Goal: Information Seeking & Learning: Ask a question

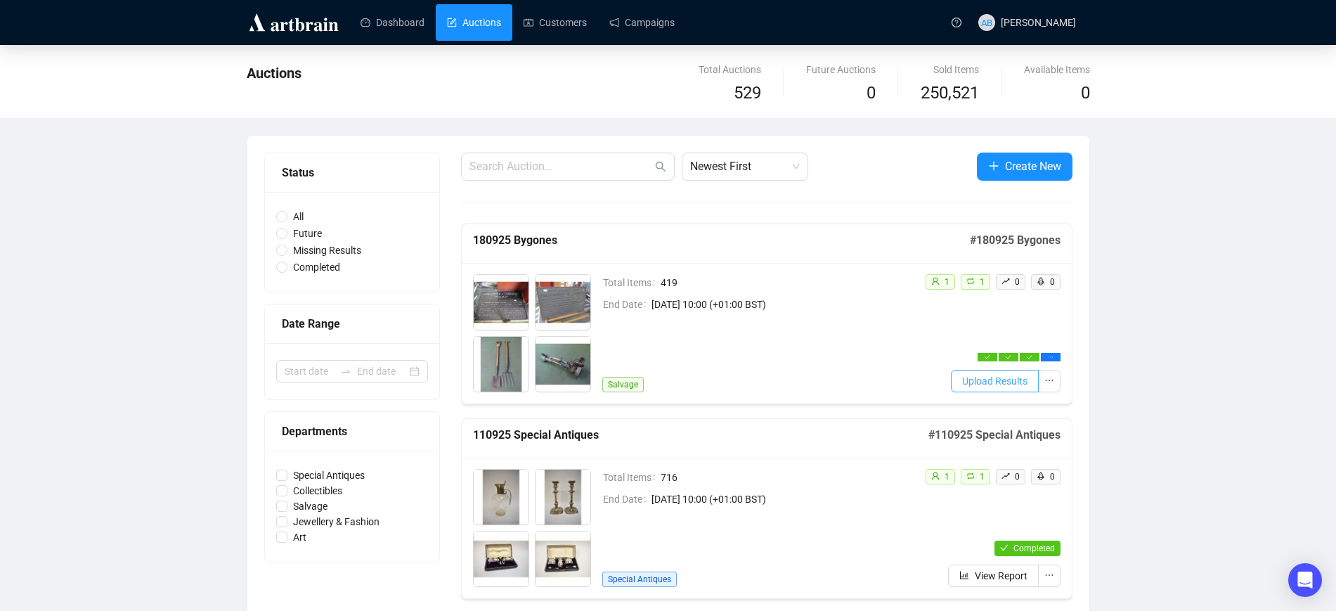
click at [1023, 386] on span "Upload Results" at bounding box center [994, 380] width 65 height 15
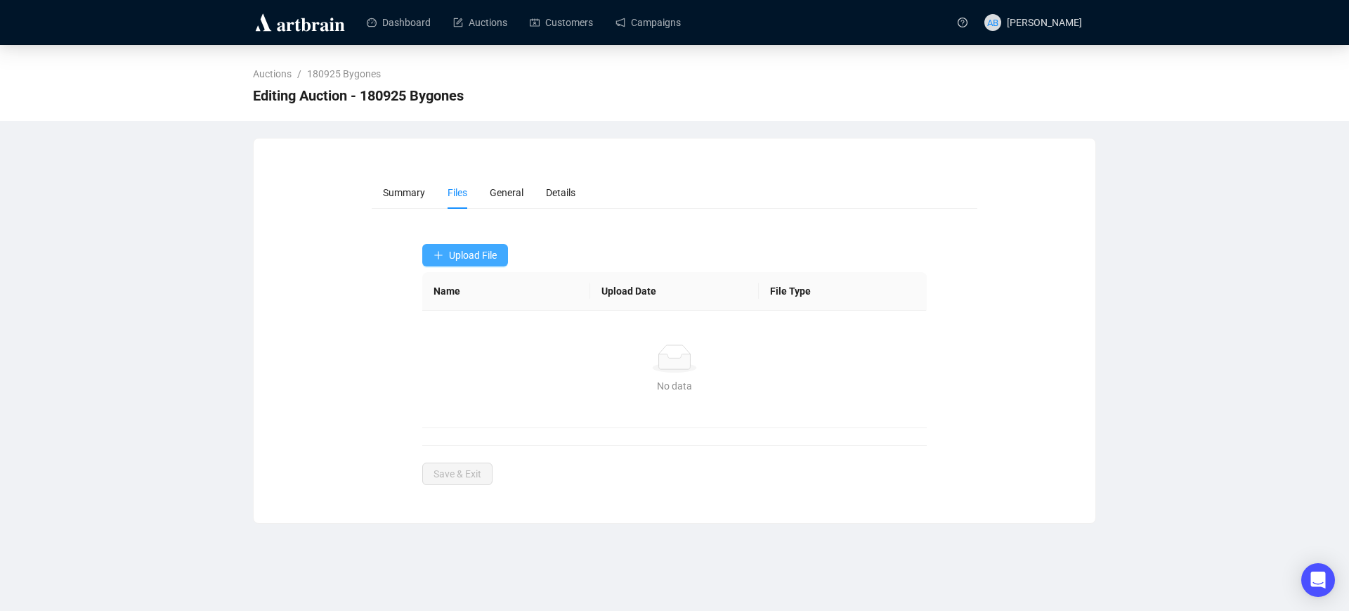
click at [480, 259] on span "Upload File" at bounding box center [473, 255] width 48 height 11
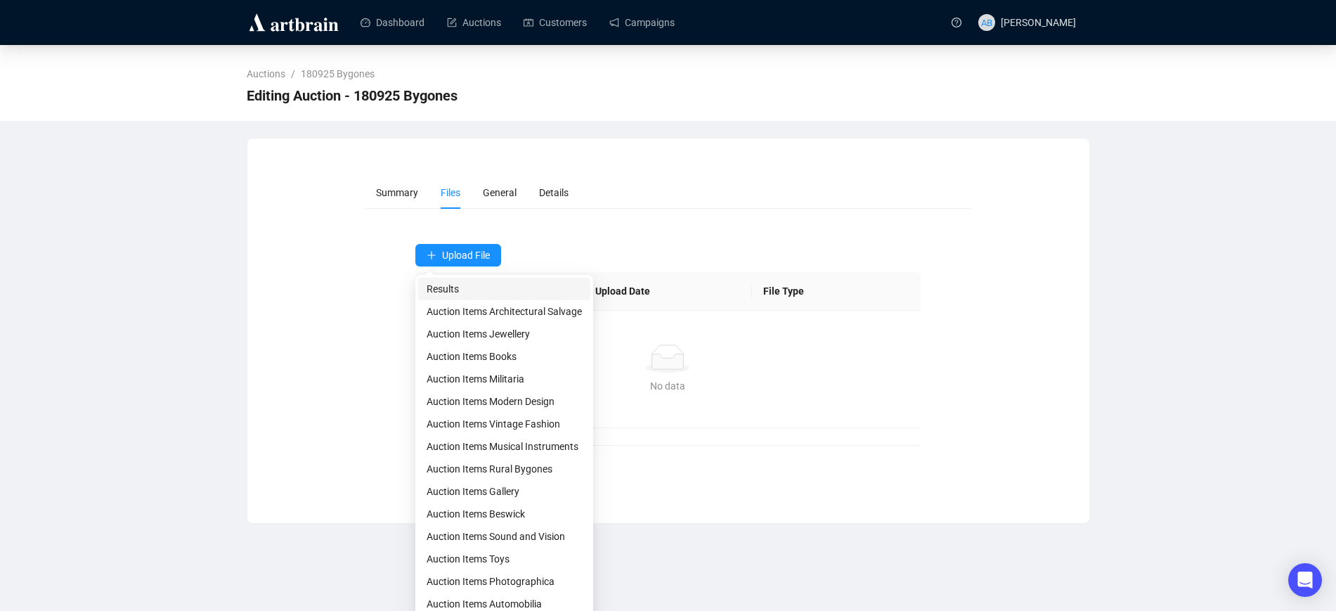
click at [481, 290] on span "Results" at bounding box center [504, 288] width 155 height 15
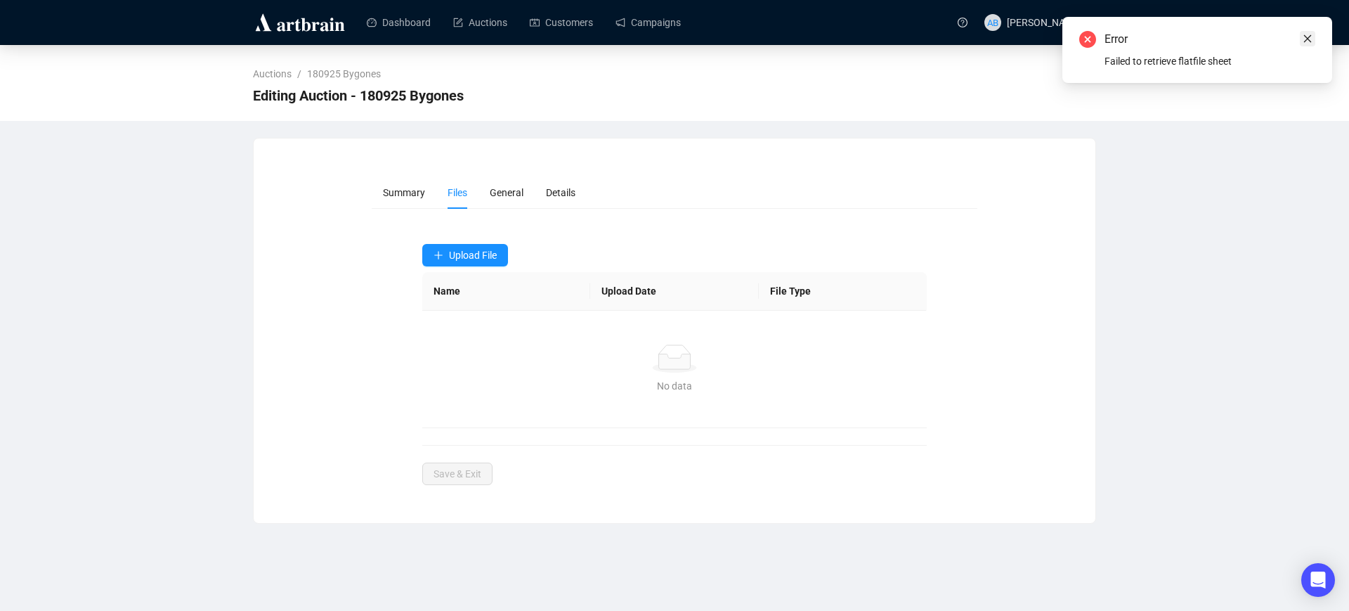
click at [1305, 37] on icon "close" at bounding box center [1308, 39] width 10 height 10
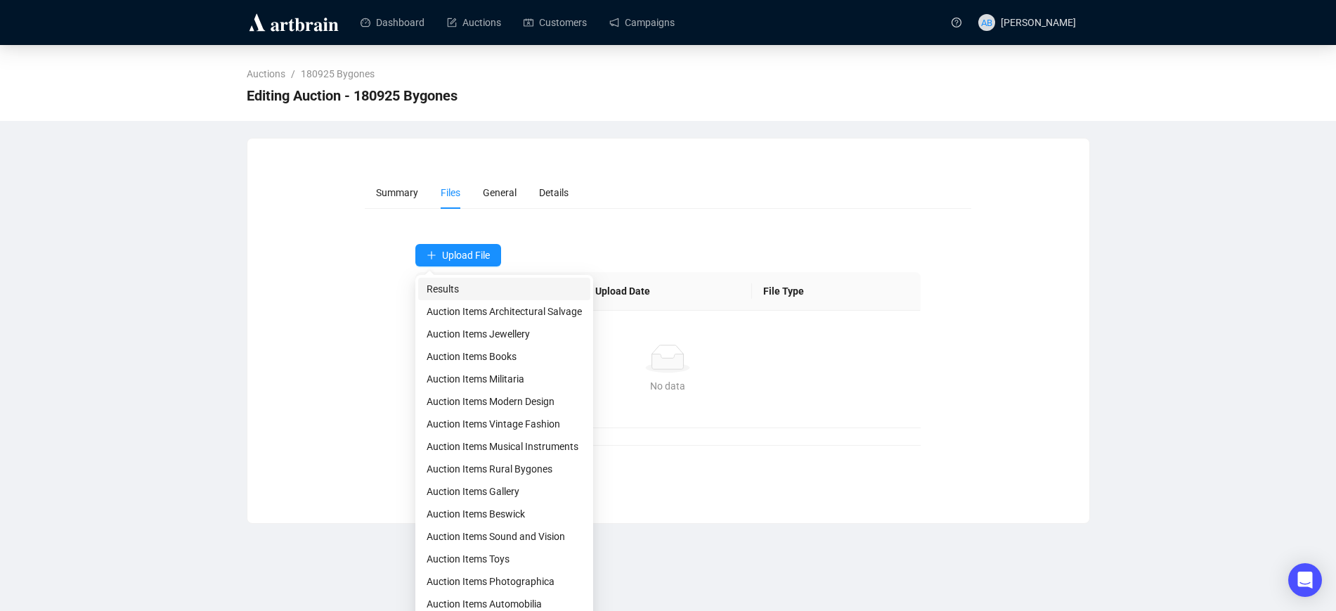
click at [456, 285] on span "Results" at bounding box center [504, 288] width 155 height 15
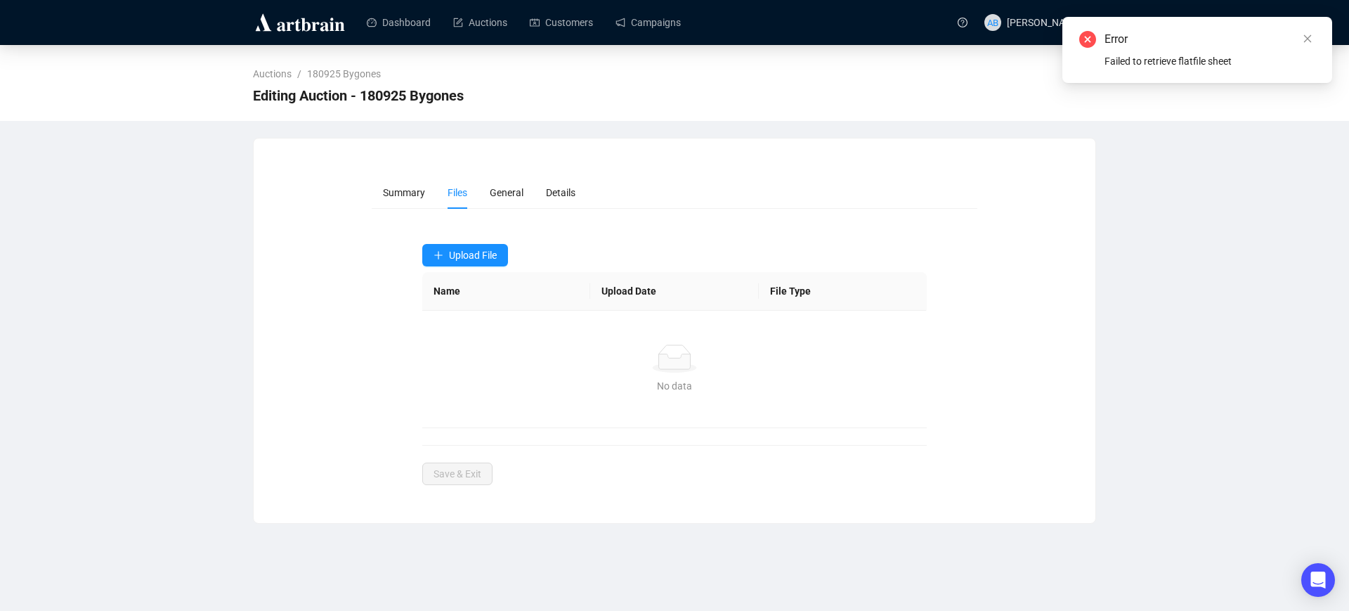
drag, startPoint x: 1309, startPoint y: 39, endPoint x: 1282, endPoint y: 54, distance: 31.5
click at [1309, 39] on icon "close" at bounding box center [1308, 39] width 10 height 10
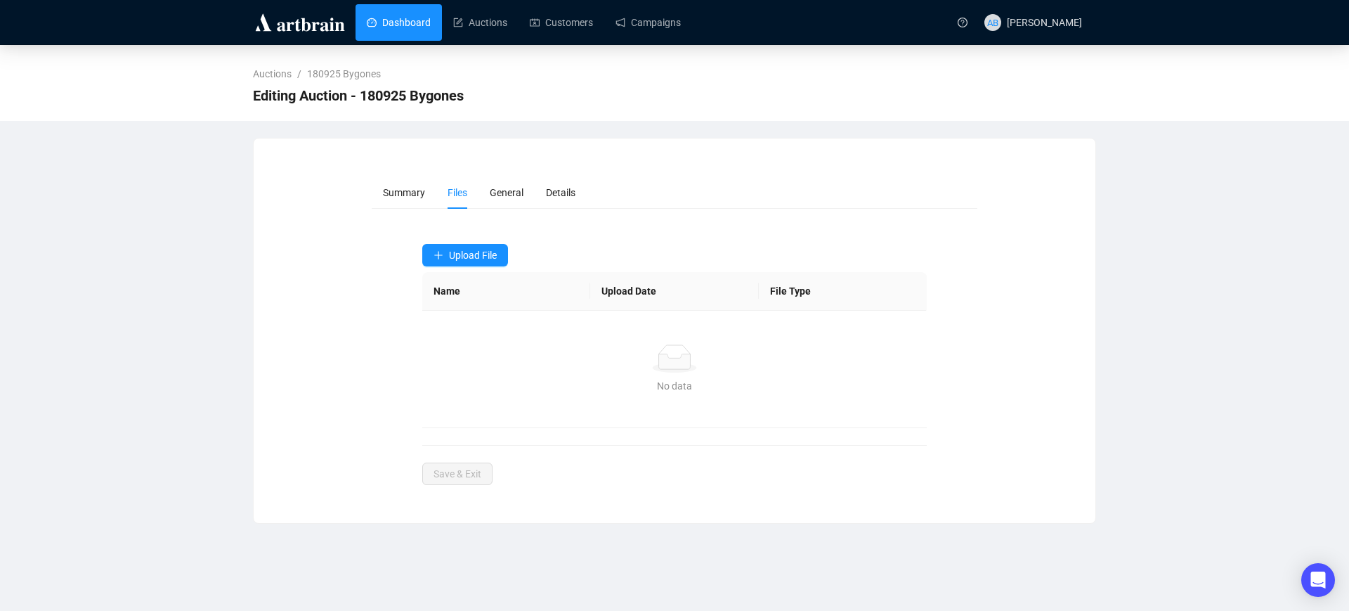
click at [425, 22] on link "Dashboard" at bounding box center [399, 22] width 64 height 37
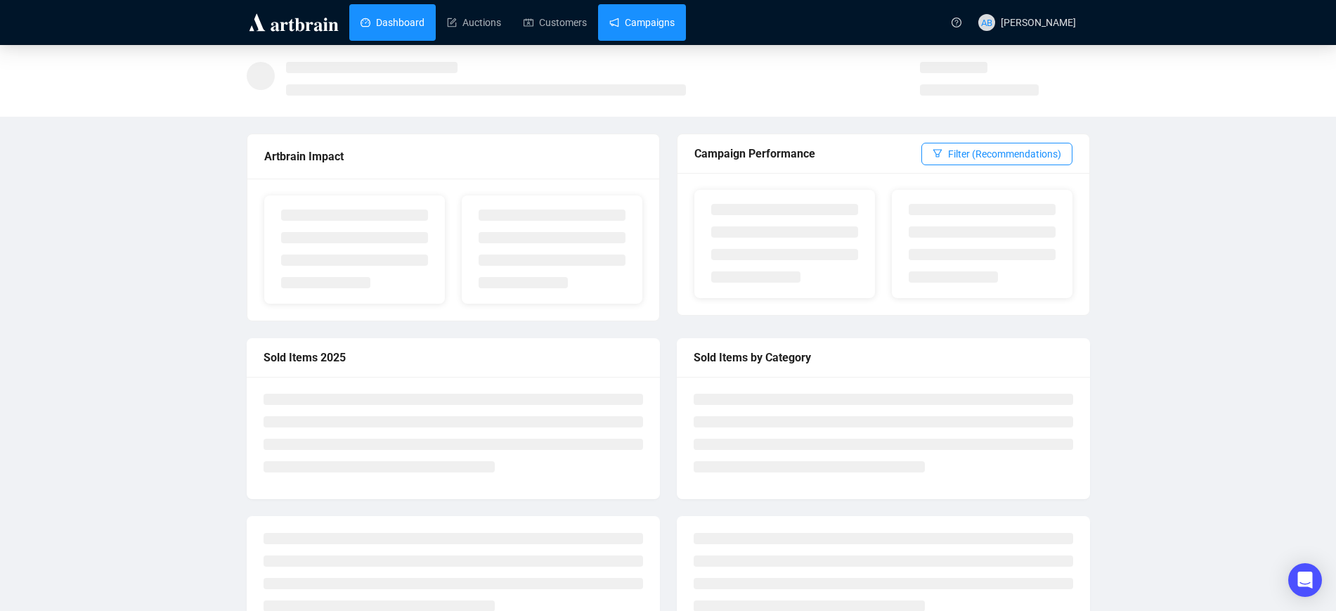
click at [668, 24] on link "Campaigns" at bounding box center [641, 22] width 65 height 37
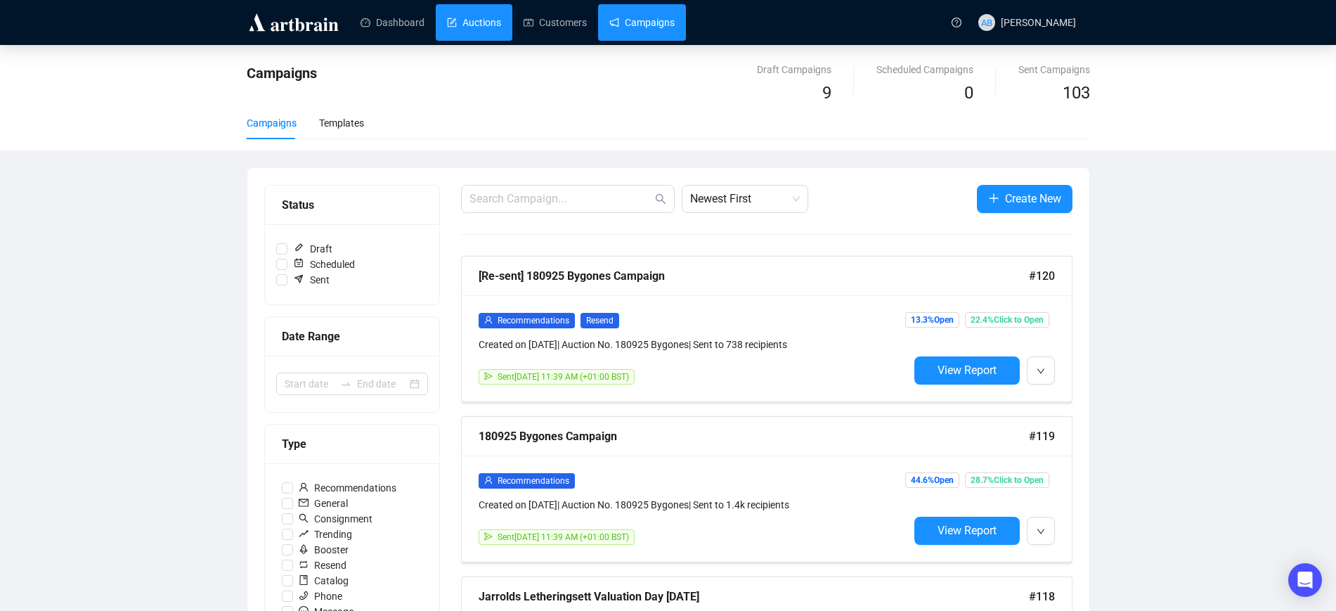
click at [476, 28] on link "Auctions" at bounding box center [474, 22] width 54 height 37
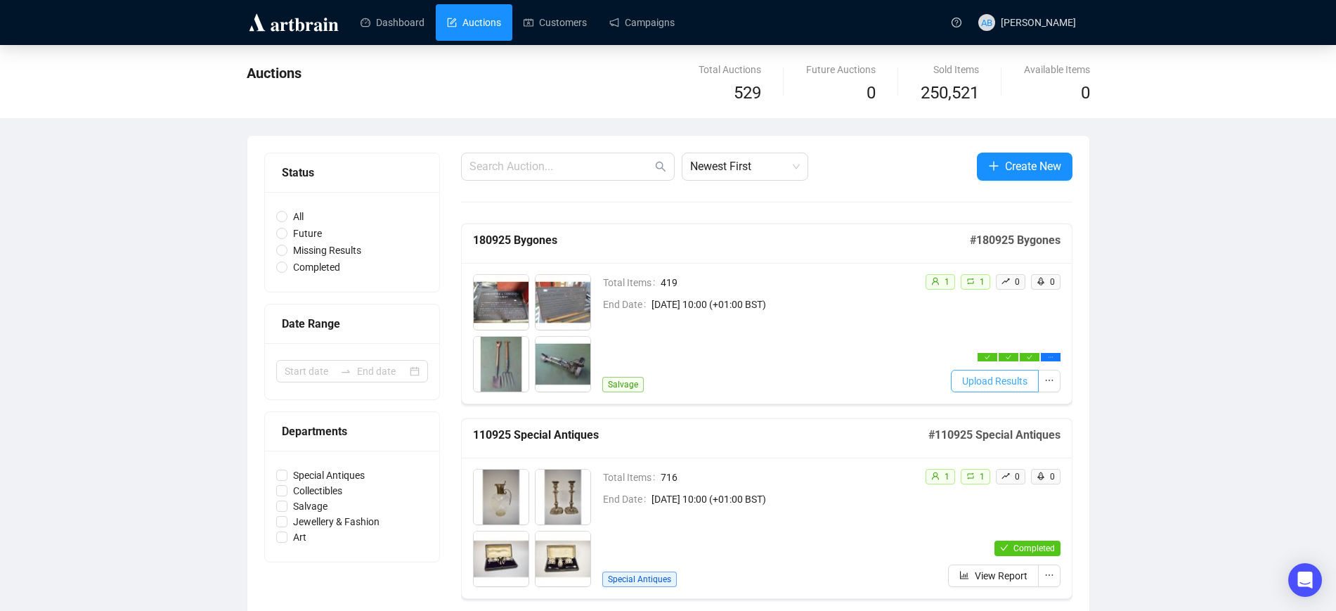
click at [978, 377] on span "Upload Results" at bounding box center [994, 380] width 65 height 15
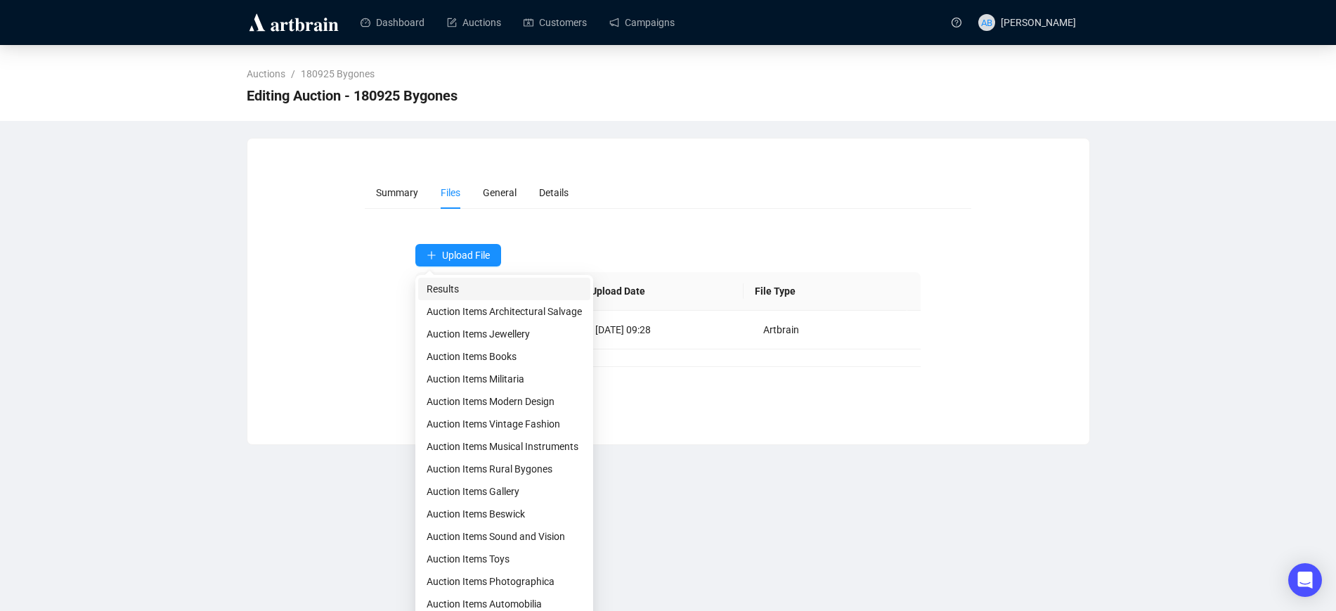
click at [476, 288] on span "Results" at bounding box center [504, 288] width 155 height 15
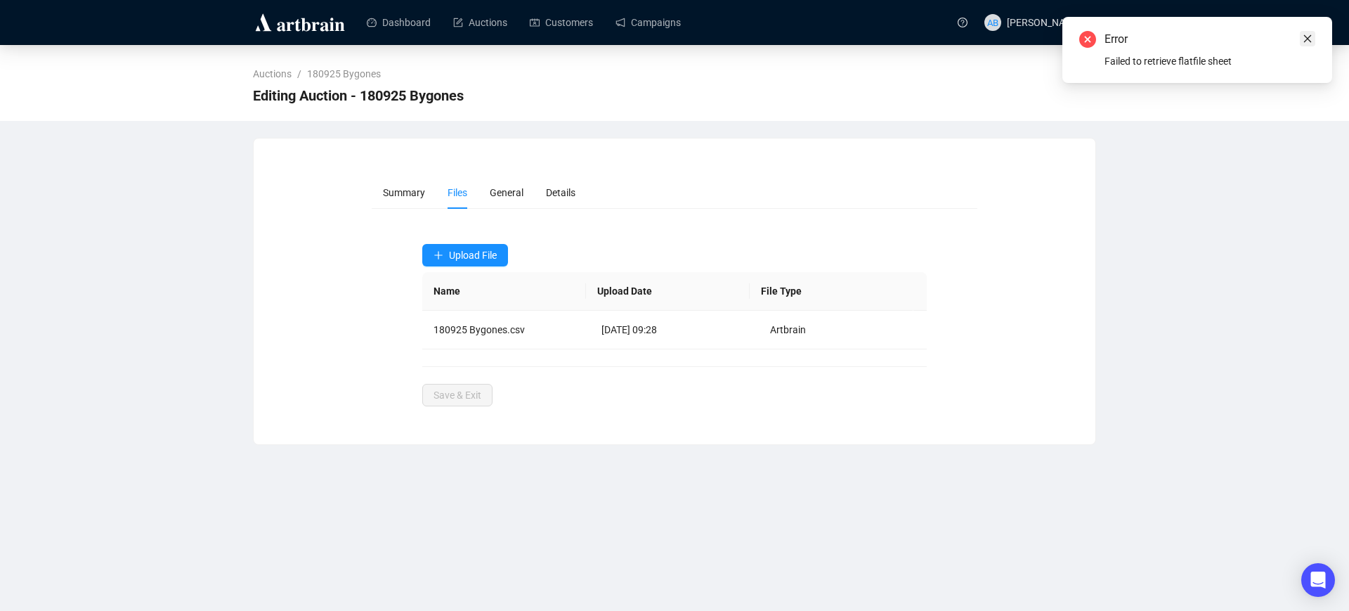
click at [1309, 38] on icon "close" at bounding box center [1308, 39] width 10 height 10
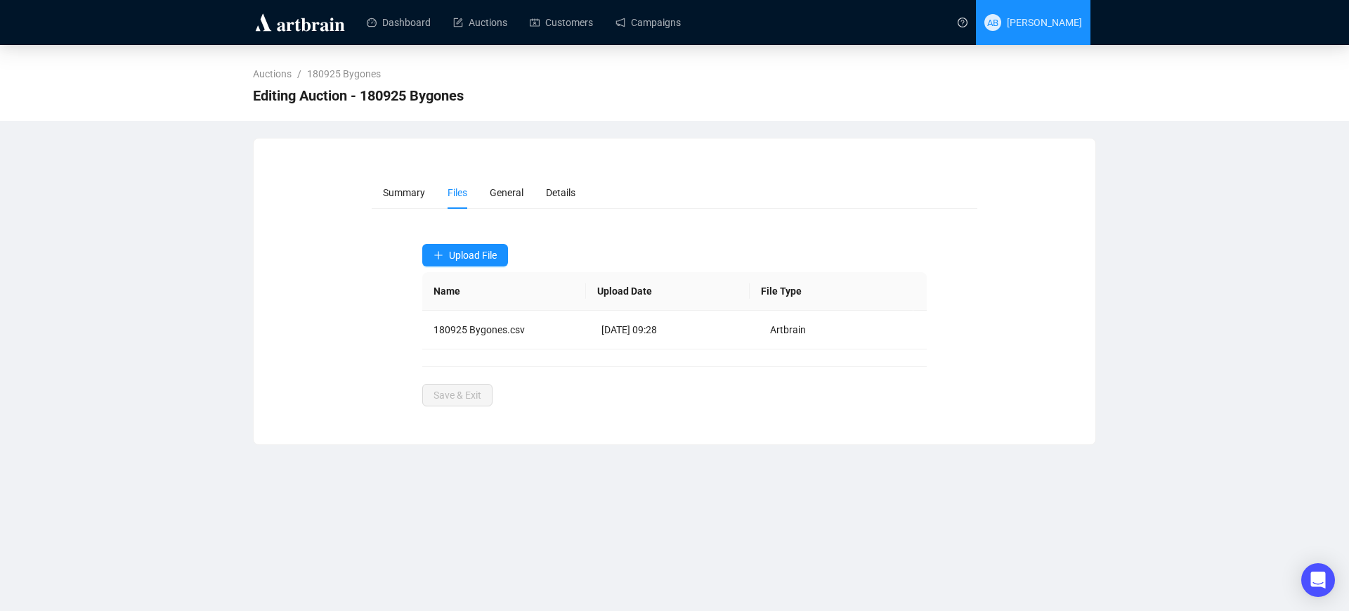
click at [1032, 24] on span "[PERSON_NAME]" at bounding box center [1044, 22] width 75 height 11
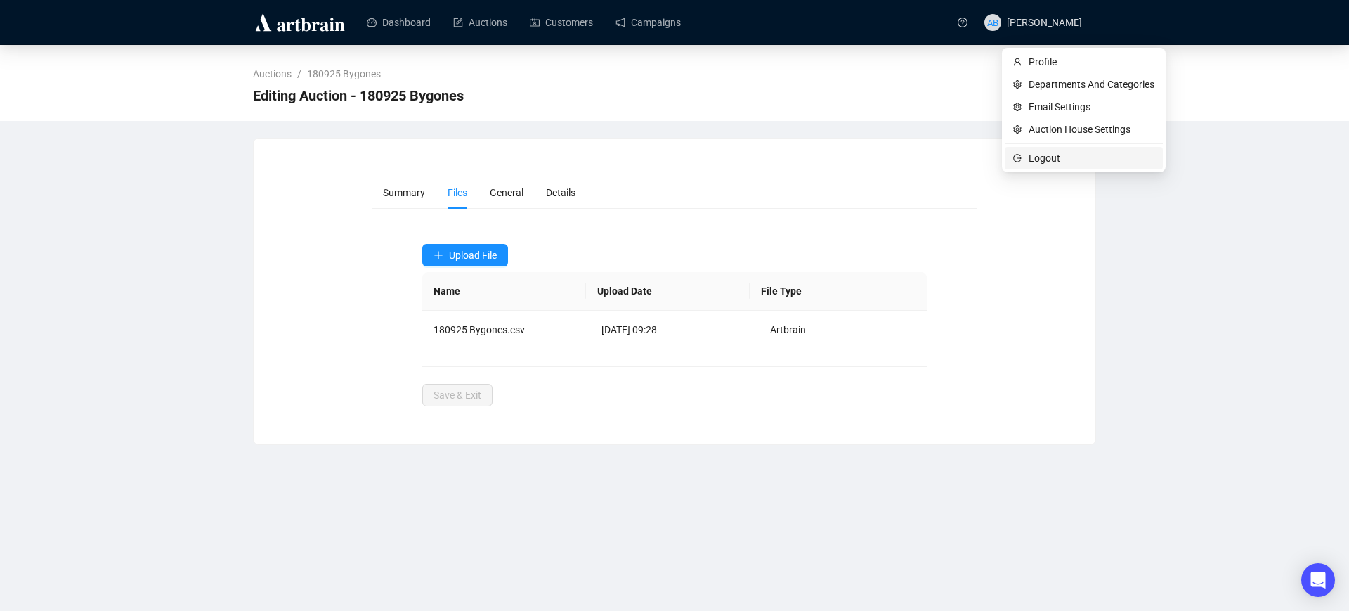
click at [1056, 158] on span "Logout" at bounding box center [1092, 157] width 126 height 15
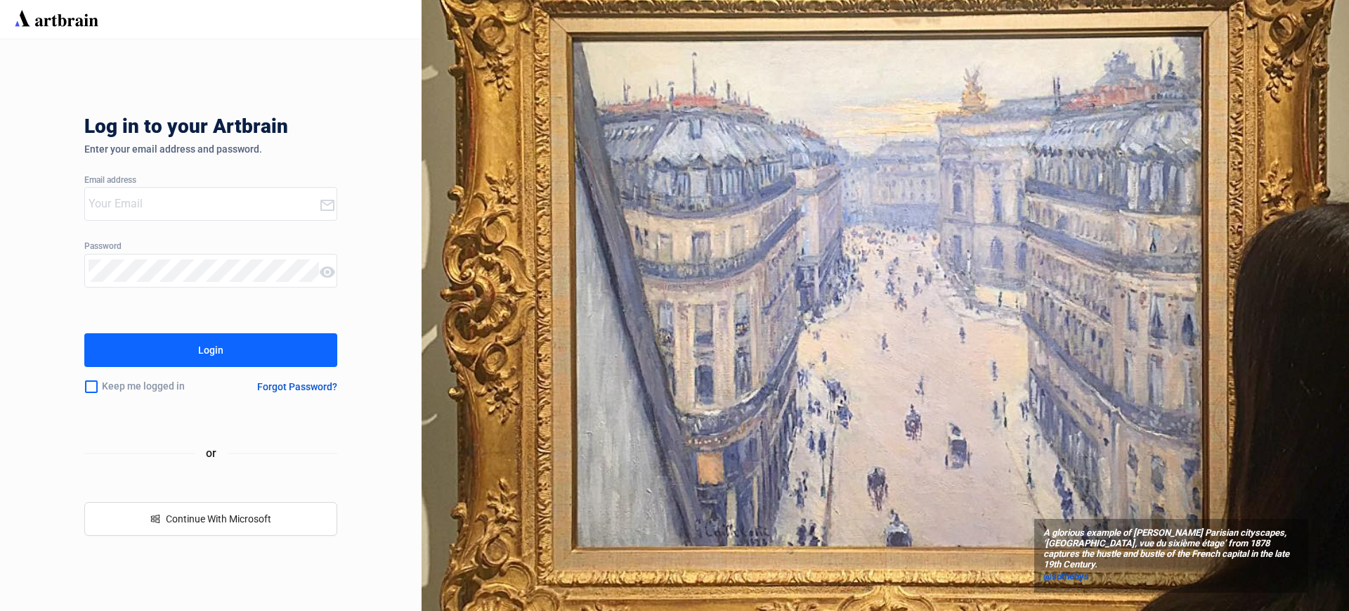
type input "[PERSON_NAME][EMAIL_ADDRESS][DOMAIN_NAME]"
click at [235, 352] on button "Login" at bounding box center [210, 350] width 253 height 34
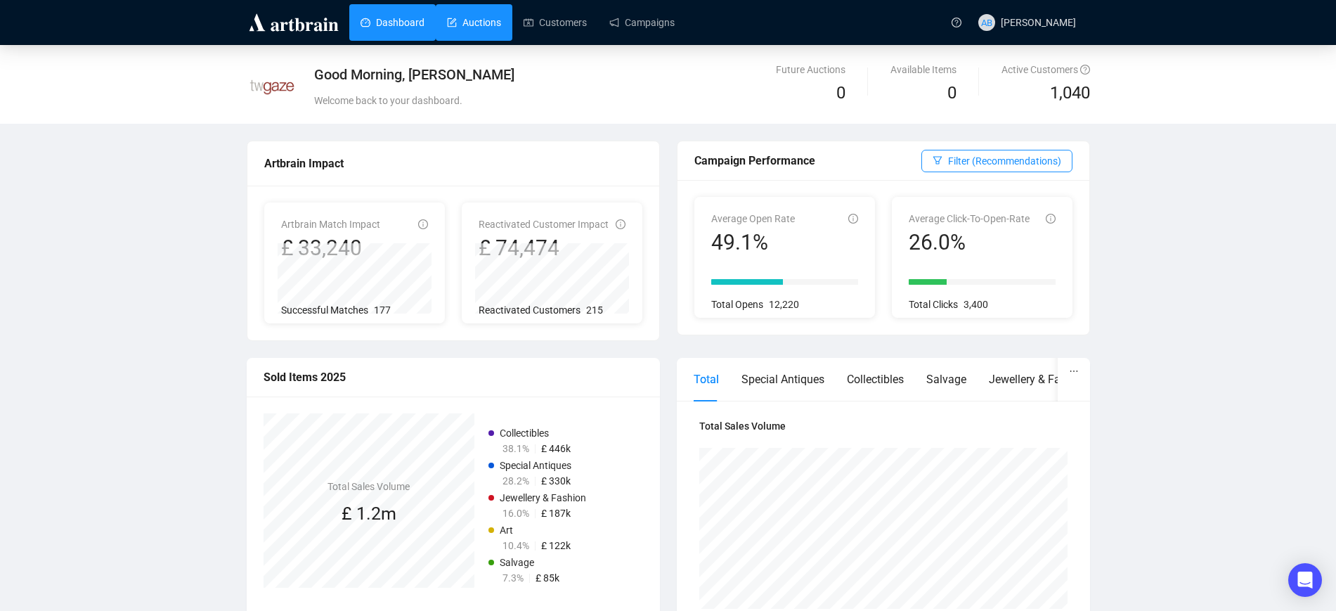
click at [480, 5] on link "Auctions" at bounding box center [474, 22] width 54 height 37
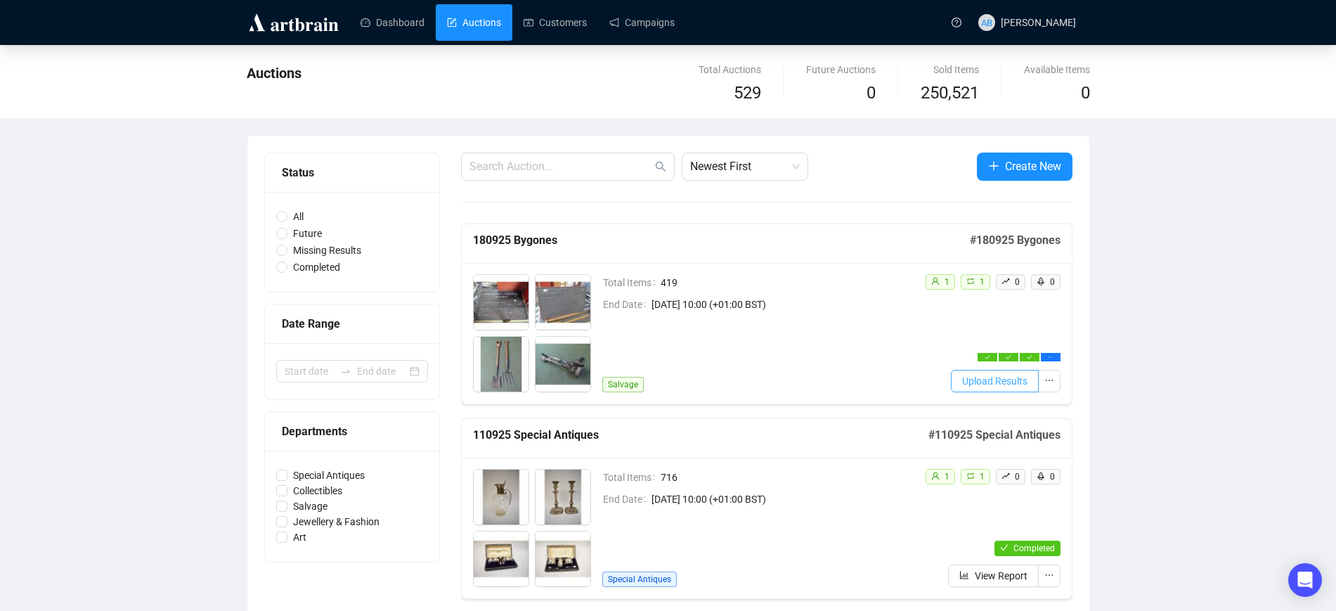
click at [991, 380] on span "Upload Results" at bounding box center [994, 380] width 65 height 15
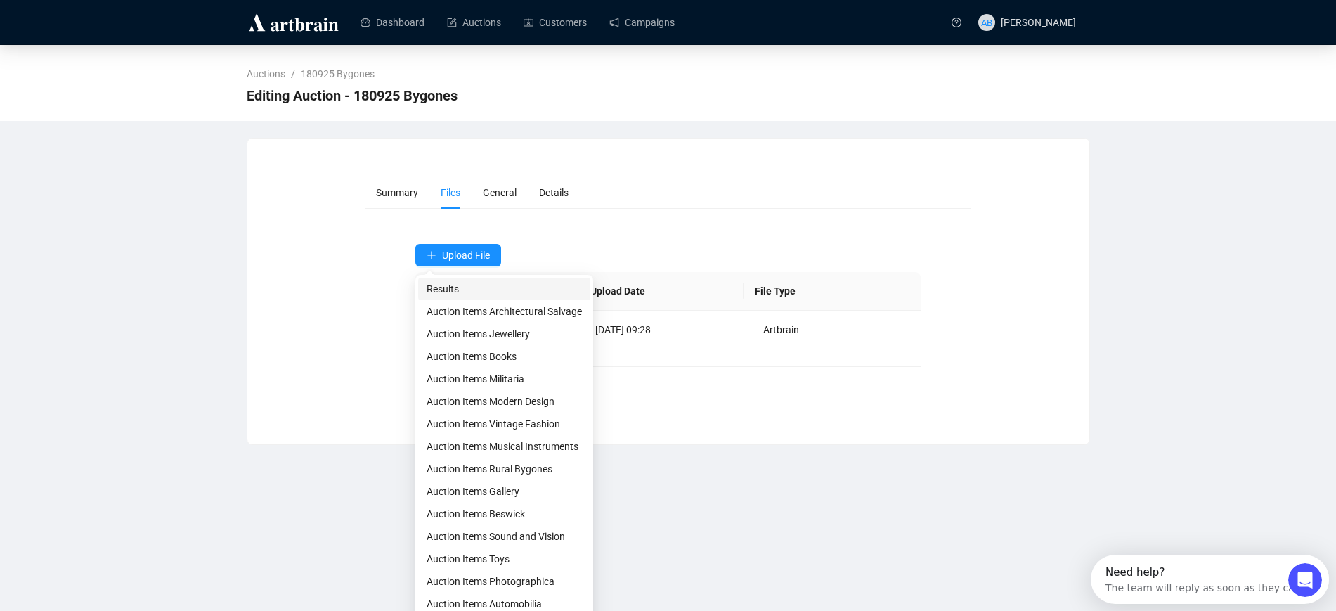
click at [449, 285] on span "Results" at bounding box center [504, 288] width 155 height 15
click at [483, 285] on span "Results" at bounding box center [504, 288] width 155 height 15
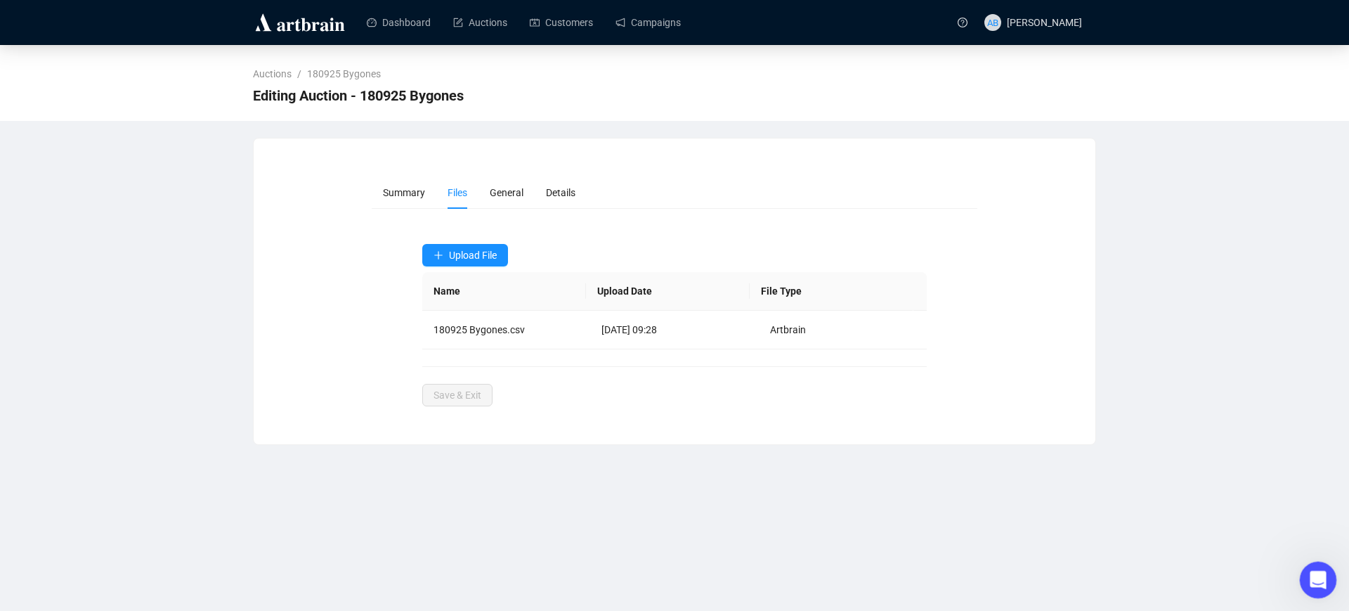
click at [1321, 570] on icon "Open Intercom Messenger" at bounding box center [1316, 577] width 23 height 23
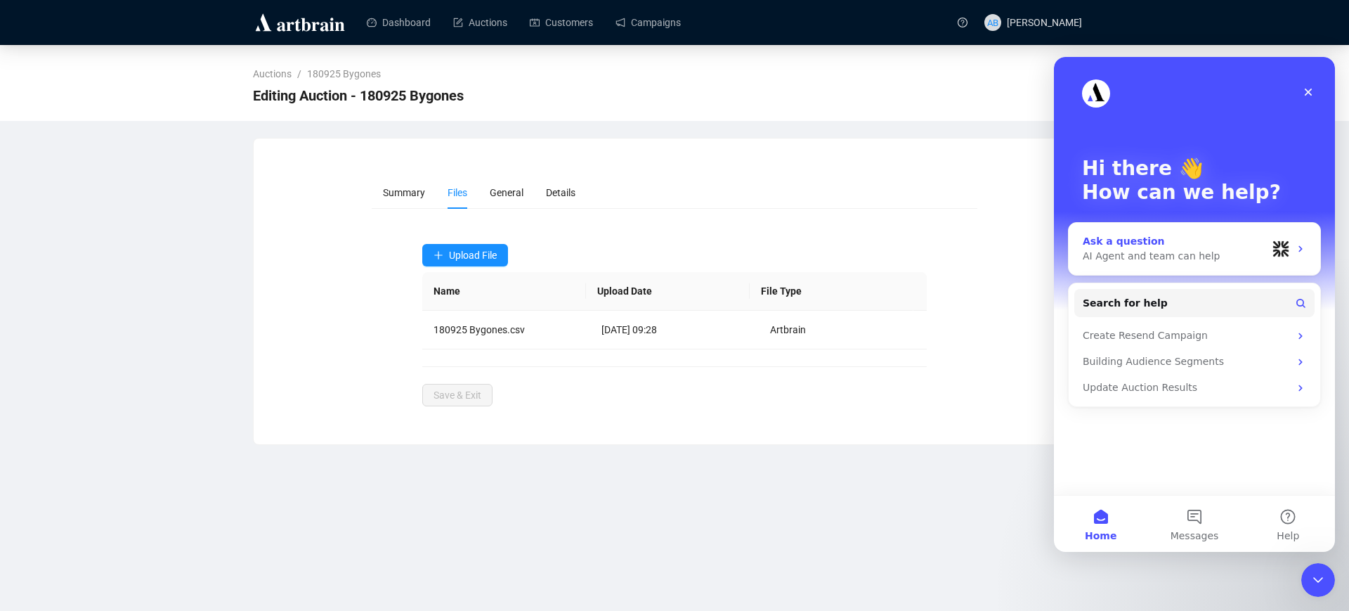
click at [1160, 253] on div "AI Agent and team can help" at bounding box center [1175, 256] width 184 height 15
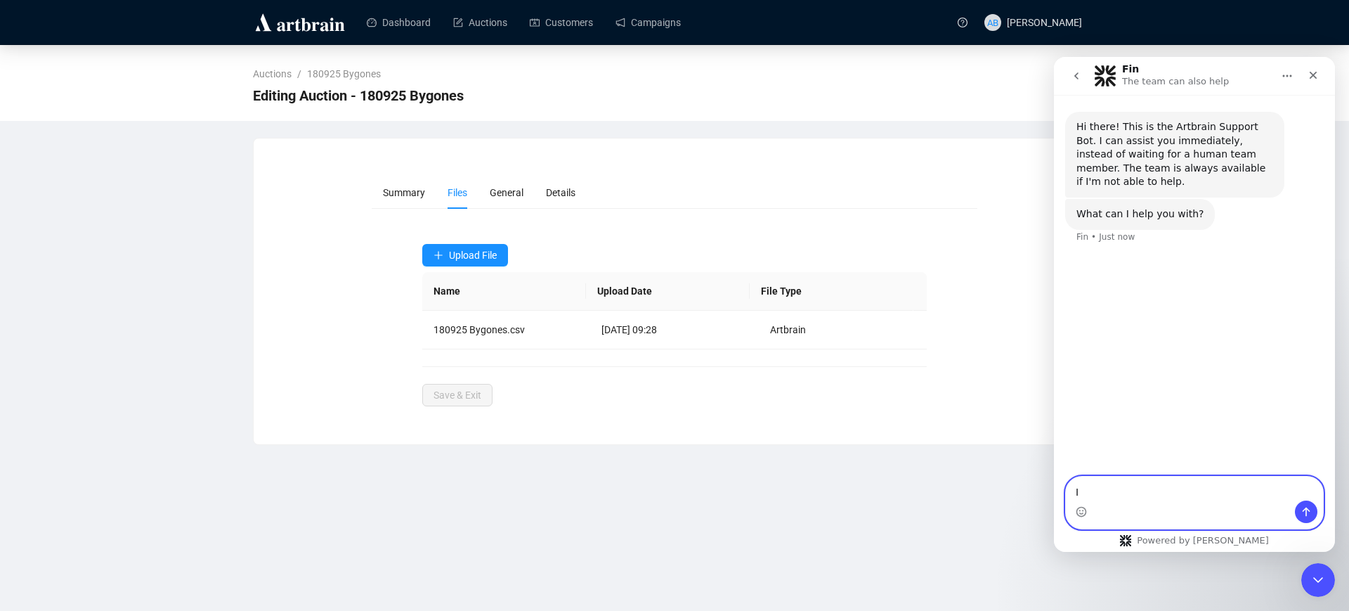
type textarea "I"
type textarea "Failed to retrieve flatfile sheet when uploading results"
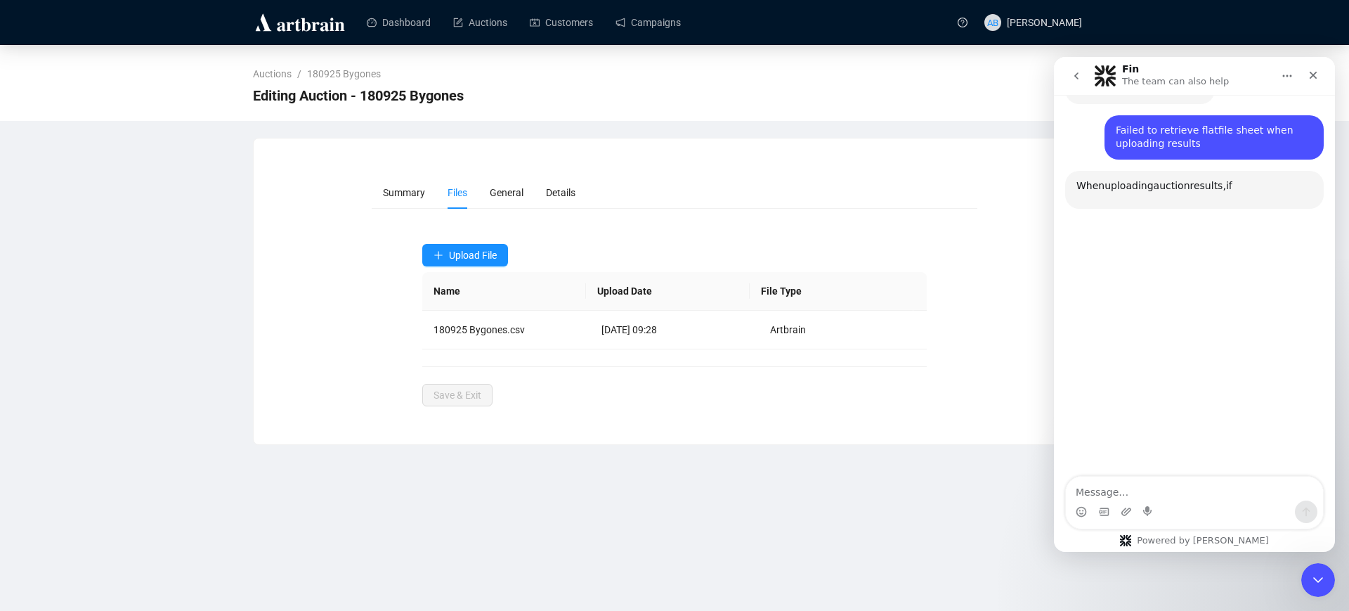
scroll to position [136, 0]
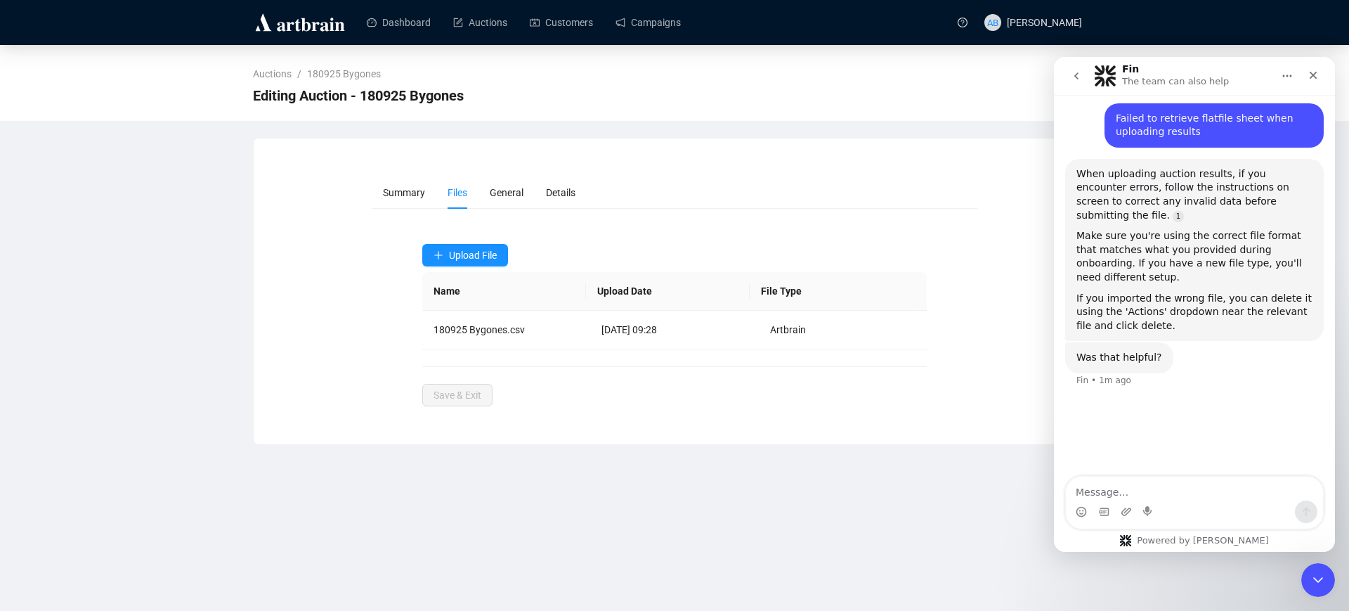
click at [1098, 486] on textarea "Message…" at bounding box center [1194, 489] width 257 height 24
type textarea "I've done these things"
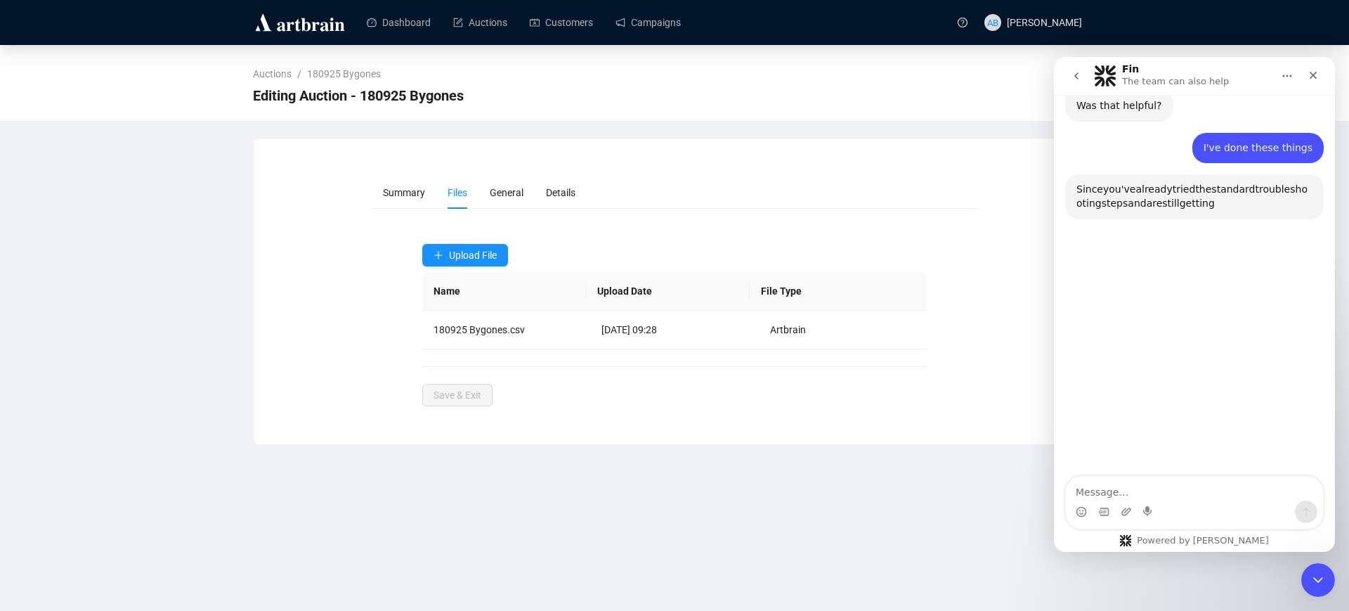
scroll to position [389, 0]
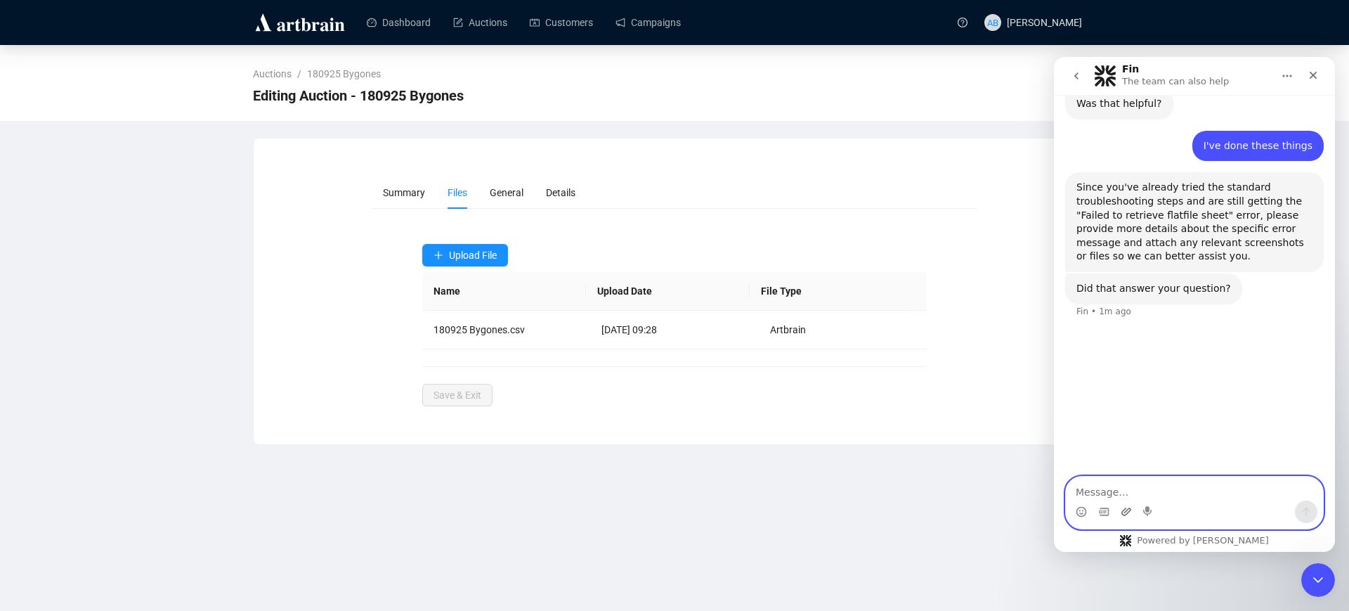
click at [1121, 510] on icon "Upload attachment" at bounding box center [1126, 511] width 11 height 11
click at [1108, 491] on textarea "Message…" at bounding box center [1194, 489] width 257 height 24
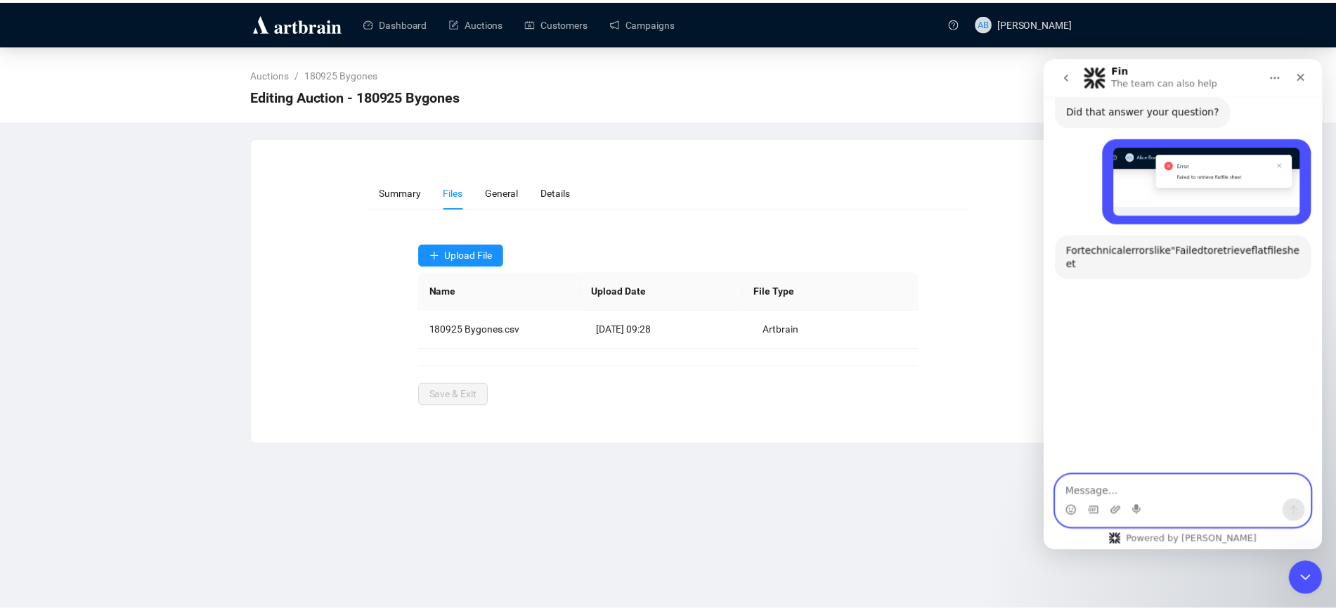
scroll to position [574, 0]
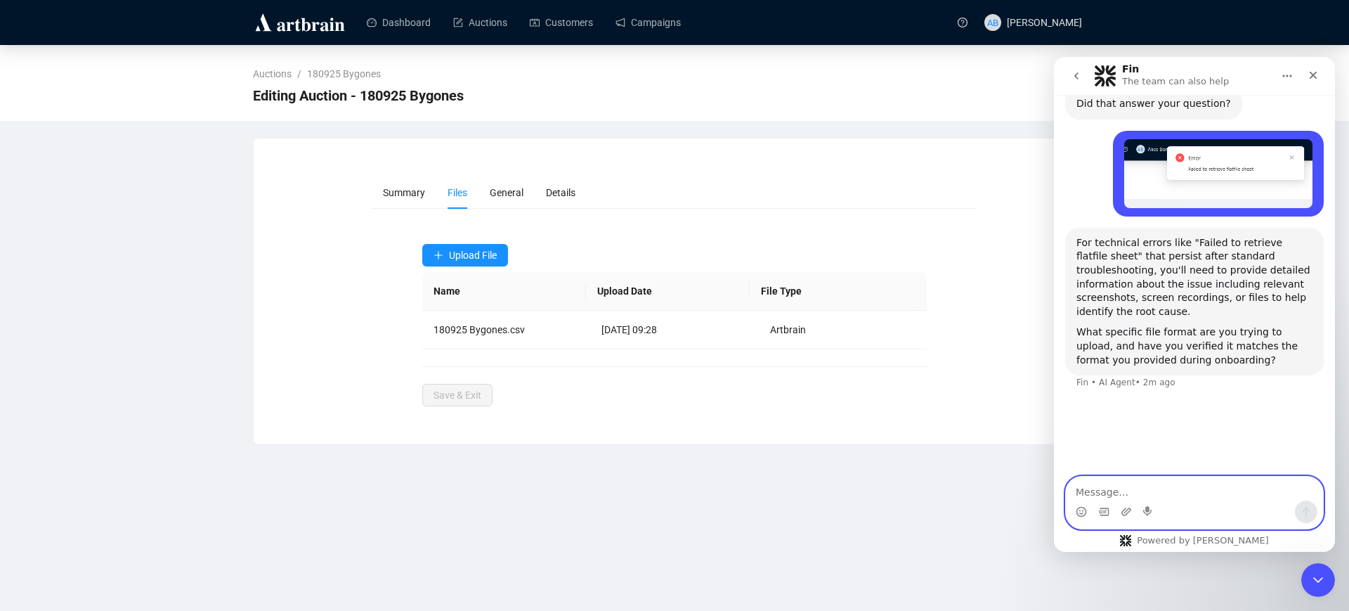
click at [618, 507] on div "Dashboard Auctions Customers Campaigns AB [PERSON_NAME] Auctions / 180925 Bygon…" at bounding box center [674, 305] width 1349 height 611
click at [468, 18] on link "Auctions" at bounding box center [480, 22] width 54 height 37
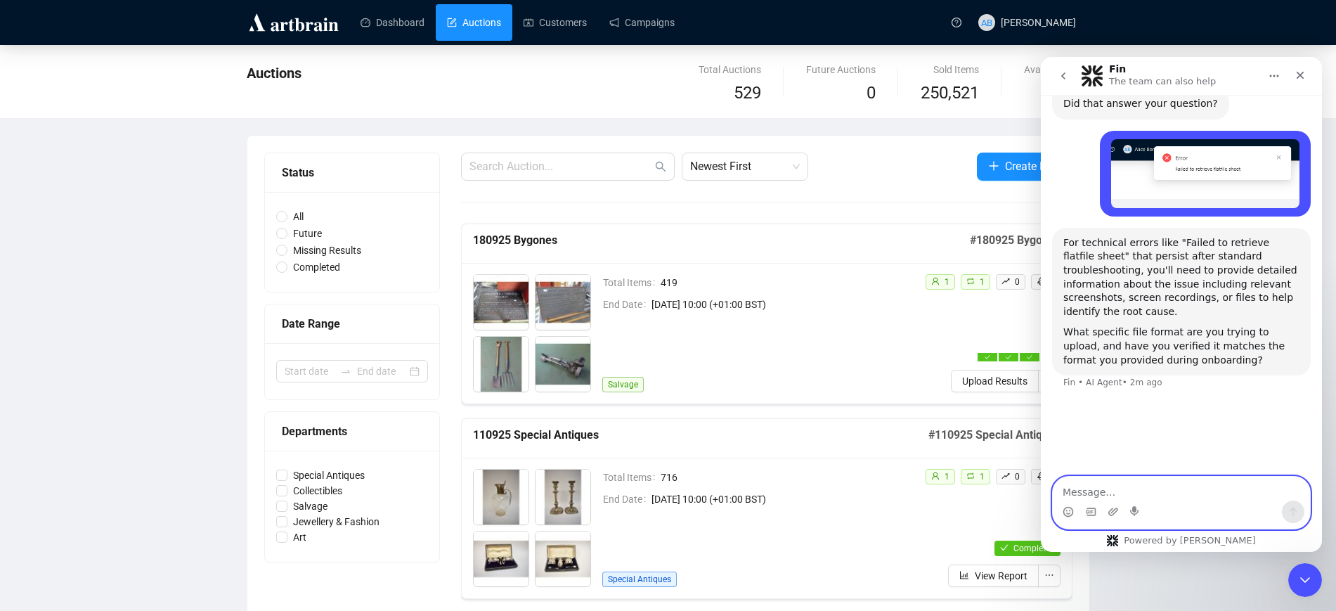
click at [708, 348] on div "Total Items 419 End Date [DATE] 10:00 (+01:00 BST) Salvage" at bounding box center [757, 333] width 311 height 118
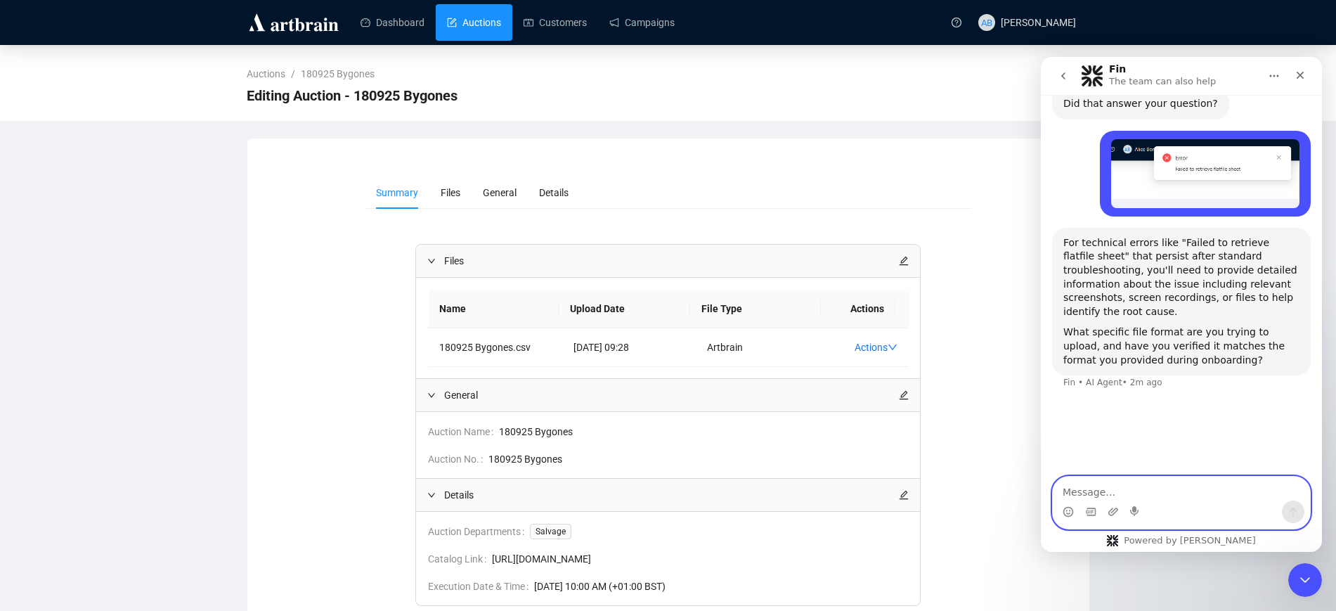
click at [459, 20] on link "Auctions" at bounding box center [474, 22] width 54 height 37
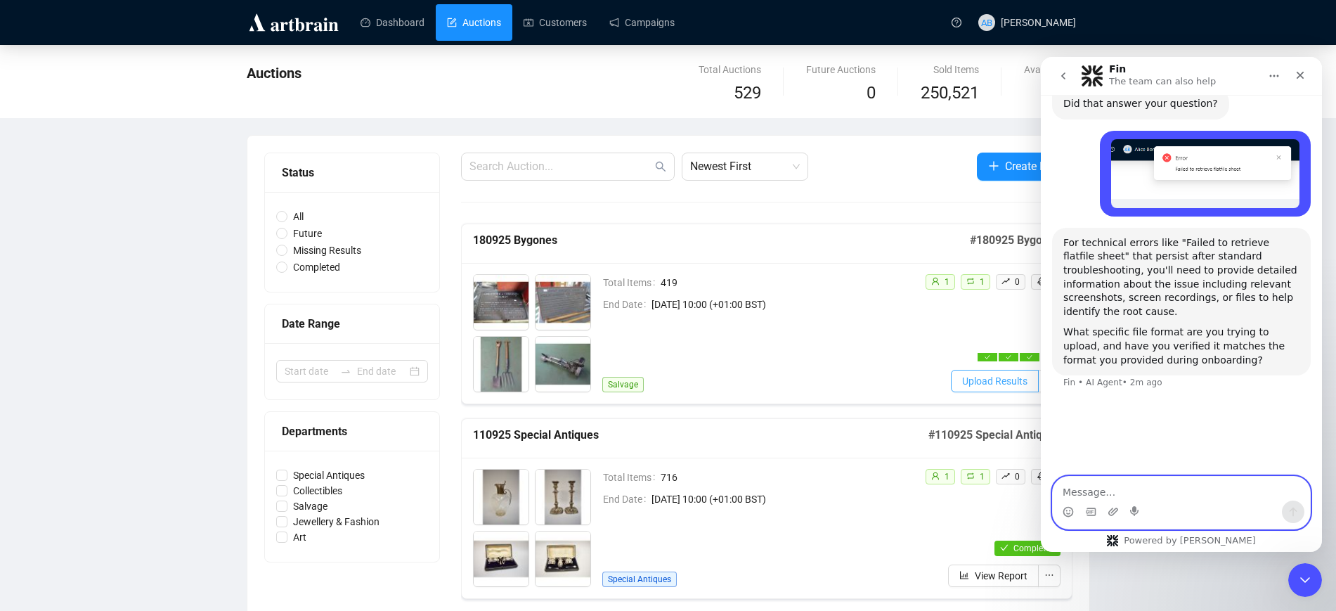
click at [999, 386] on span "Upload Results" at bounding box center [994, 380] width 65 height 15
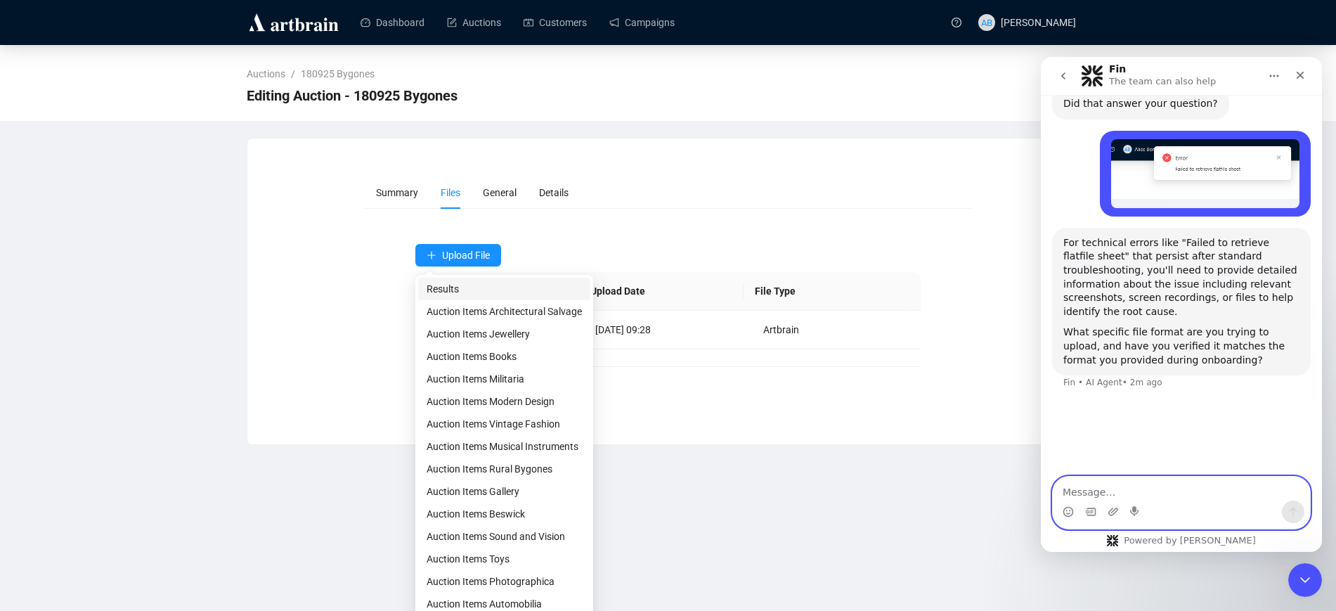
click at [486, 286] on span "Results" at bounding box center [504, 288] width 155 height 15
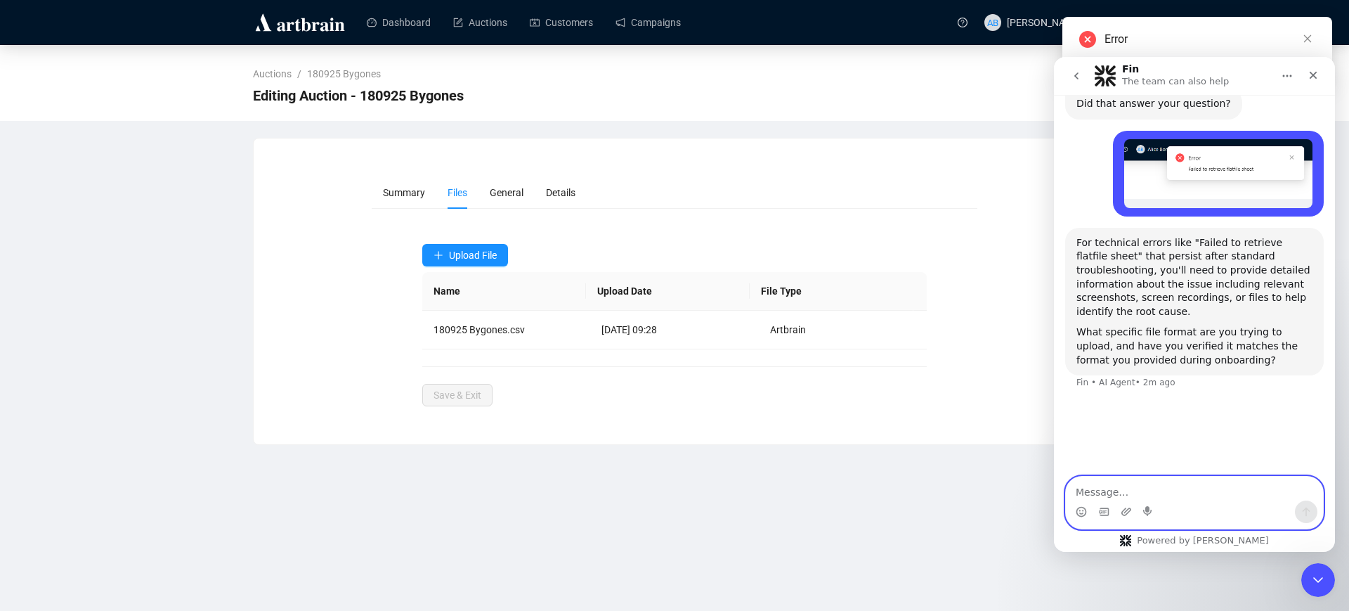
click at [1125, 486] on textarea "Message…" at bounding box center [1194, 489] width 257 height 24
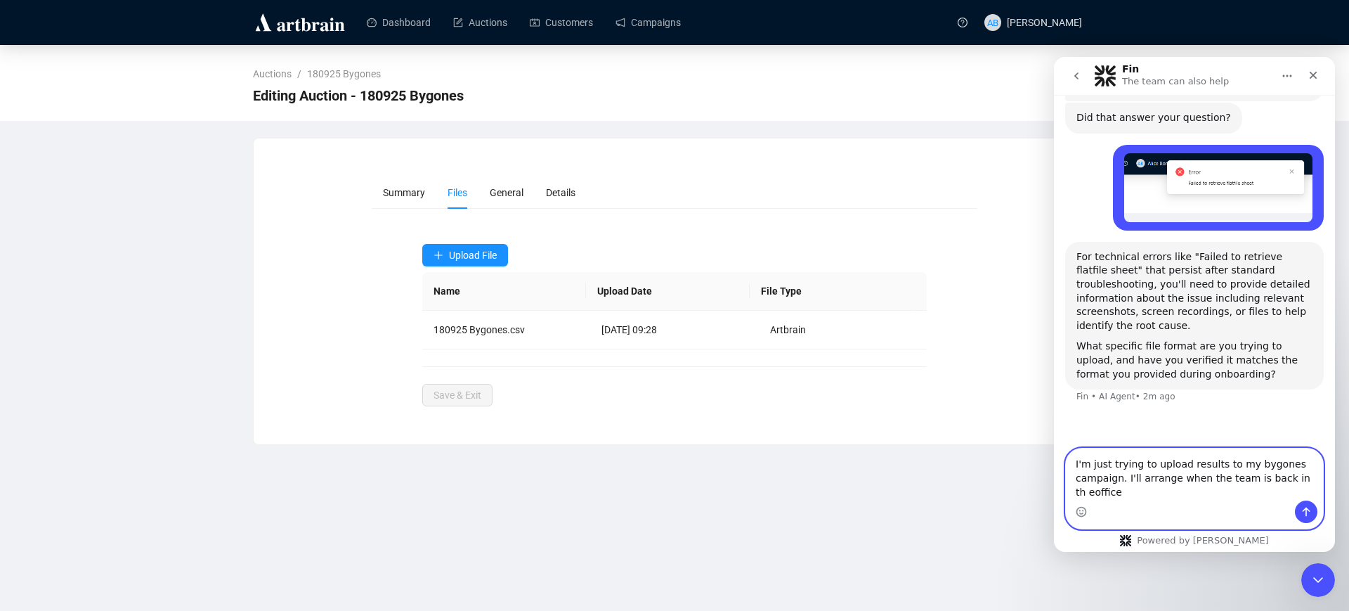
scroll to position [560, 0]
type textarea "I'm just trying to upload results to my bygones campaign. I'll arrange when the…"
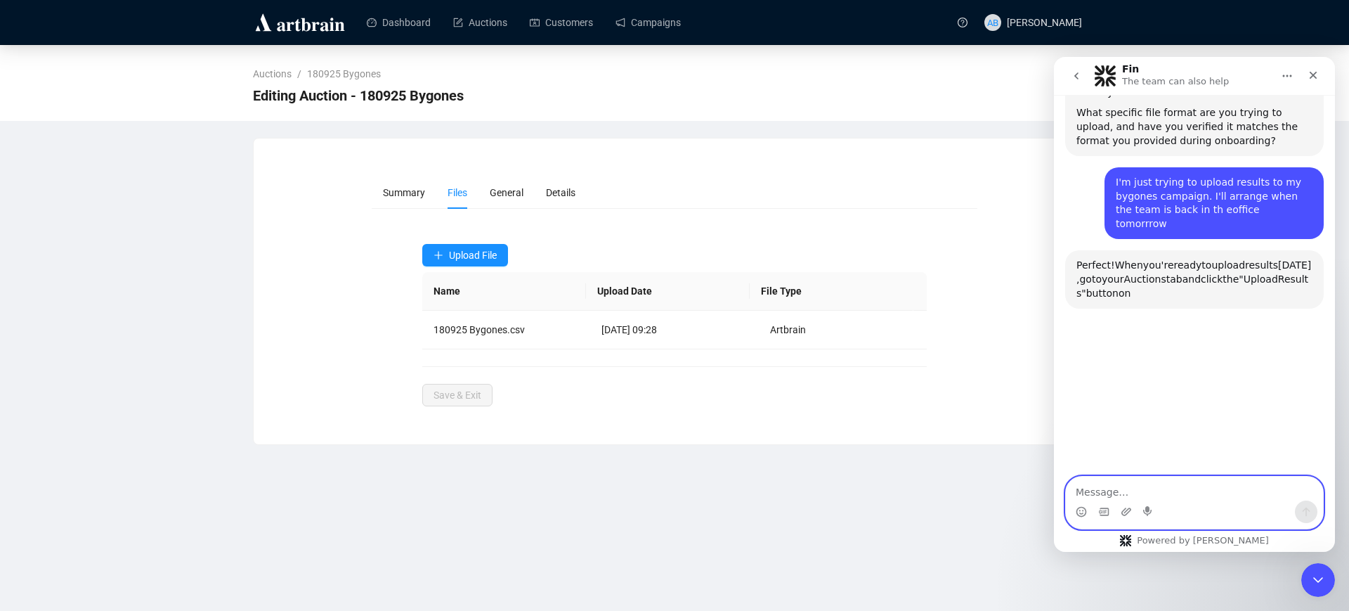
scroll to position [817, 0]
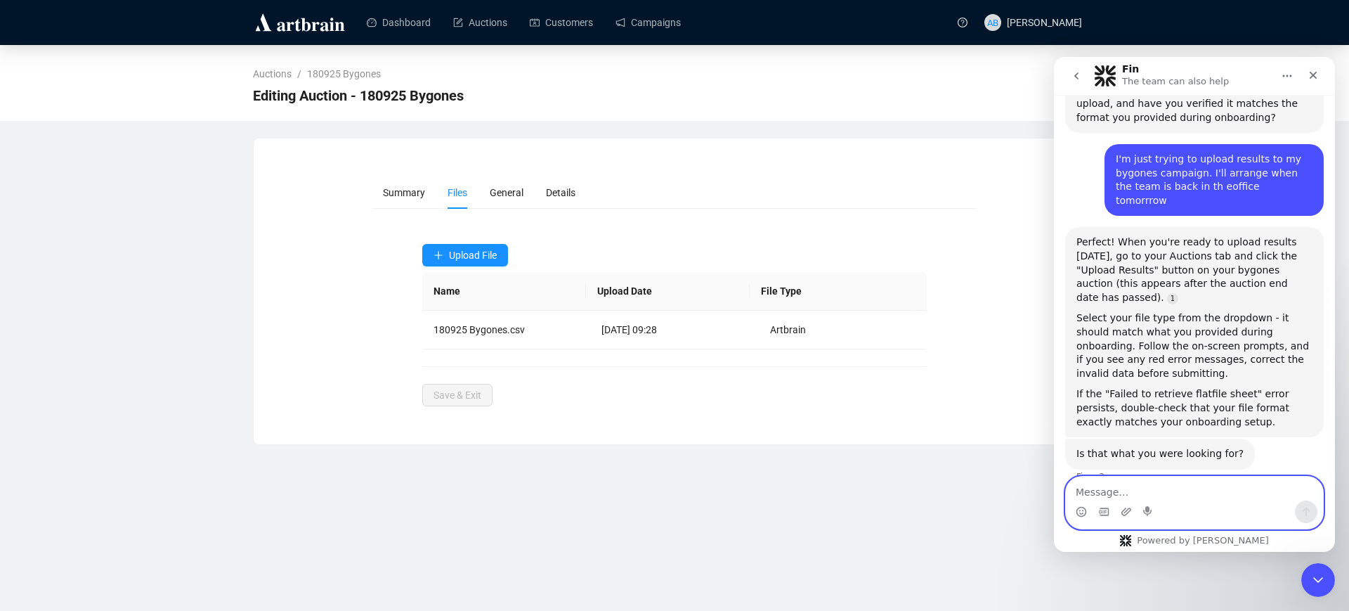
click at [1117, 484] on textarea "Message…" at bounding box center [1194, 489] width 257 height 24
click at [1317, 75] on nav "Fin The team can also help" at bounding box center [1194, 76] width 281 height 38
click at [1314, 73] on icon "Close" at bounding box center [1313, 75] width 11 height 11
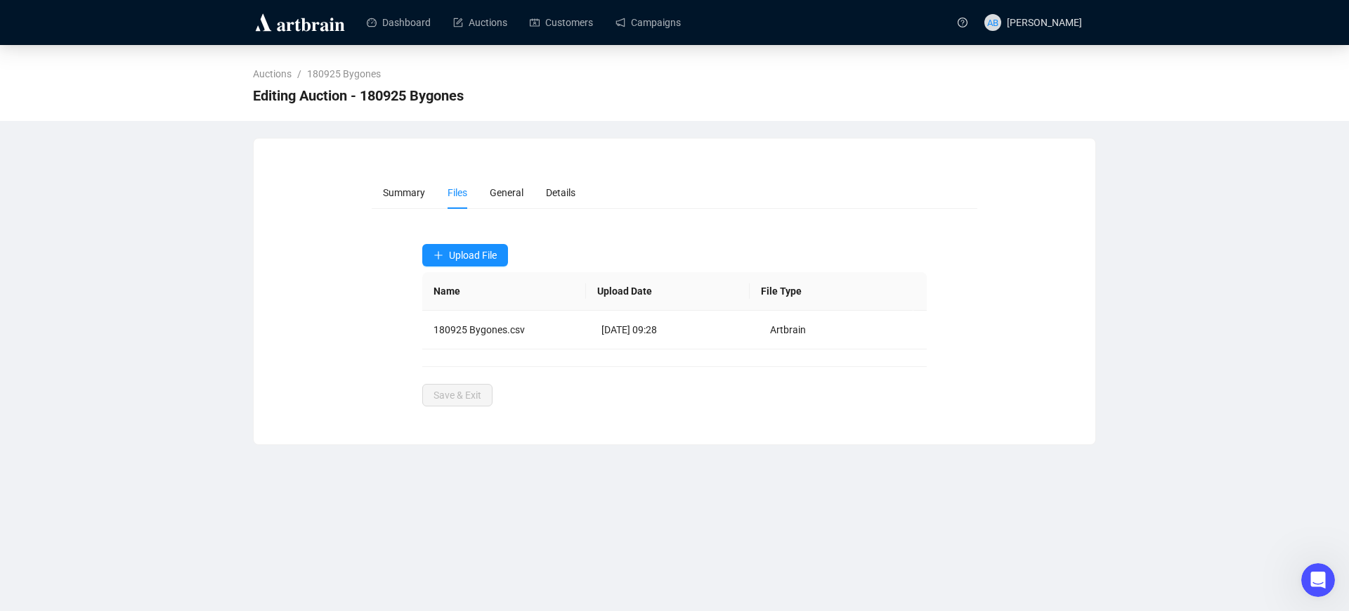
scroll to position [767, 0]
click at [502, 480] on div "Dashboard Auctions Customers Campaigns AB [PERSON_NAME] Auctions / 180925 Bygon…" at bounding box center [674, 305] width 1349 height 611
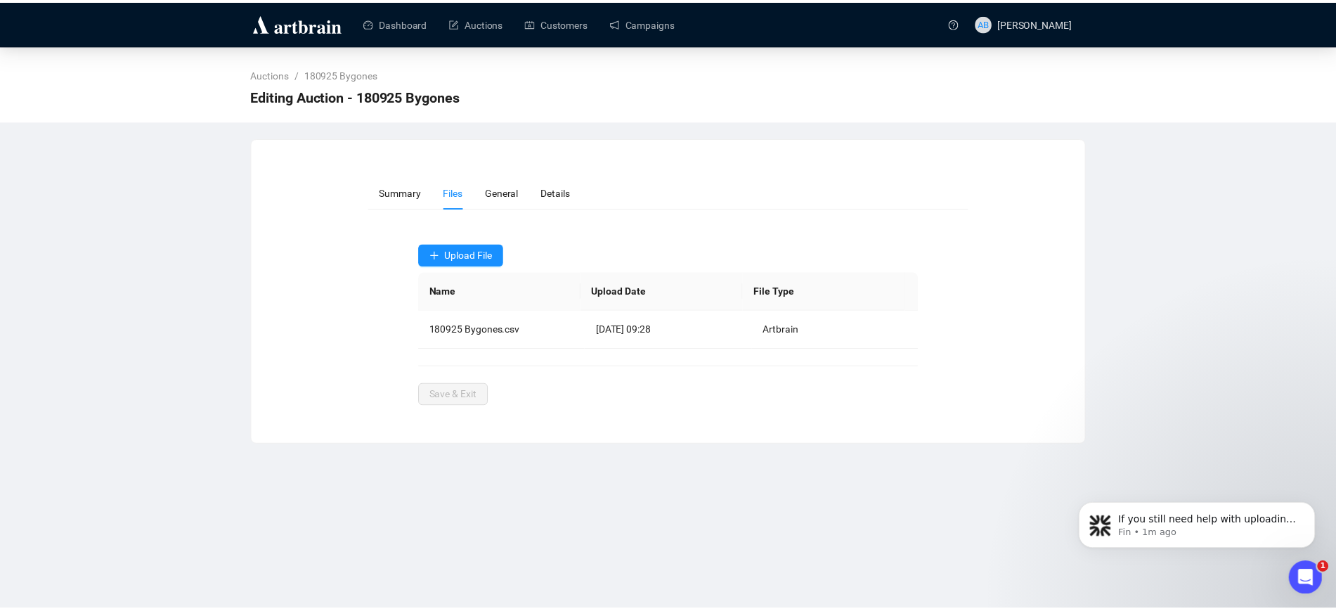
scroll to position [854, 0]
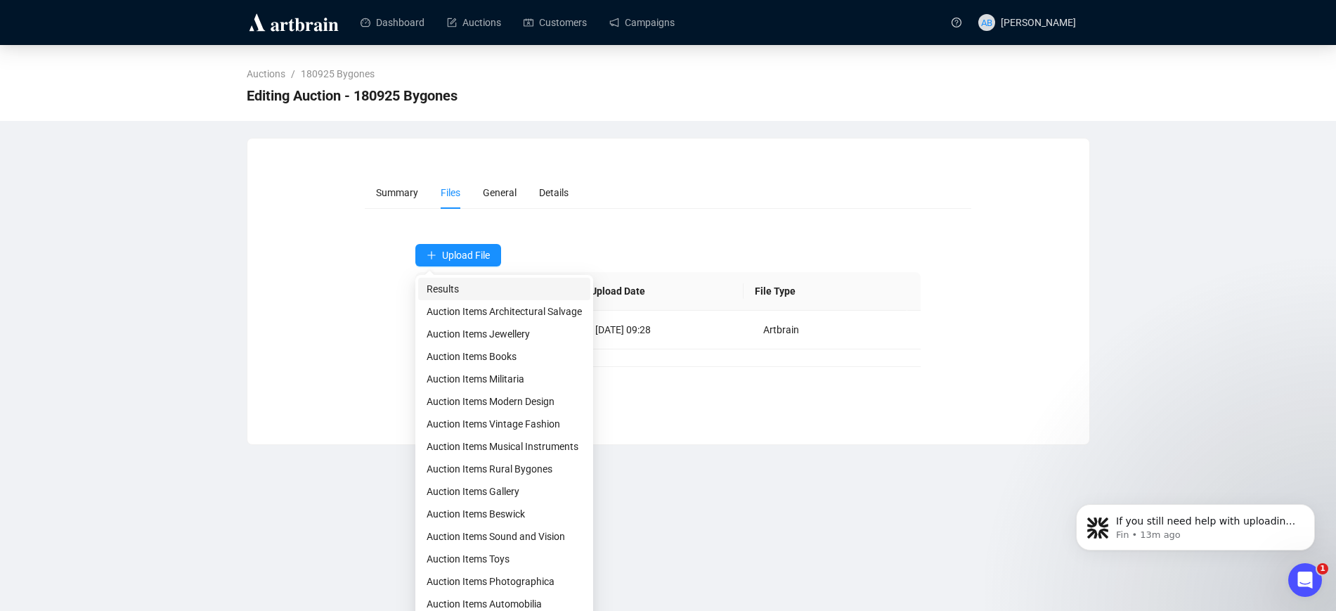
click at [493, 291] on span "Results" at bounding box center [504, 288] width 155 height 15
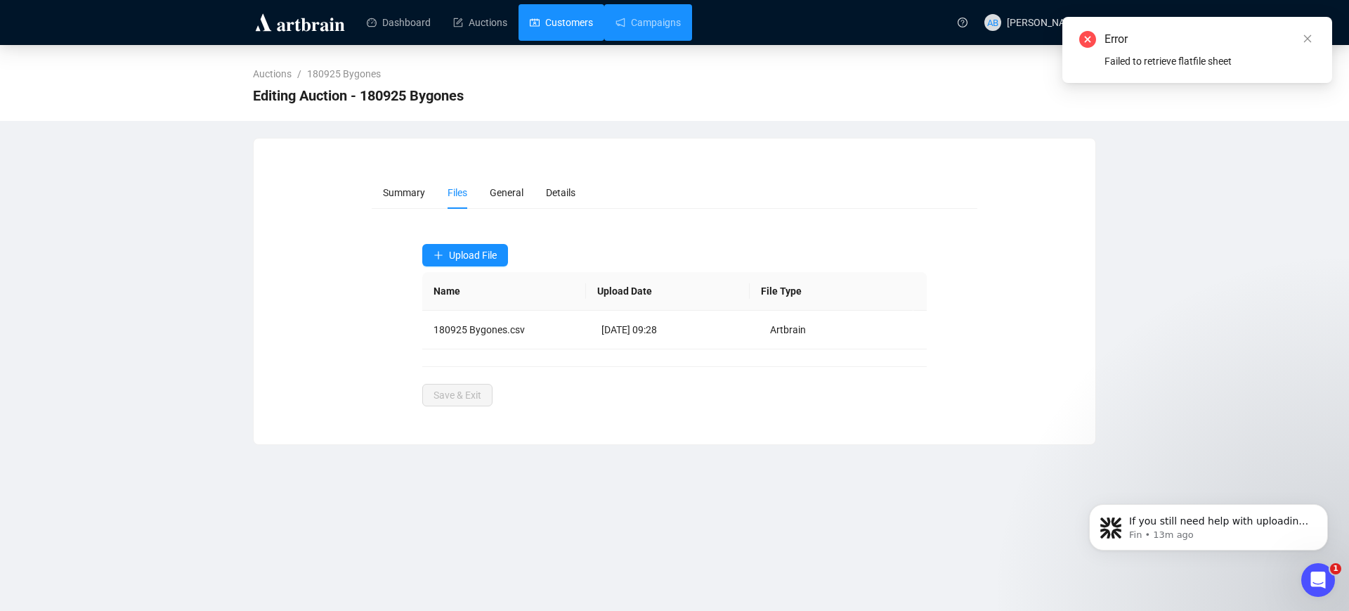
click at [578, 24] on link "Customers" at bounding box center [561, 22] width 63 height 37
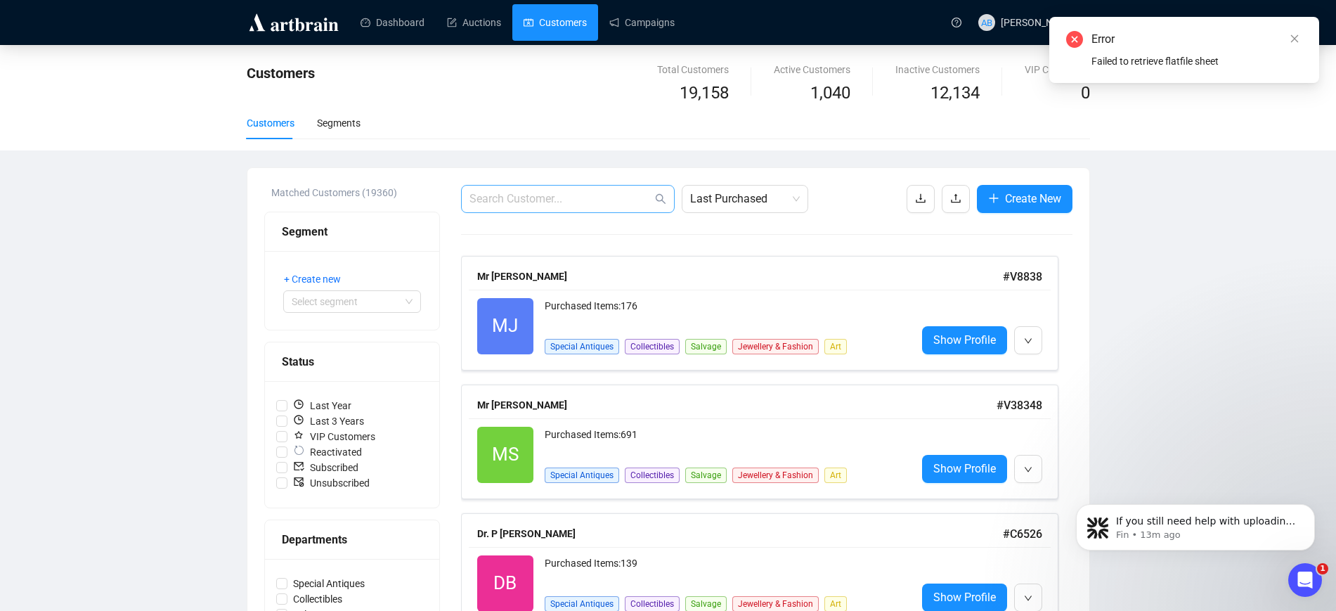
click at [522, 207] on span at bounding box center [568, 199] width 214 height 28
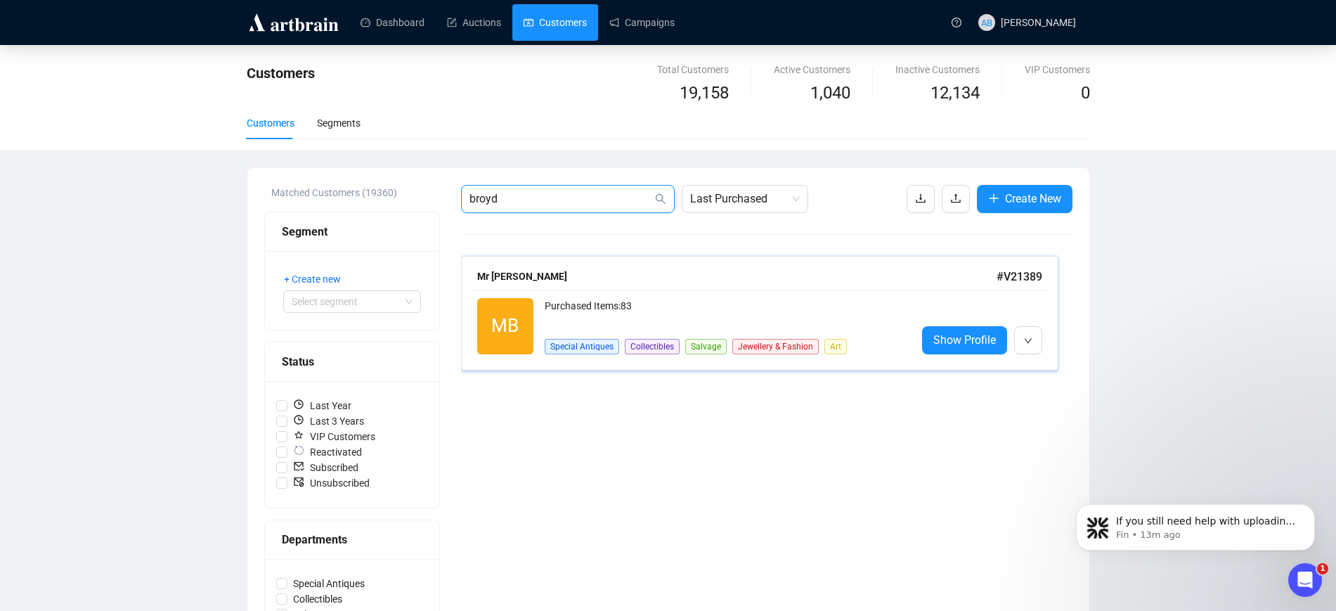
type input "broyd"
click at [680, 291] on div "MB Reactivated Purchased Items: 83 Special Antiques Collectibles Salvage Jewell…" at bounding box center [760, 326] width 582 height 73
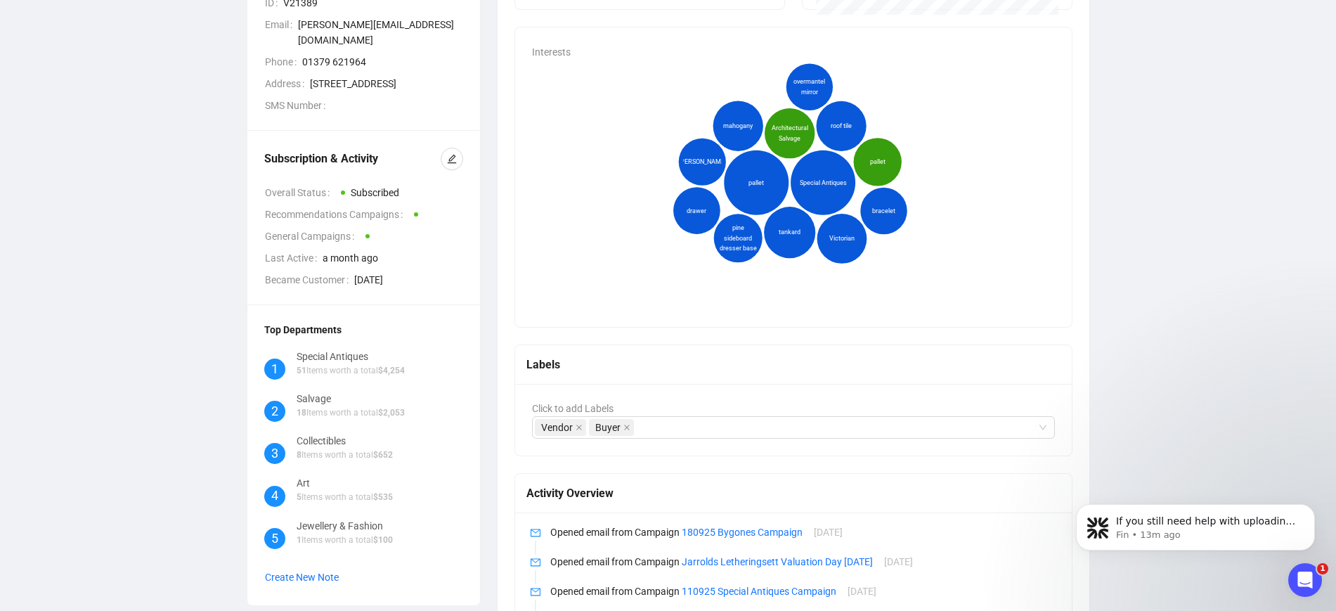
scroll to position [264, 0]
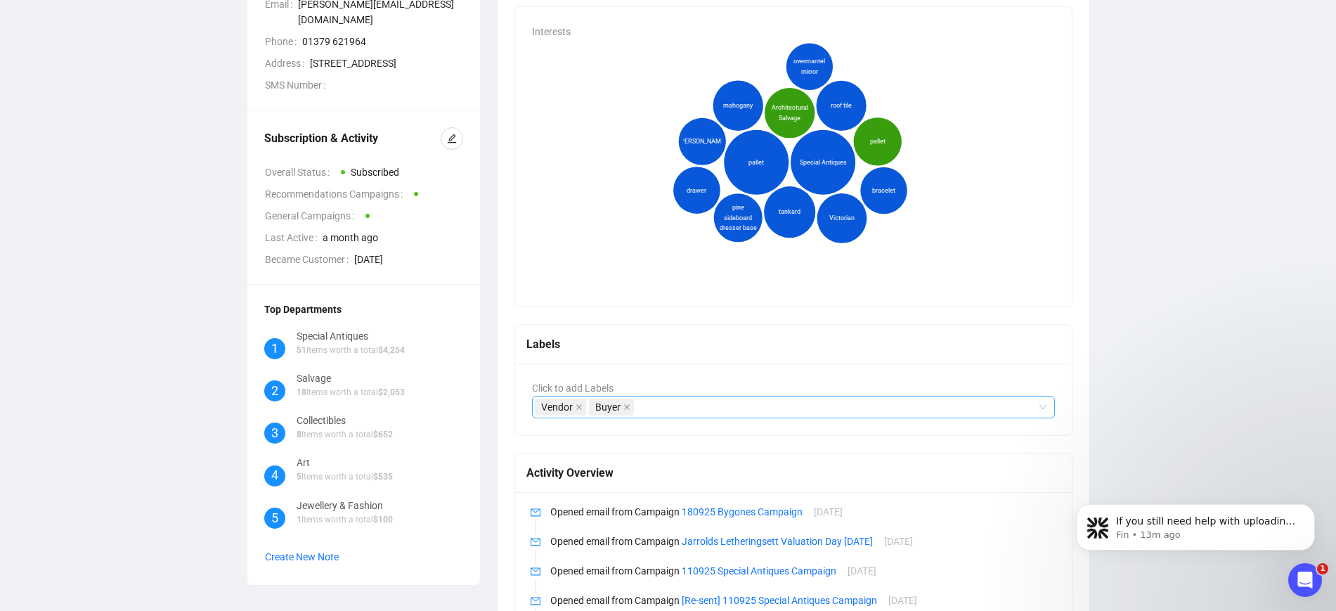
click at [651, 407] on div "Vendor Buyer" at bounding box center [786, 407] width 503 height 20
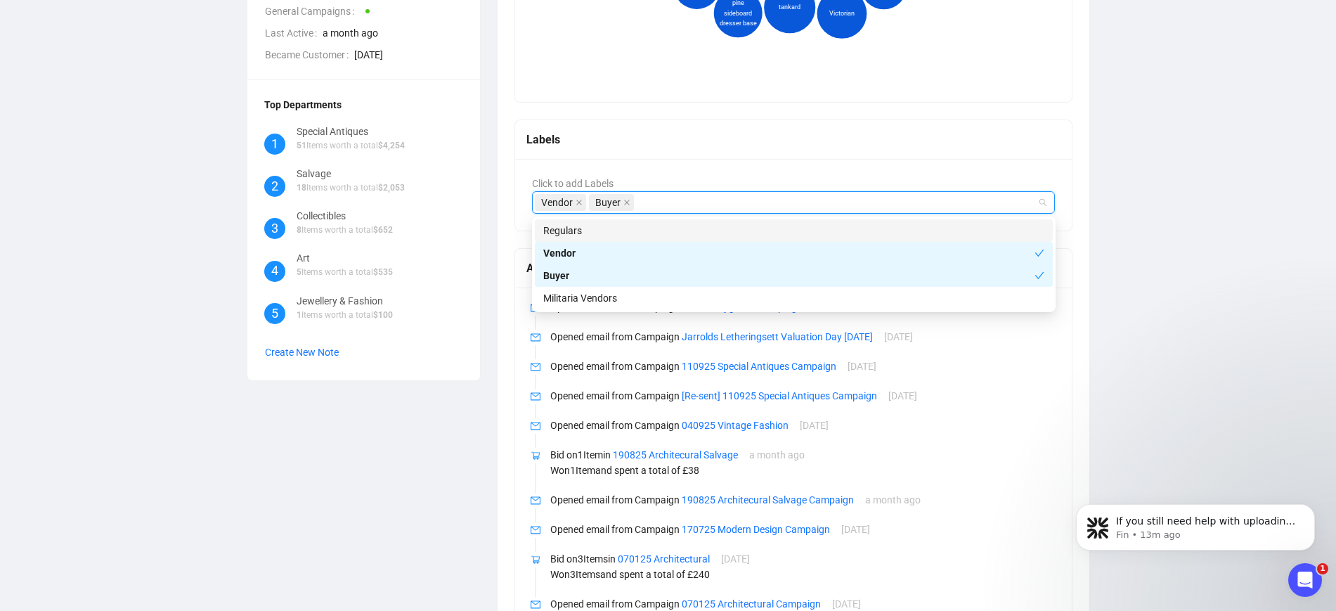
scroll to position [351, 0]
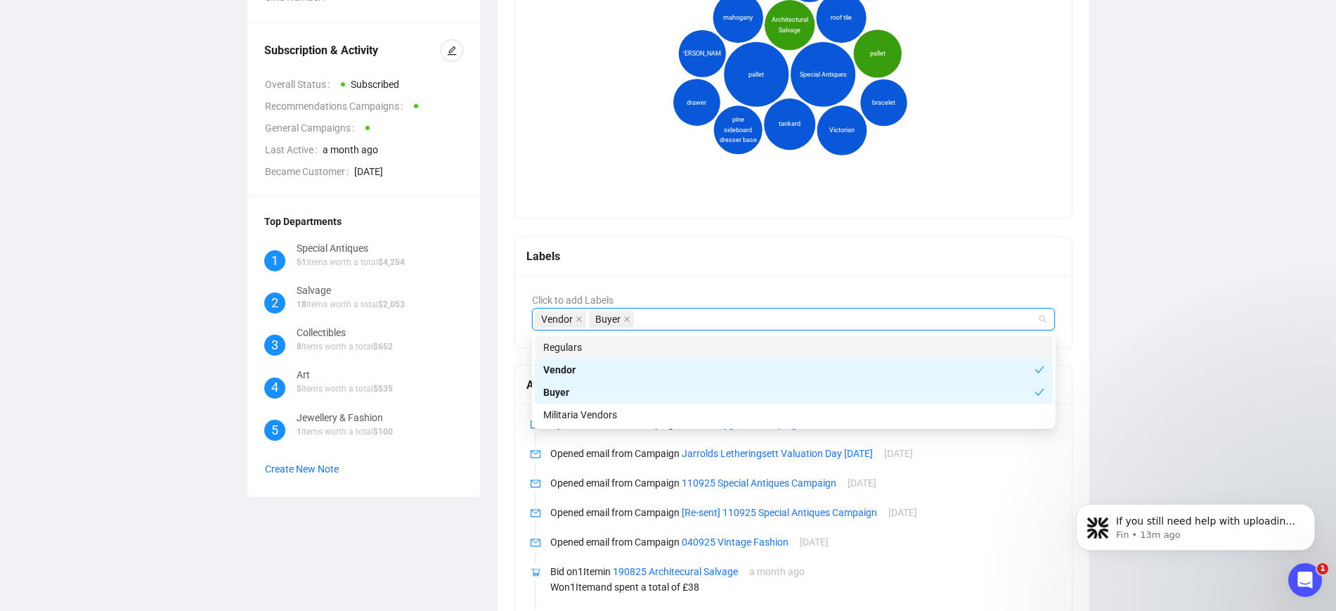
click at [720, 255] on div "Labels" at bounding box center [793, 256] width 535 height 18
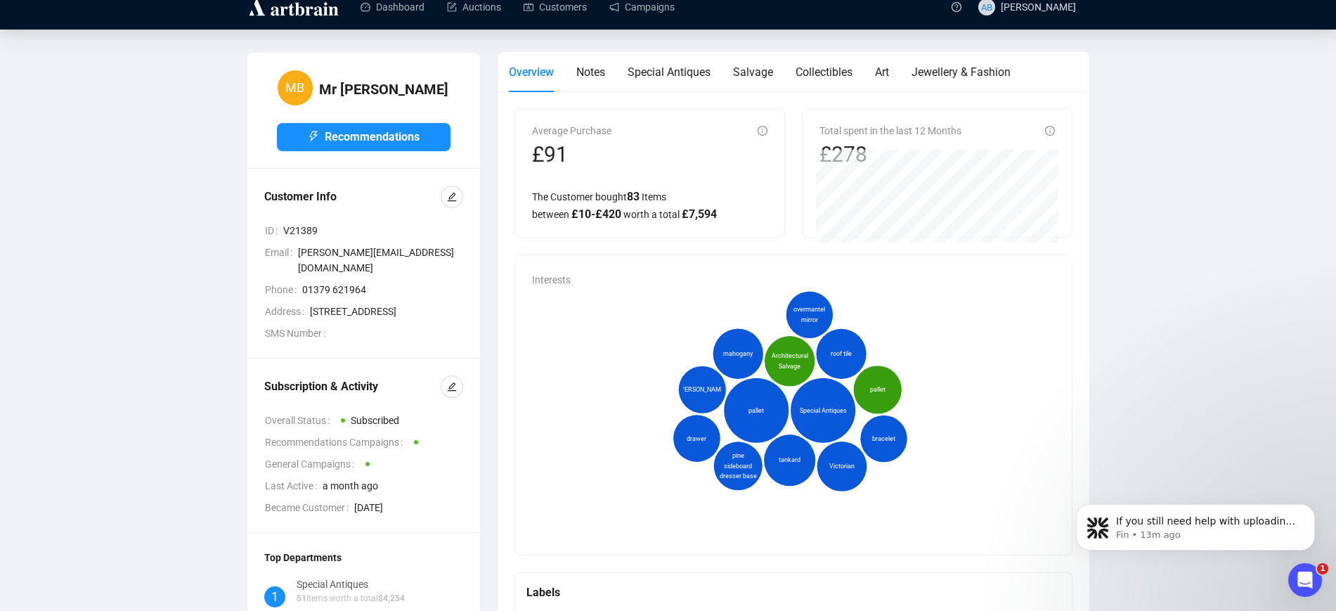
scroll to position [0, 0]
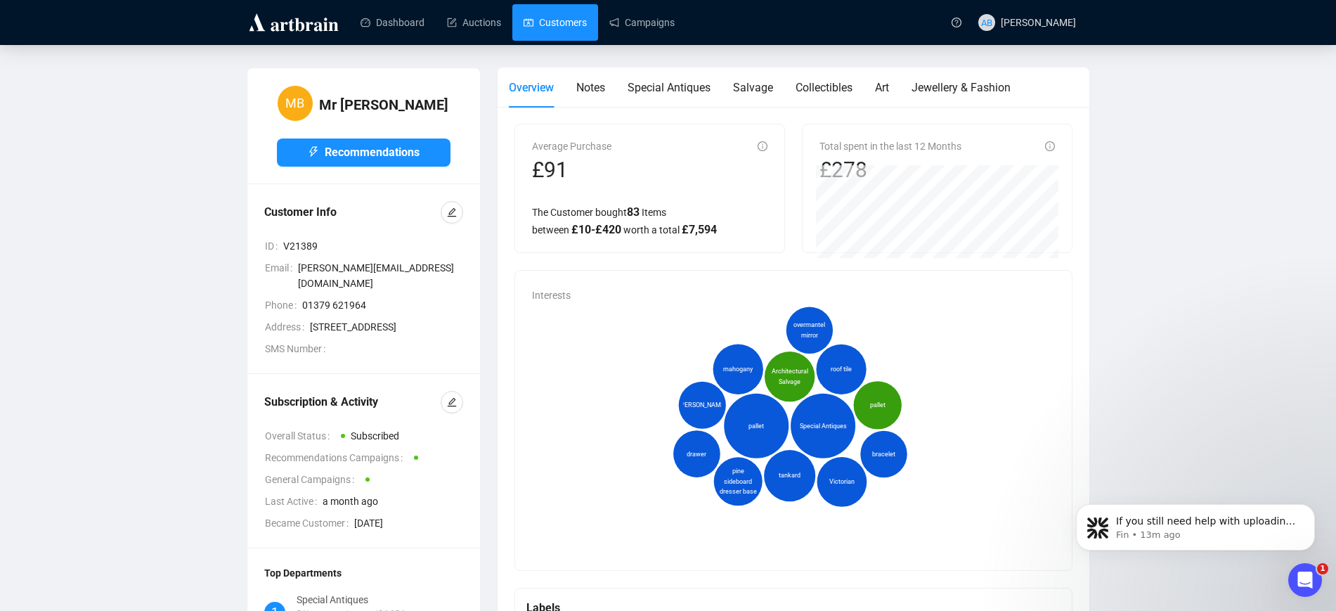
click at [529, 20] on link "Customers" at bounding box center [555, 22] width 63 height 37
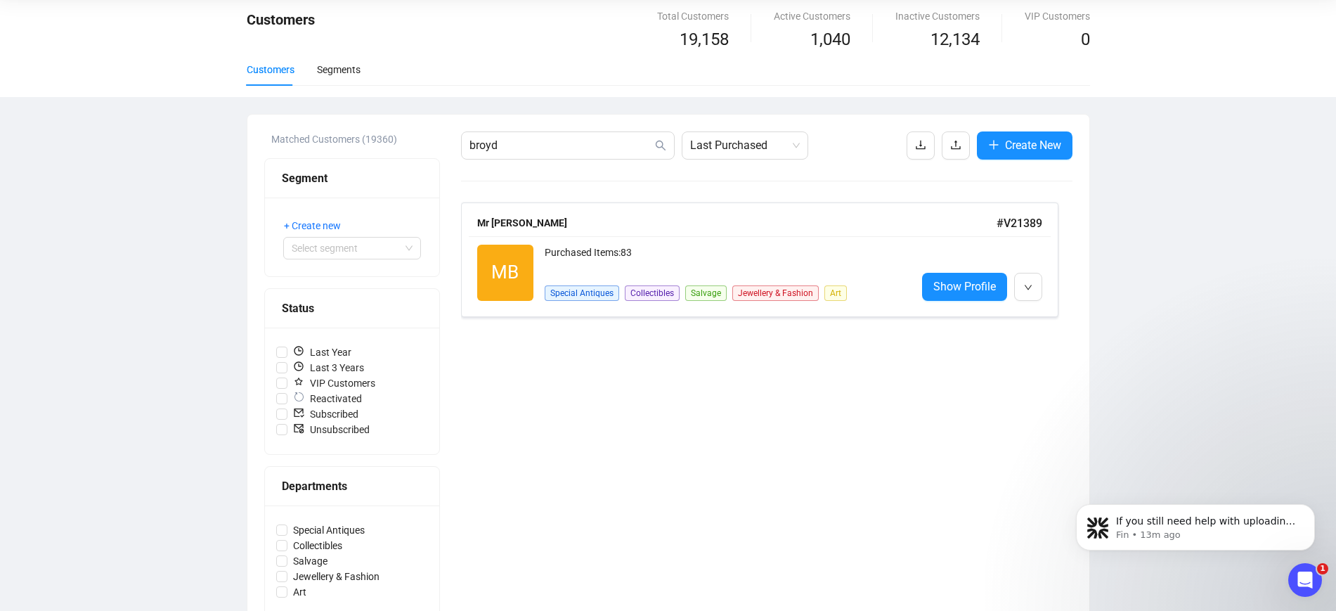
scroll to position [176, 0]
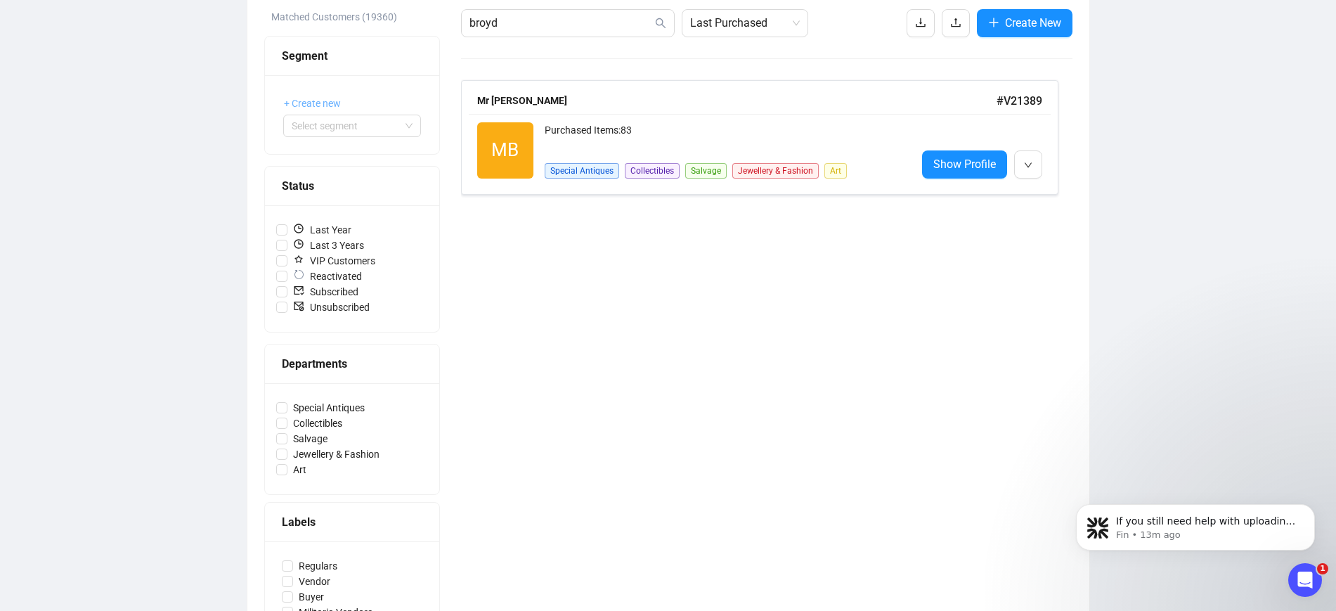
click at [318, 101] on span "+ Create new" at bounding box center [312, 103] width 57 height 15
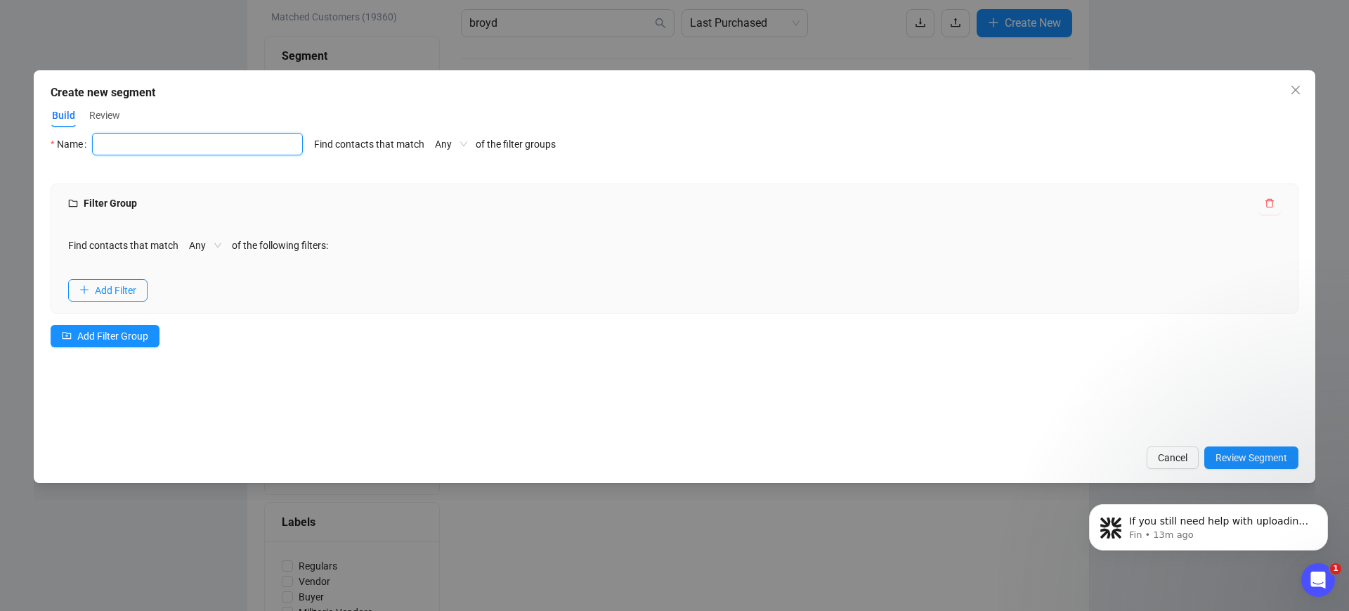
click at [200, 142] on input "text" at bounding box center [197, 144] width 211 height 22
click at [1300, 91] on icon "close" at bounding box center [1295, 89] width 11 height 11
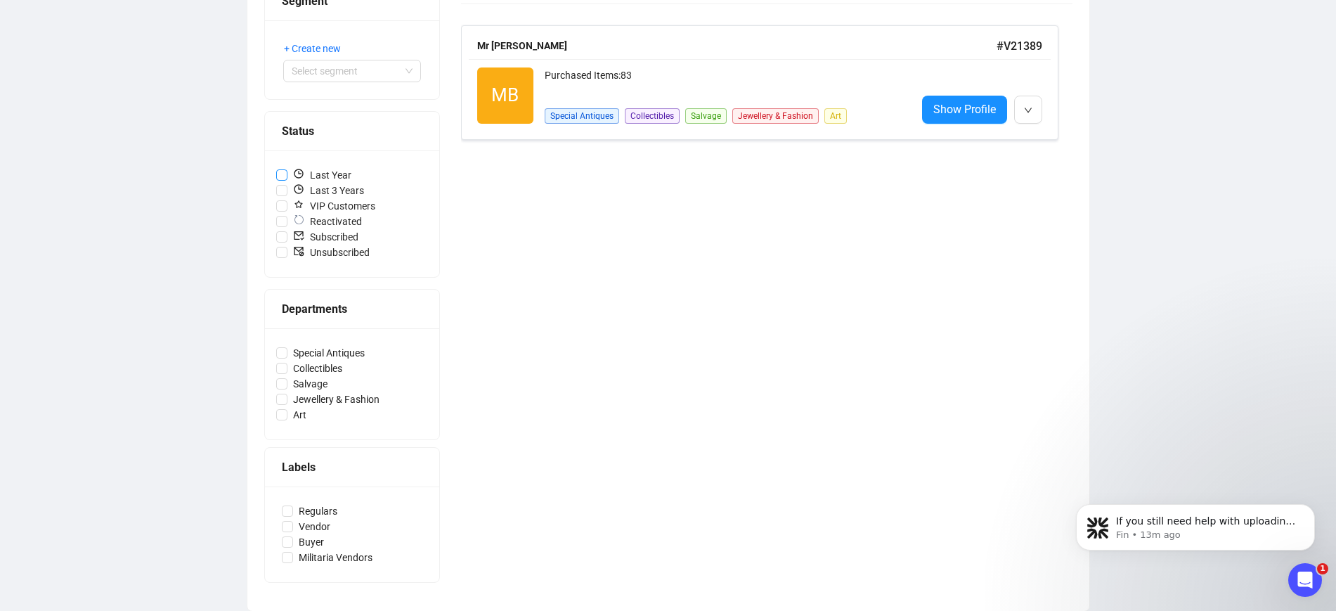
scroll to position [231, 0]
click at [302, 466] on div "Labels" at bounding box center [352, 467] width 141 height 18
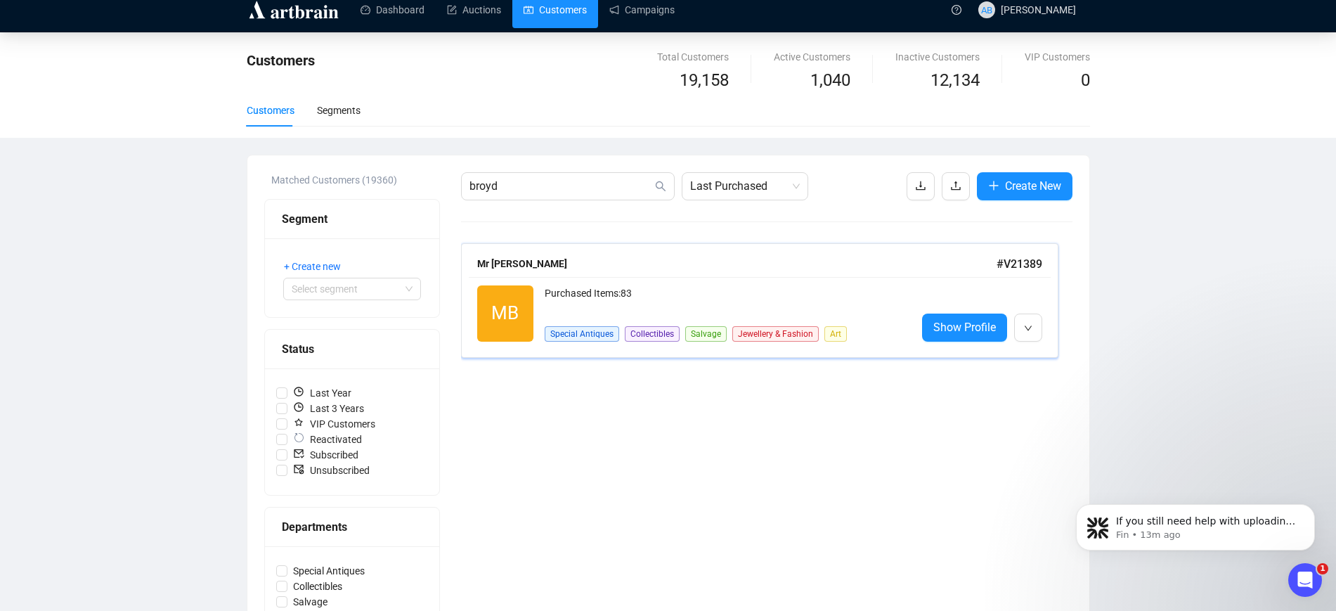
scroll to position [0, 0]
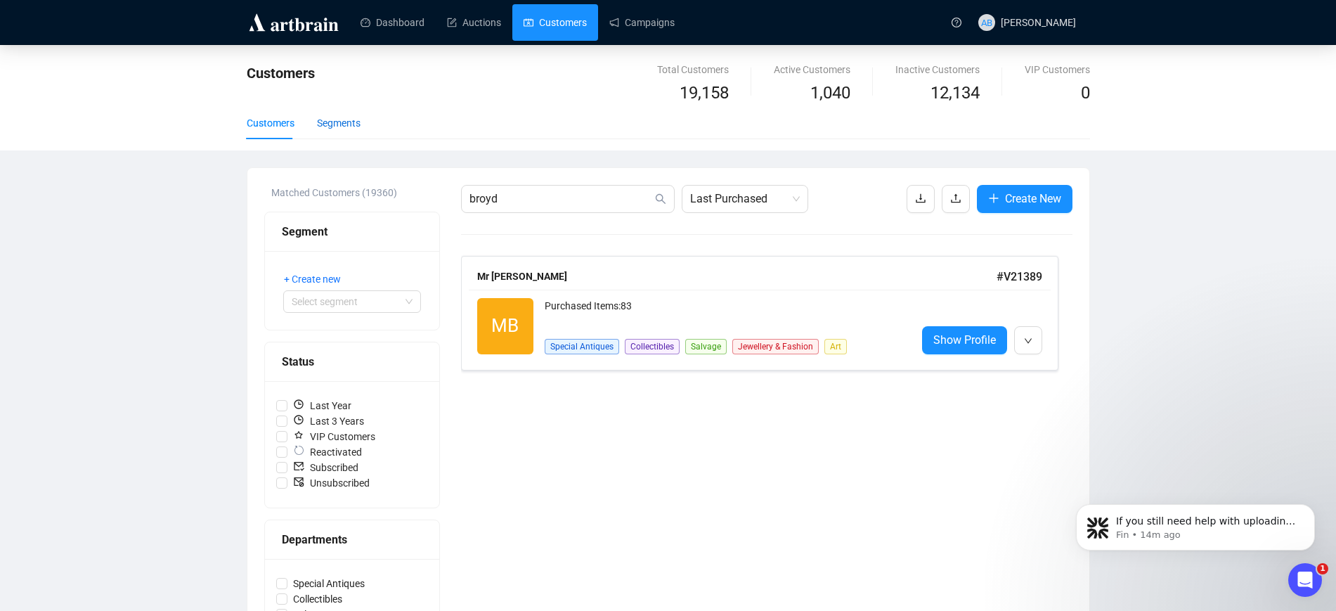
click at [330, 125] on div "Segments" at bounding box center [339, 122] width 44 height 15
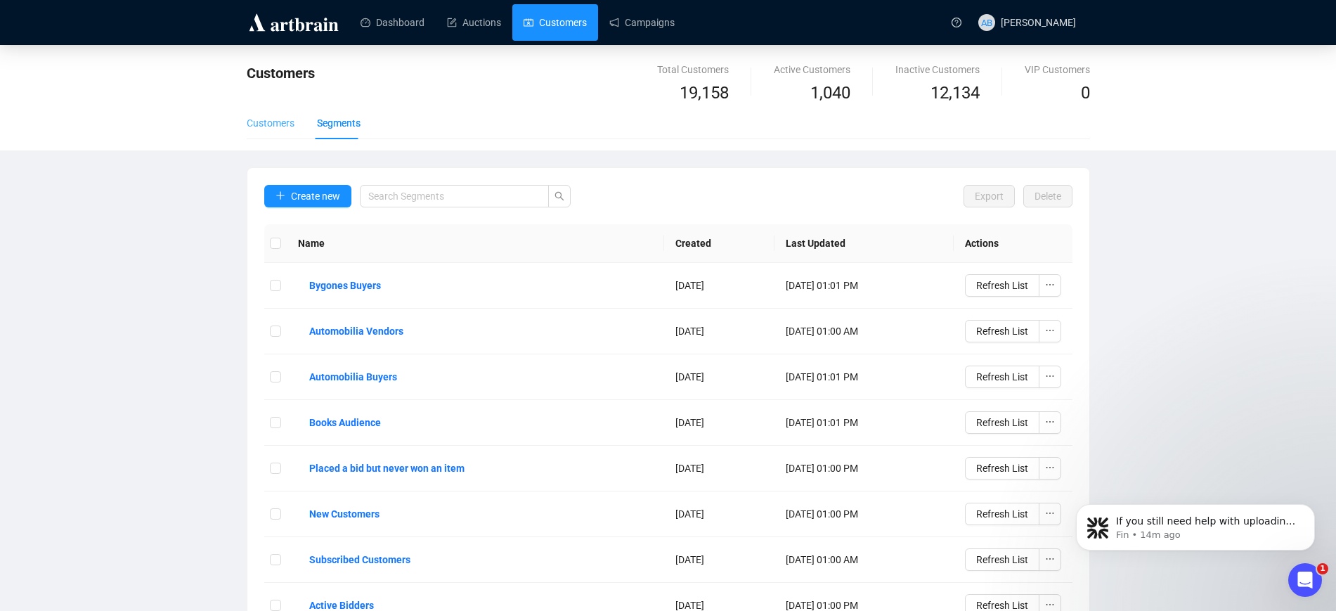
click at [276, 130] on div "Customers" at bounding box center [271, 123] width 48 height 32
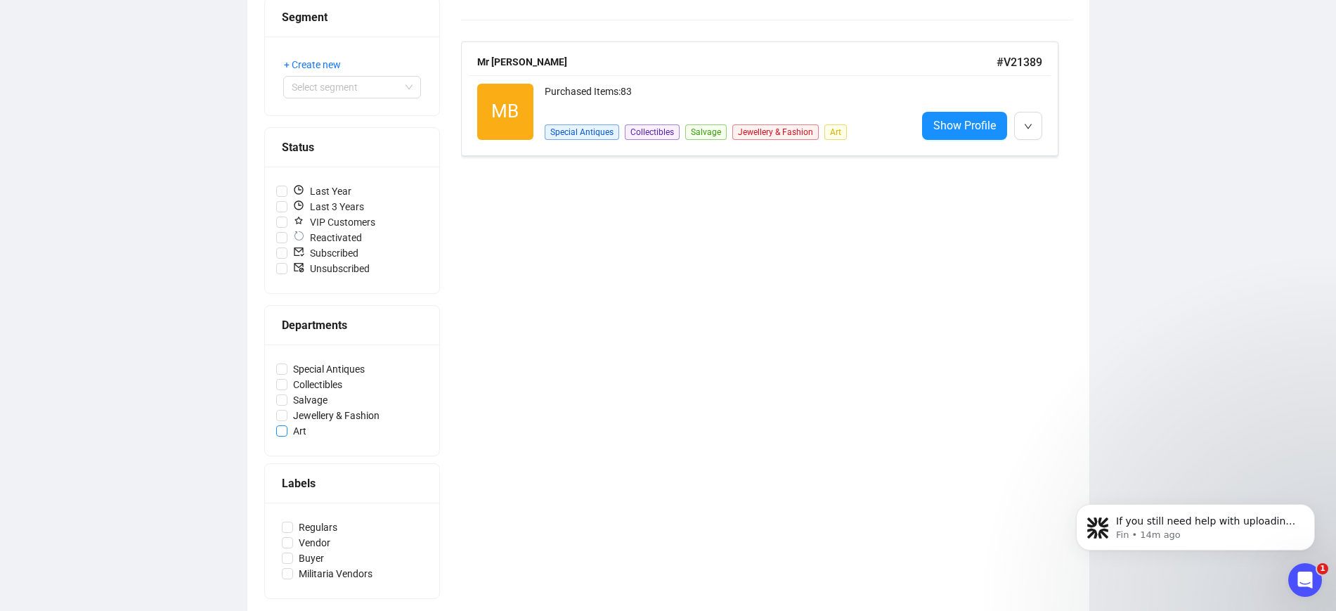
scroll to position [231, 0]
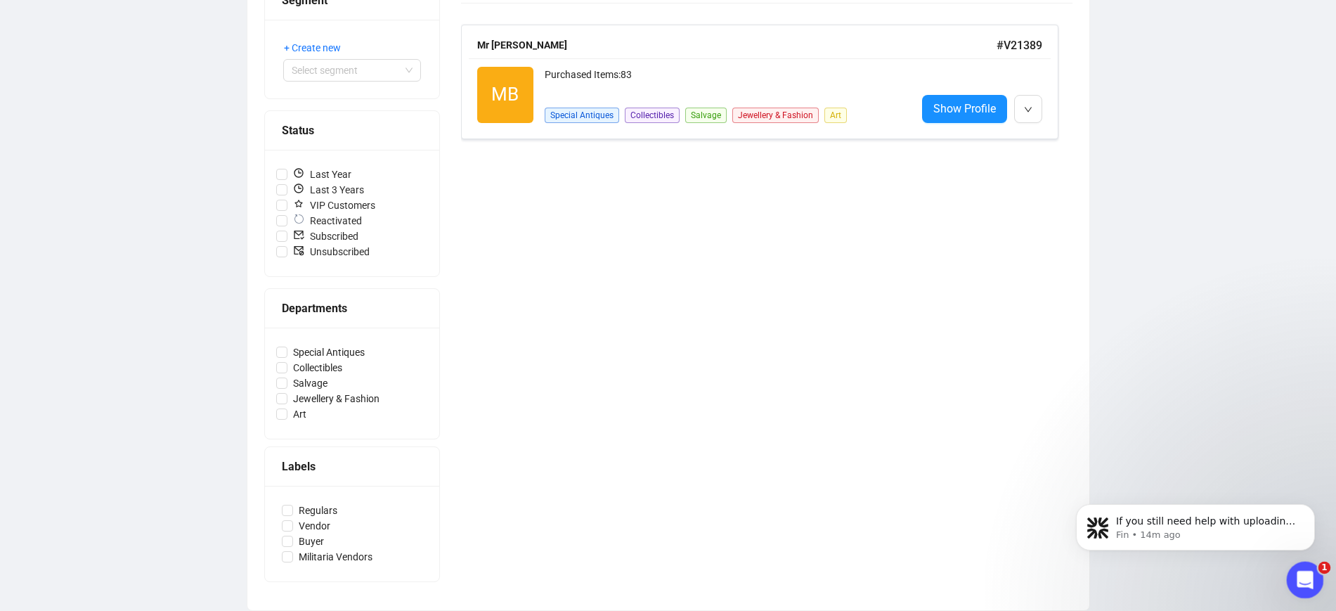
click at [1312, 574] on icon "Open Intercom Messenger" at bounding box center [1303, 577] width 23 height 23
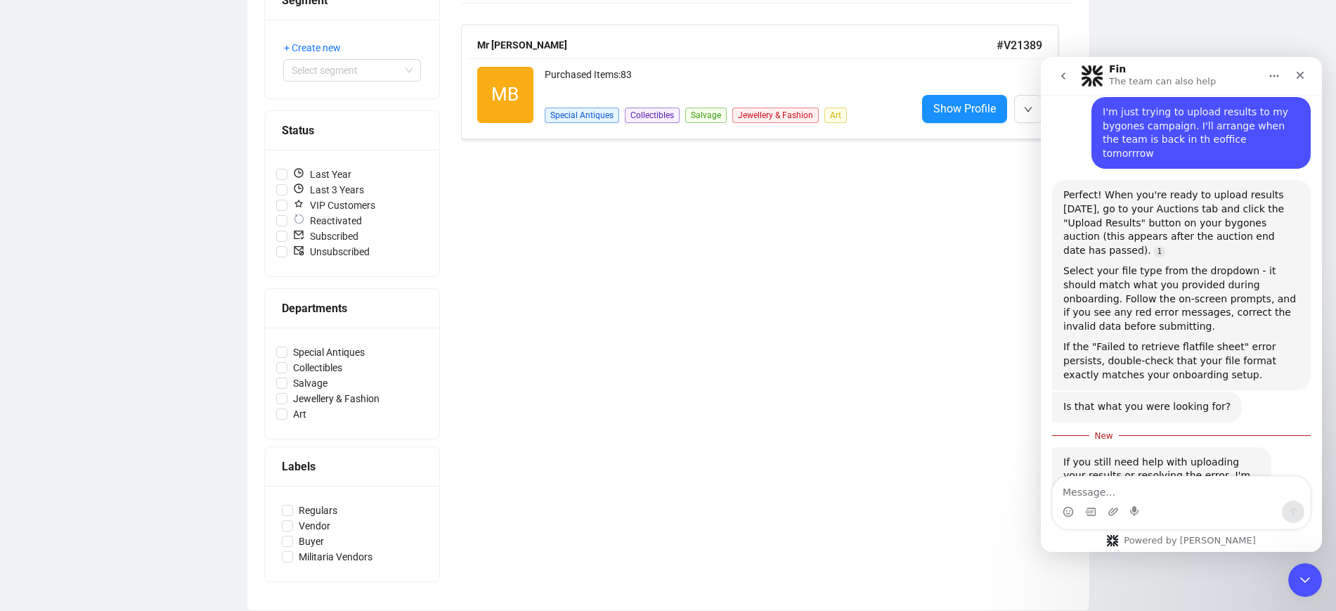
scroll to position [877, 0]
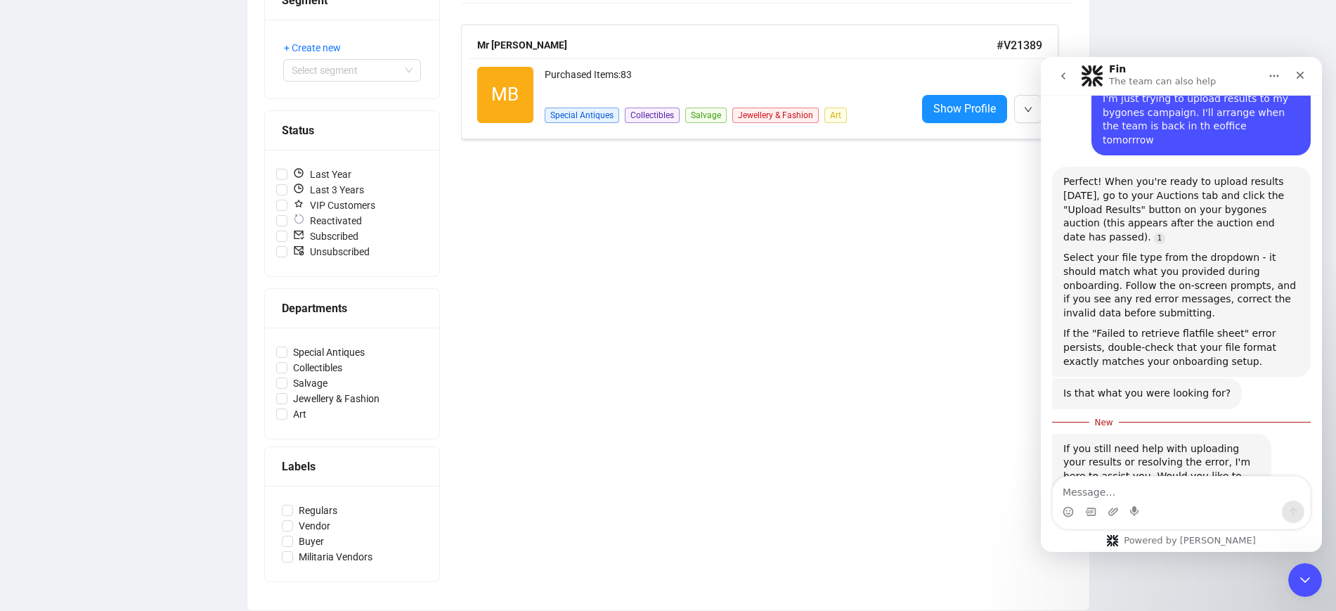
click at [1131, 492] on textarea "Message…" at bounding box center [1181, 489] width 257 height 24
type textarea "How do I add a new label"
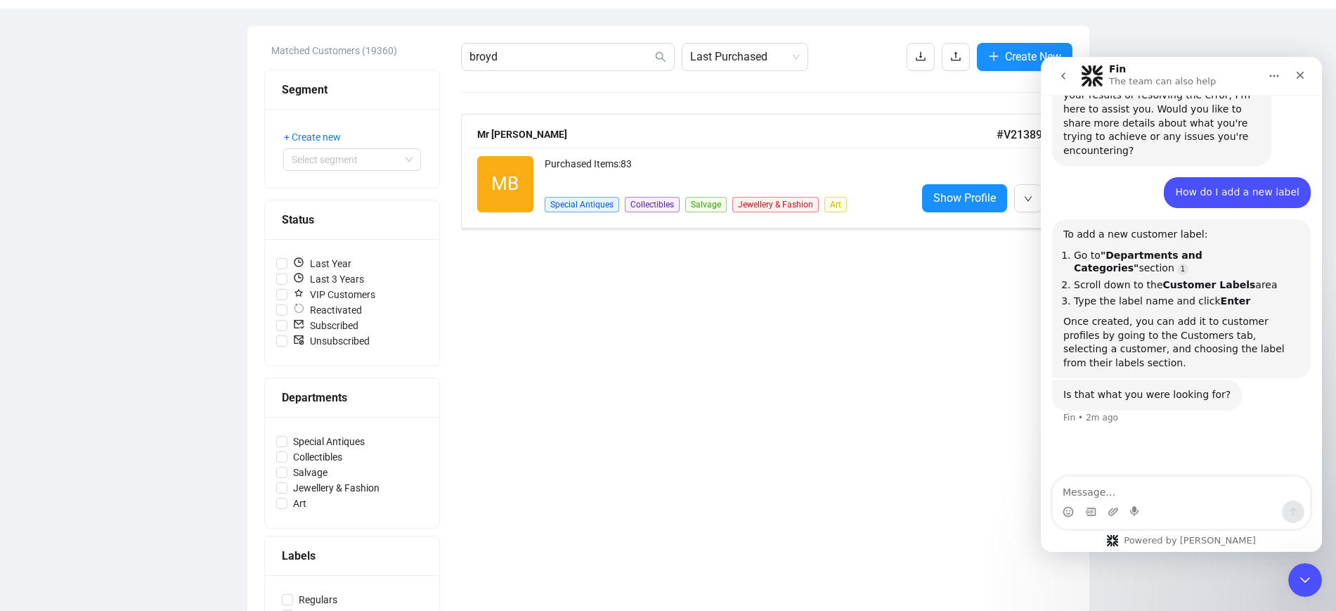
scroll to position [231, 0]
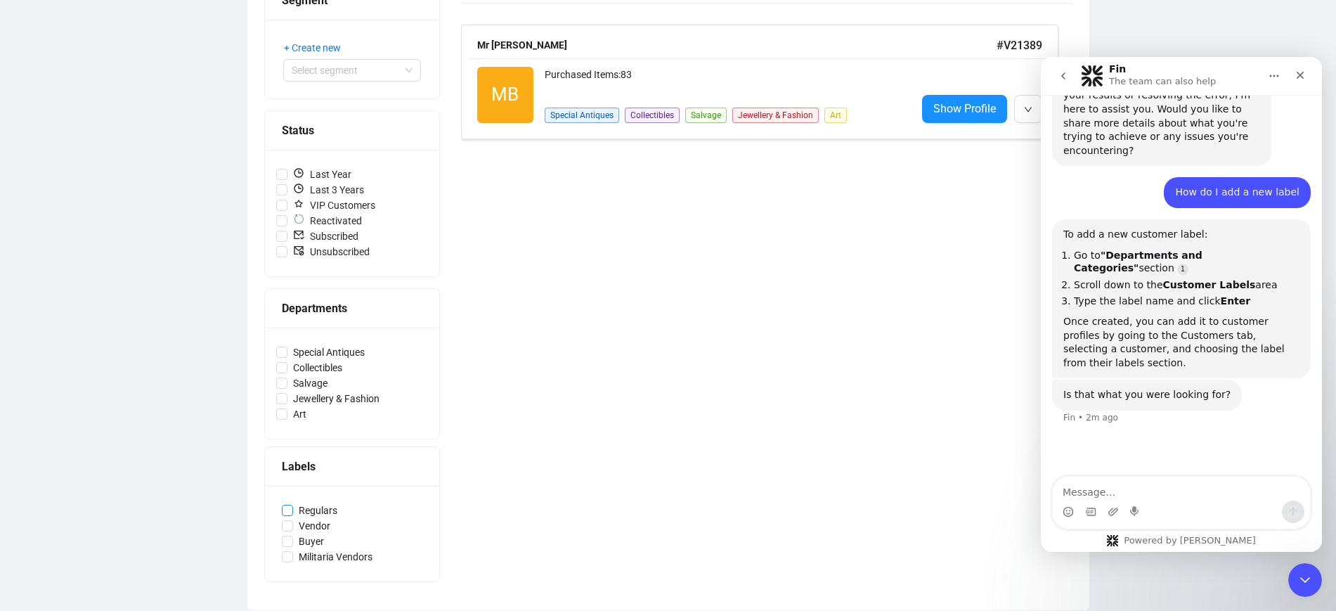
drag, startPoint x: 321, startPoint y: 463, endPoint x: 331, endPoint y: 513, distance: 50.9
click at [321, 462] on div "Labels" at bounding box center [352, 467] width 141 height 18
click at [326, 316] on div "Departments" at bounding box center [352, 308] width 141 height 18
click at [320, 303] on div "Departments" at bounding box center [352, 308] width 141 height 18
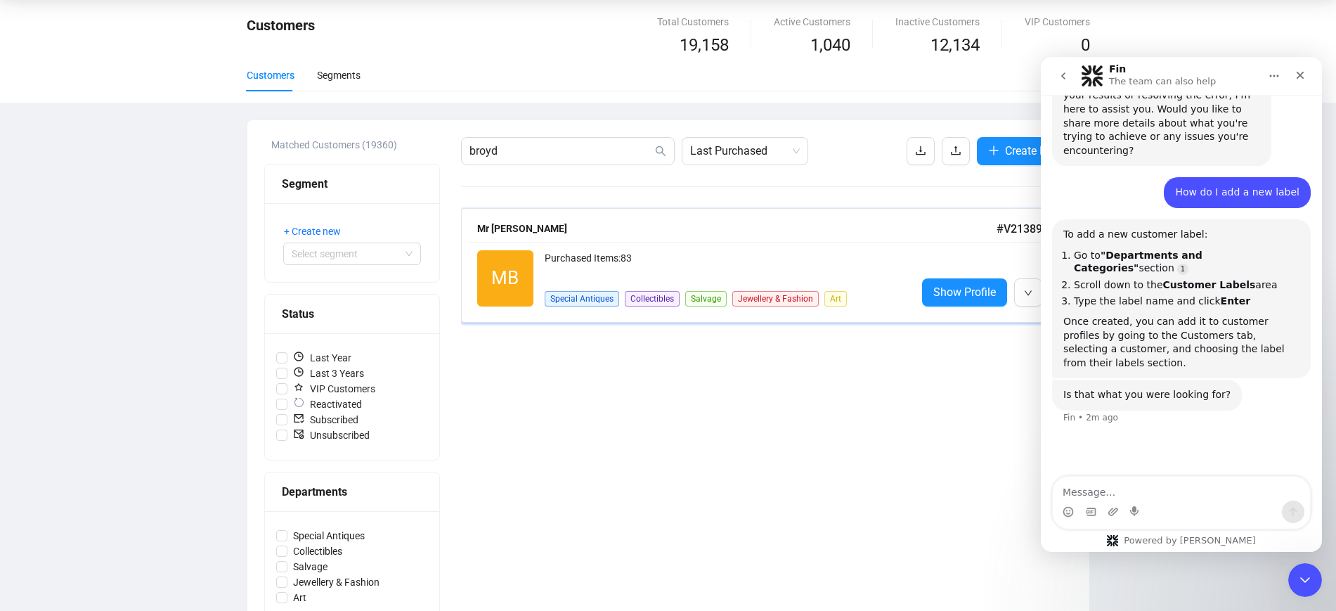
scroll to position [0, 0]
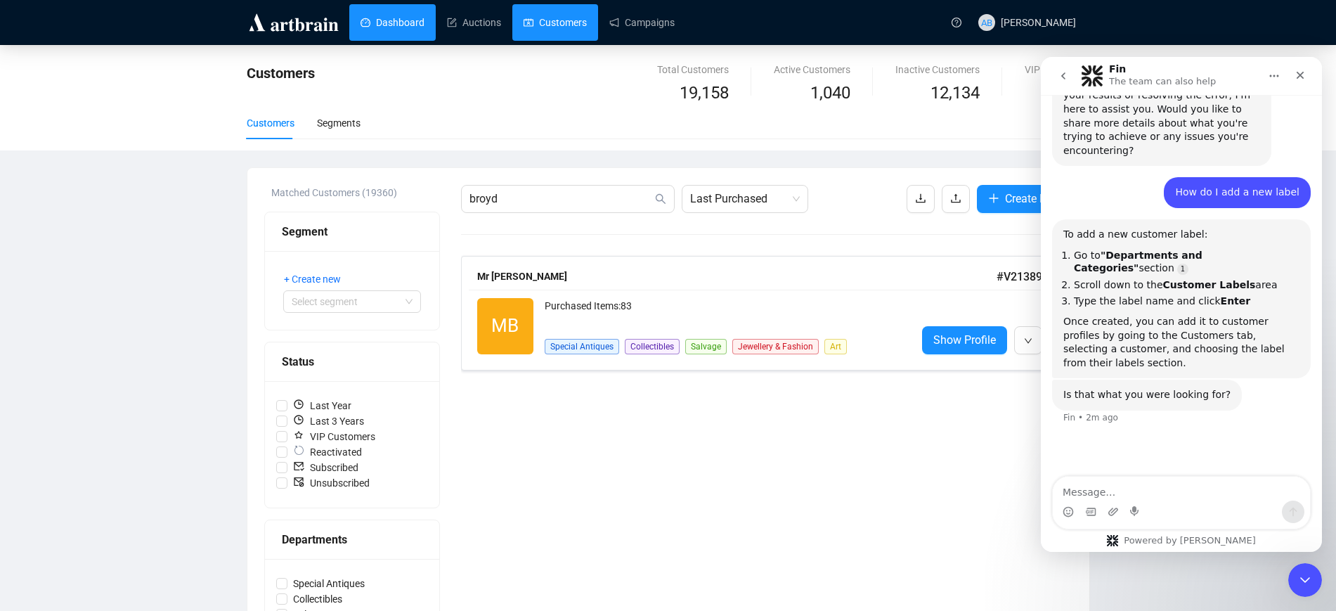
click at [370, 14] on link "Dashboard" at bounding box center [393, 22] width 64 height 37
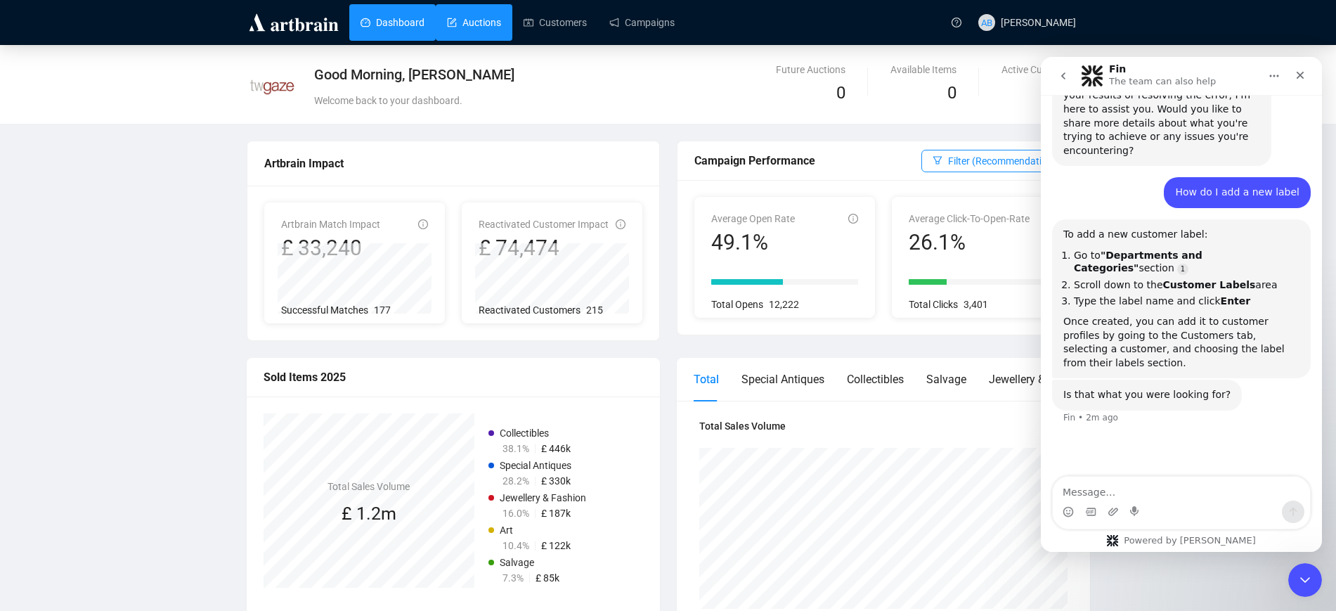
click at [486, 28] on link "Auctions" at bounding box center [474, 22] width 54 height 37
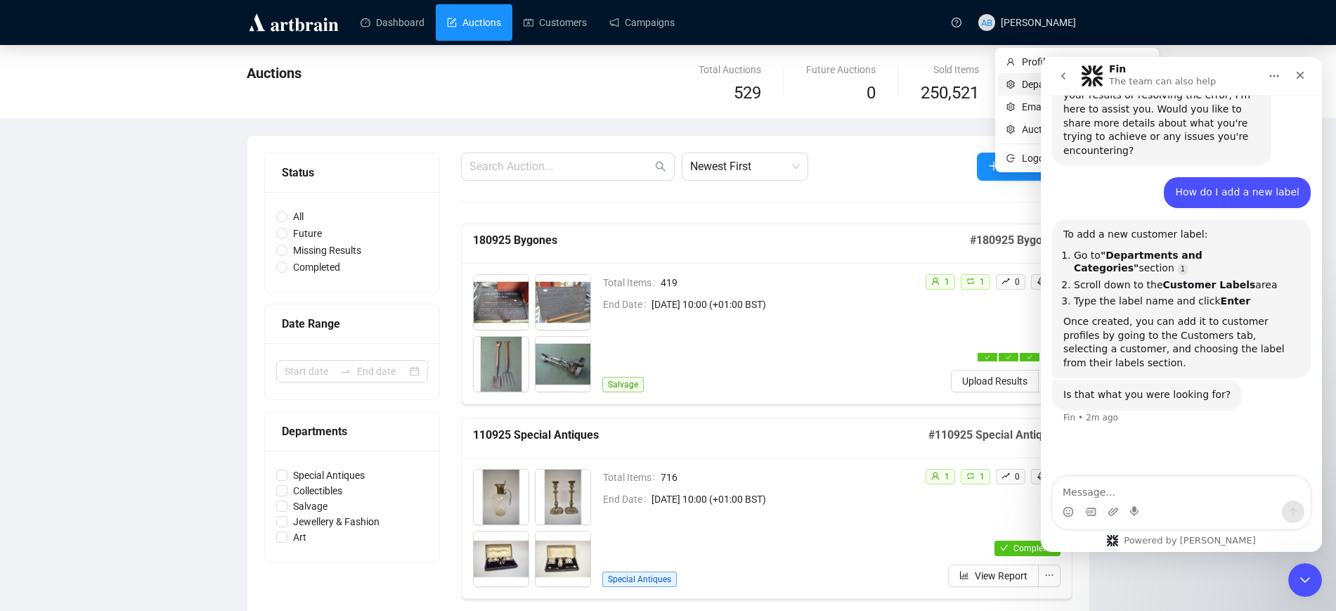
click at [1031, 82] on span "Departments And Categories" at bounding box center [1085, 84] width 126 height 15
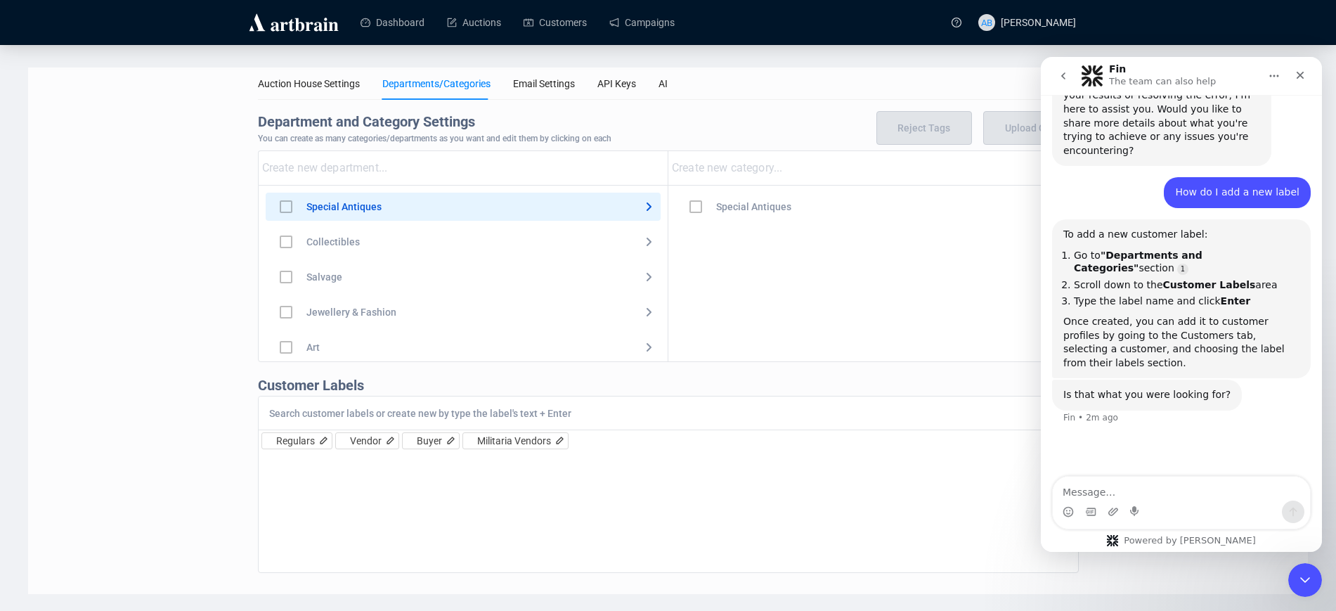
scroll to position [6, 0]
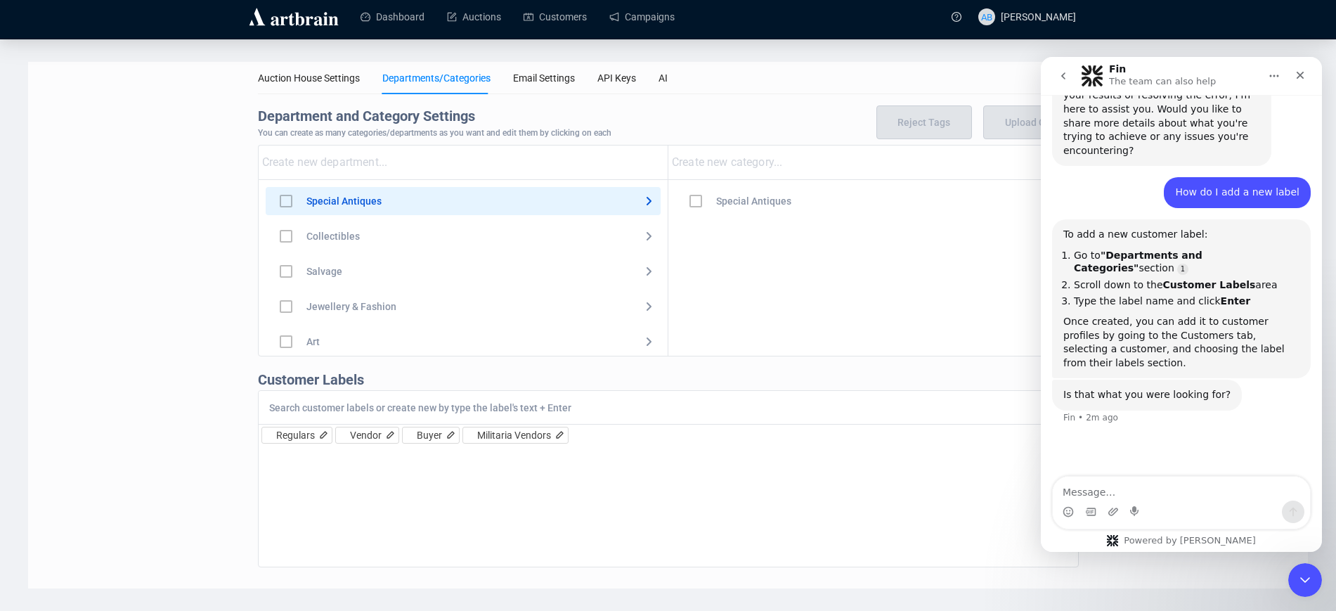
click at [650, 450] on div "Regulars Vendor Buyer Militaria Vendors" at bounding box center [668, 478] width 821 height 177
click at [942, 452] on div "Regulars Vendor Buyer Militaria Vendors" at bounding box center [668, 478] width 821 height 177
click at [406, 390] on div "Regulars Vendor Buyer Militaria Vendors" at bounding box center [668, 478] width 821 height 177
click at [408, 396] on div at bounding box center [669, 408] width 820 height 34
click at [410, 413] on input at bounding box center [660, 407] width 782 height 13
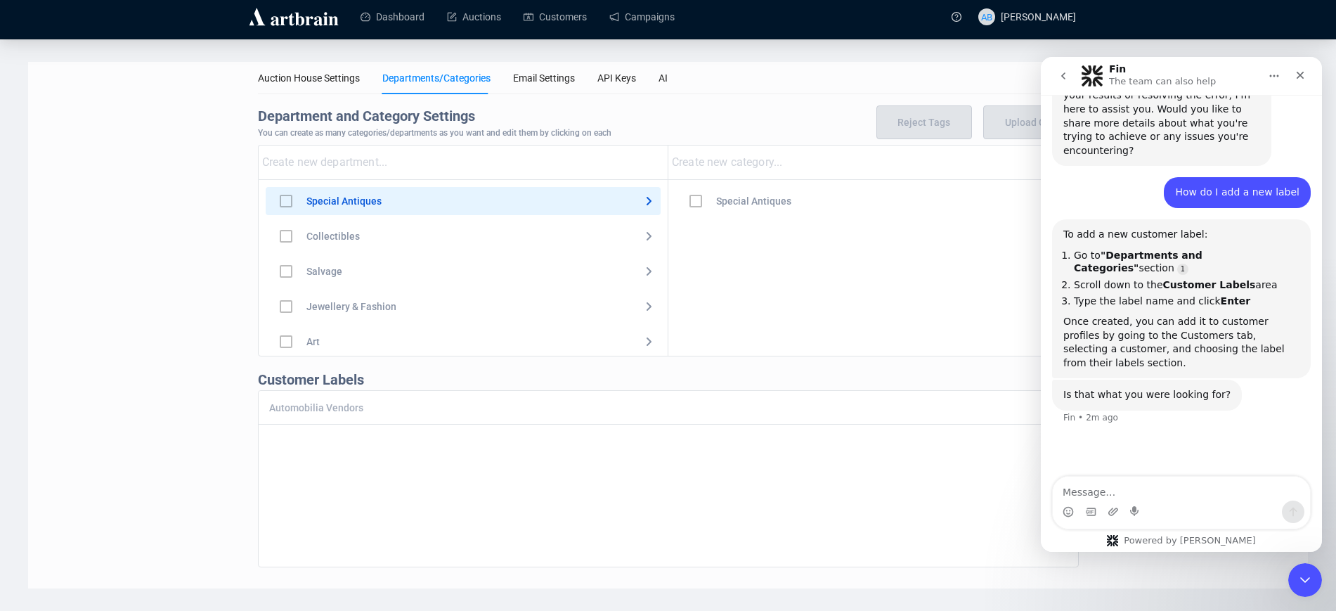
type input "Automobilia Vendors"
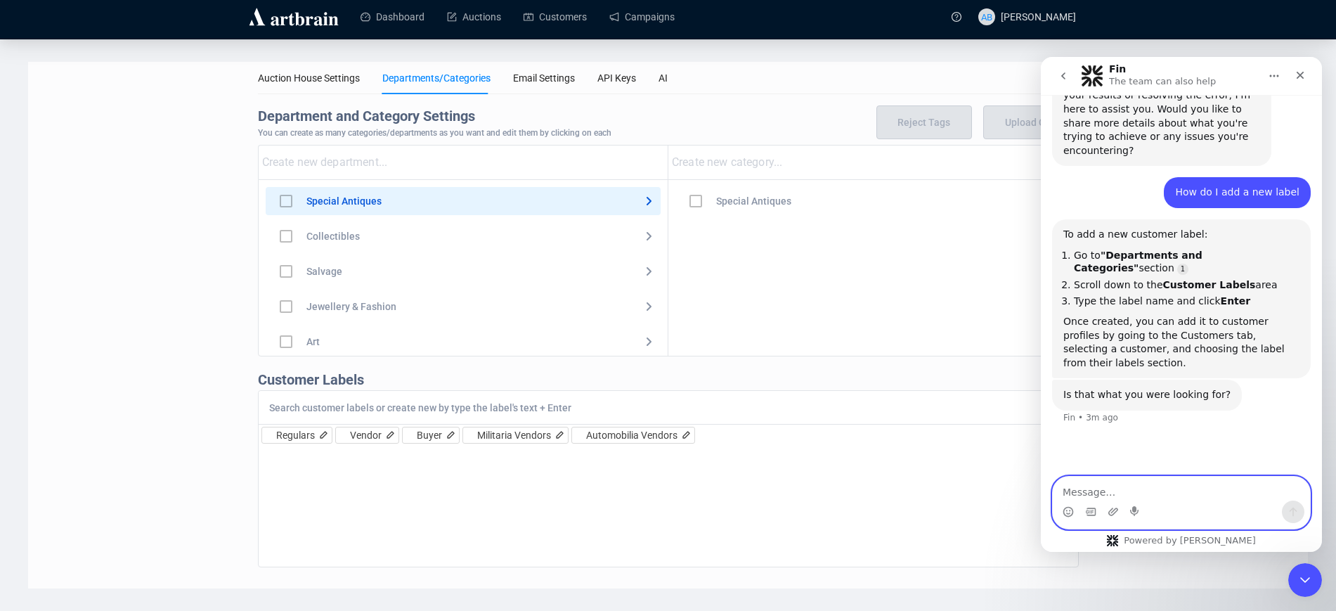
click at [1120, 481] on textarea "Message…" at bounding box center [1181, 489] width 257 height 24
type textarea "Yes"
drag, startPoint x: 176, startPoint y: 307, endPoint x: 184, endPoint y: 286, distance: 22.7
click at [177, 306] on div "Auction House Settings Departments/Categories Email Settings API Keys AI Depart…" at bounding box center [668, 325] width 1280 height 526
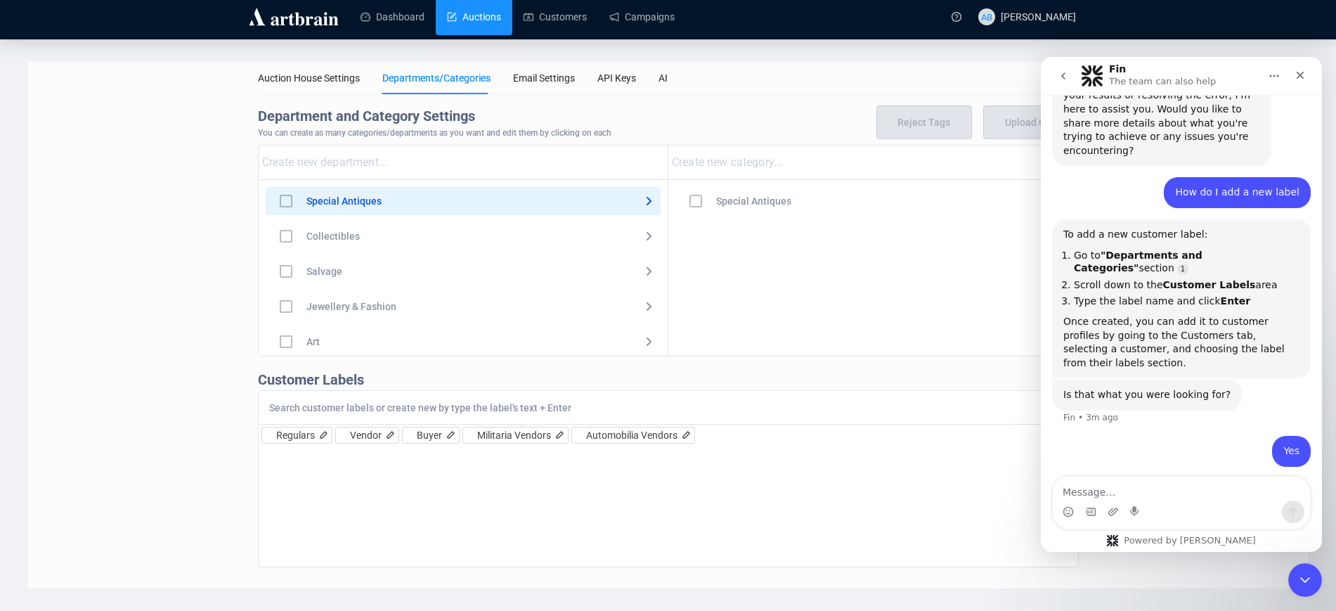
click at [482, 20] on link "Auctions" at bounding box center [474, 17] width 54 height 37
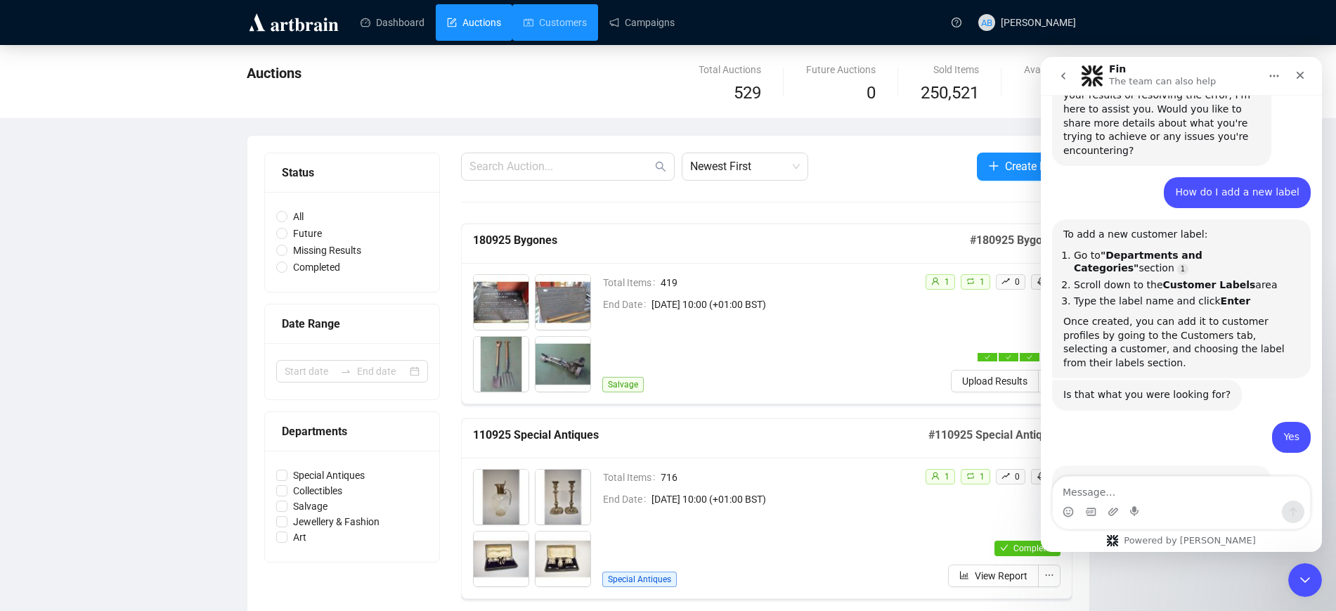
click at [556, 1] on div "Dashboard Auctions Customers Campaigns" at bounding box center [644, 22] width 598 height 44
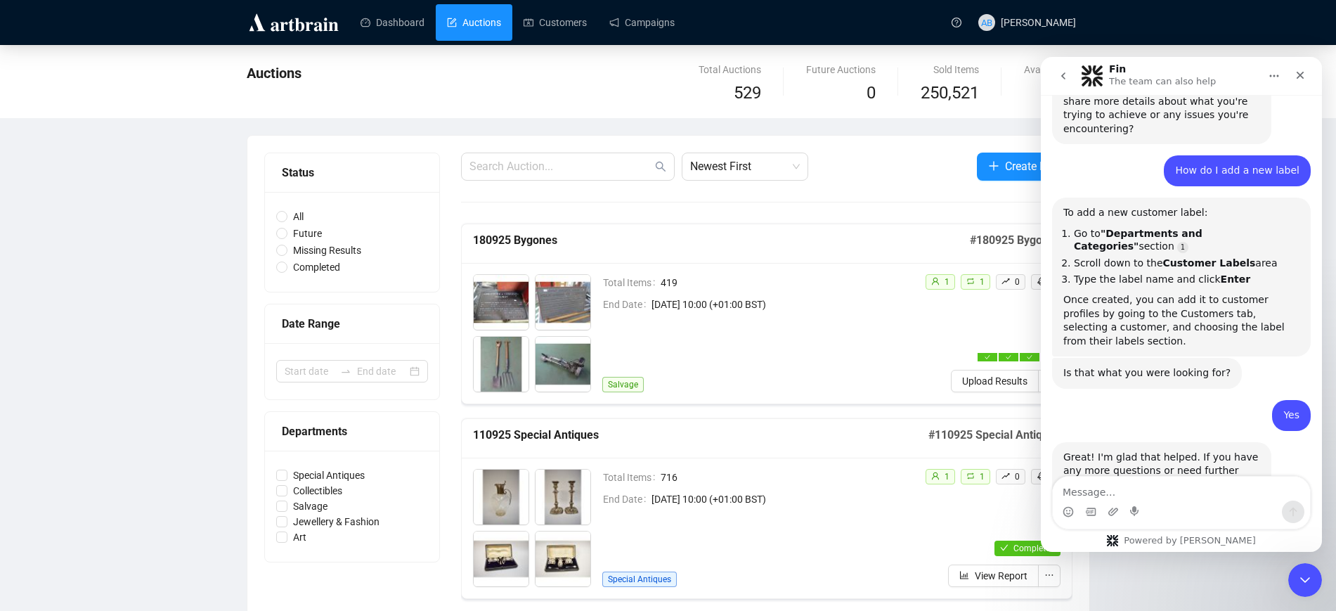
scroll to position [1221, 0]
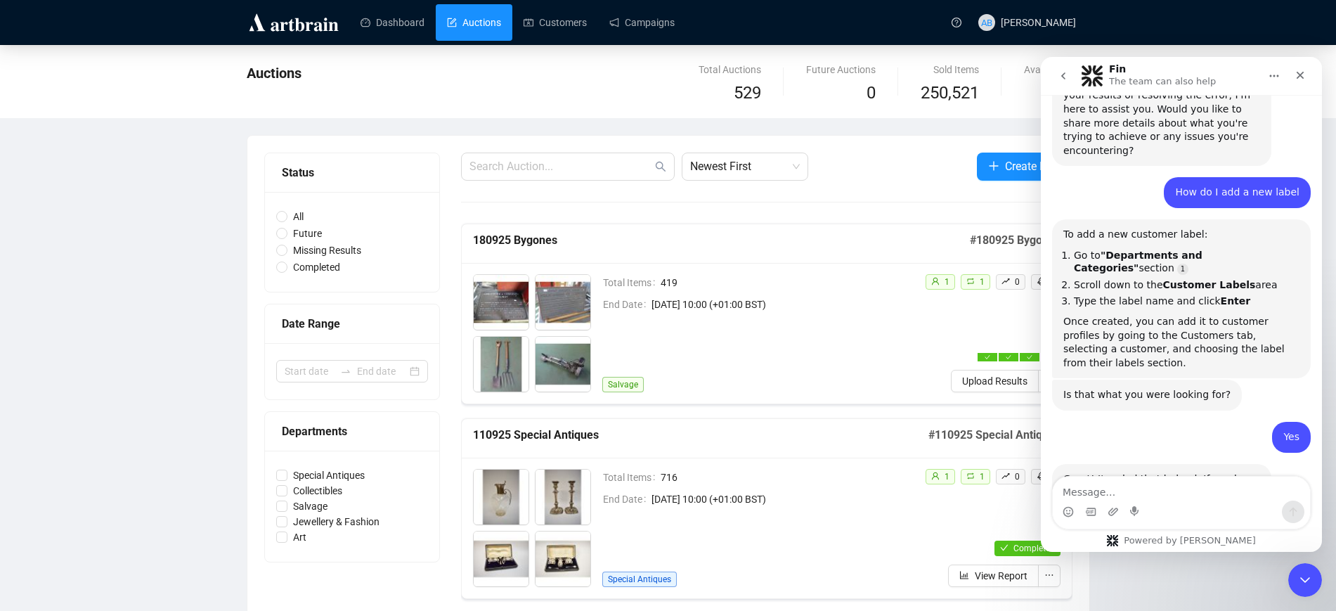
click at [1300, 70] on icon "Close" at bounding box center [1300, 75] width 11 height 11
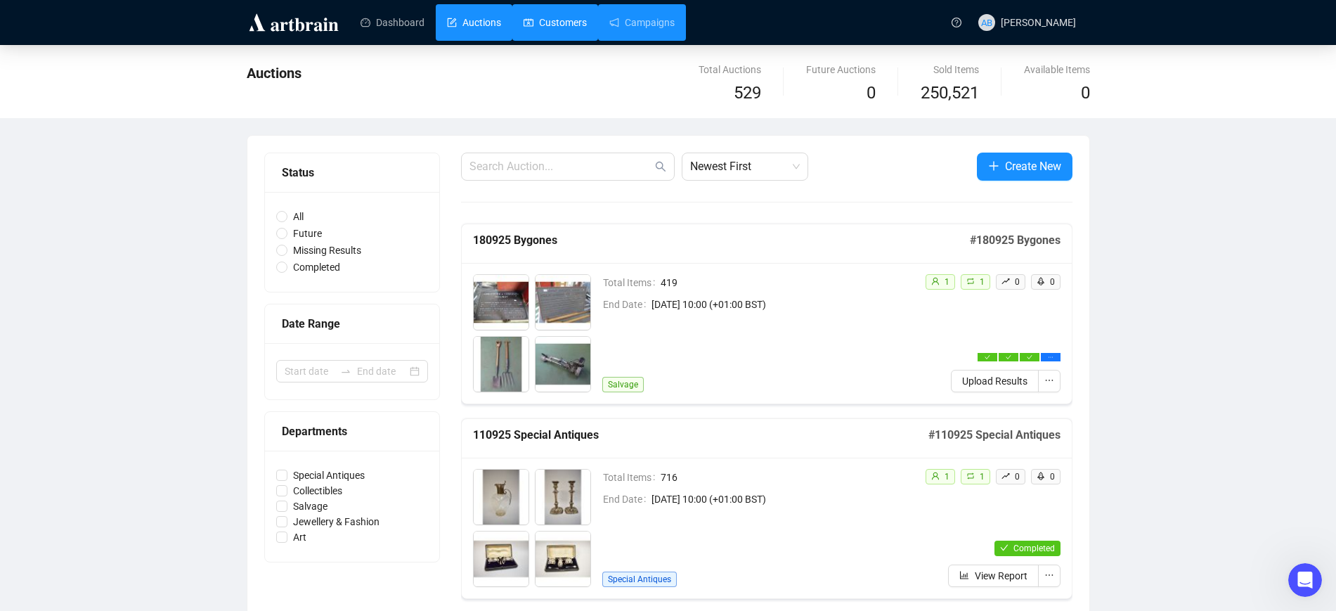
click at [555, 29] on link "Customers" at bounding box center [555, 22] width 63 height 37
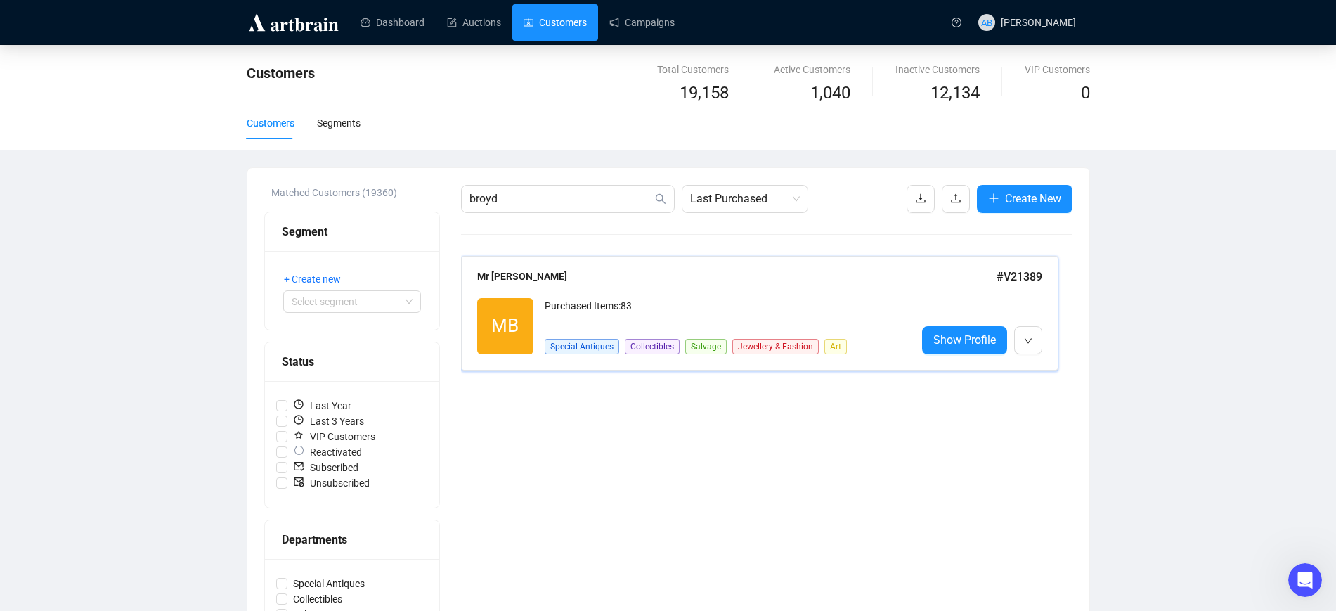
click at [583, 299] on div "Purchased Items: 83" at bounding box center [725, 312] width 361 height 28
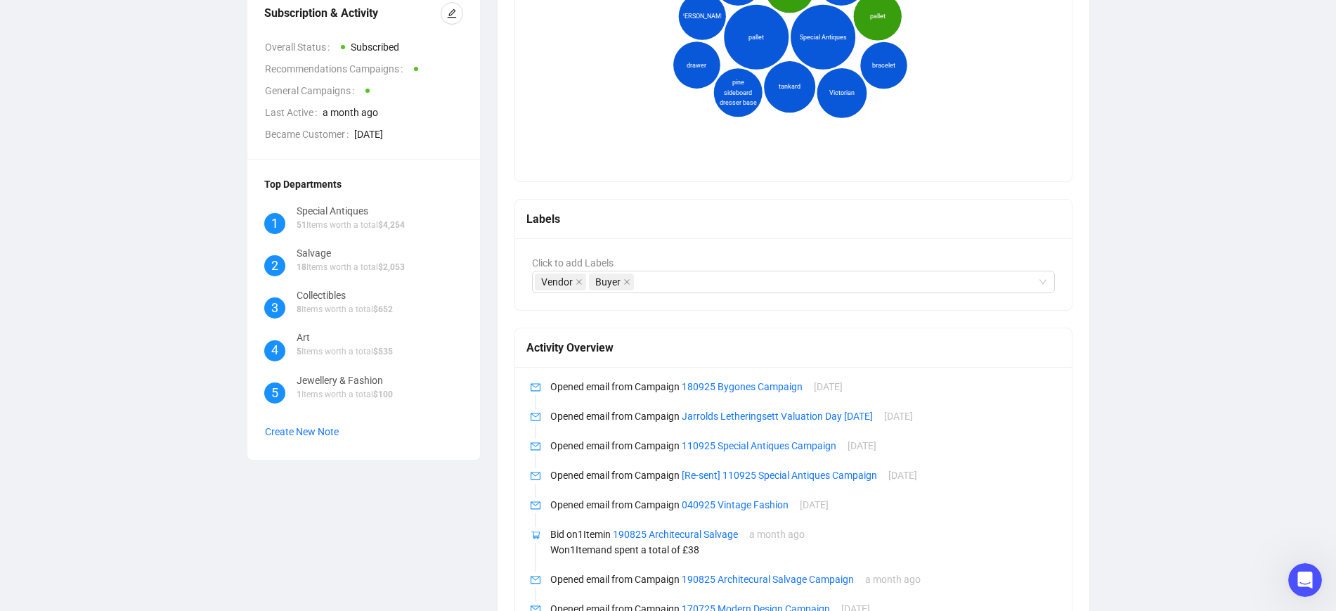
scroll to position [401, 0]
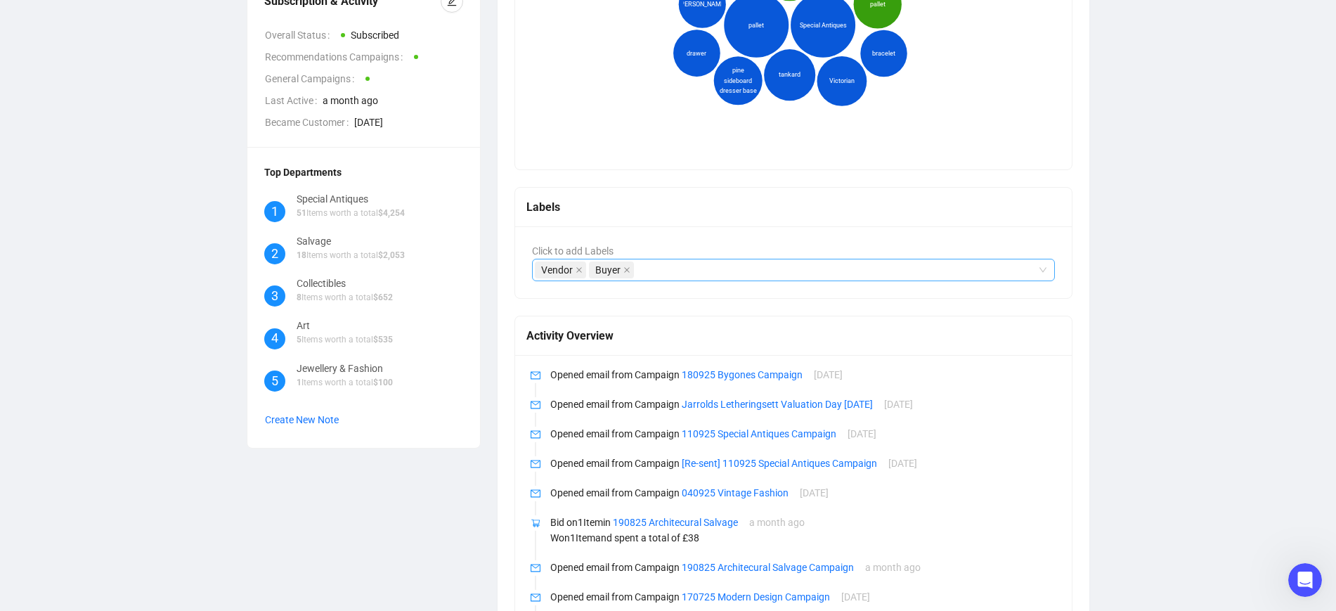
click at [671, 271] on div "Vendor Buyer" at bounding box center [786, 270] width 503 height 20
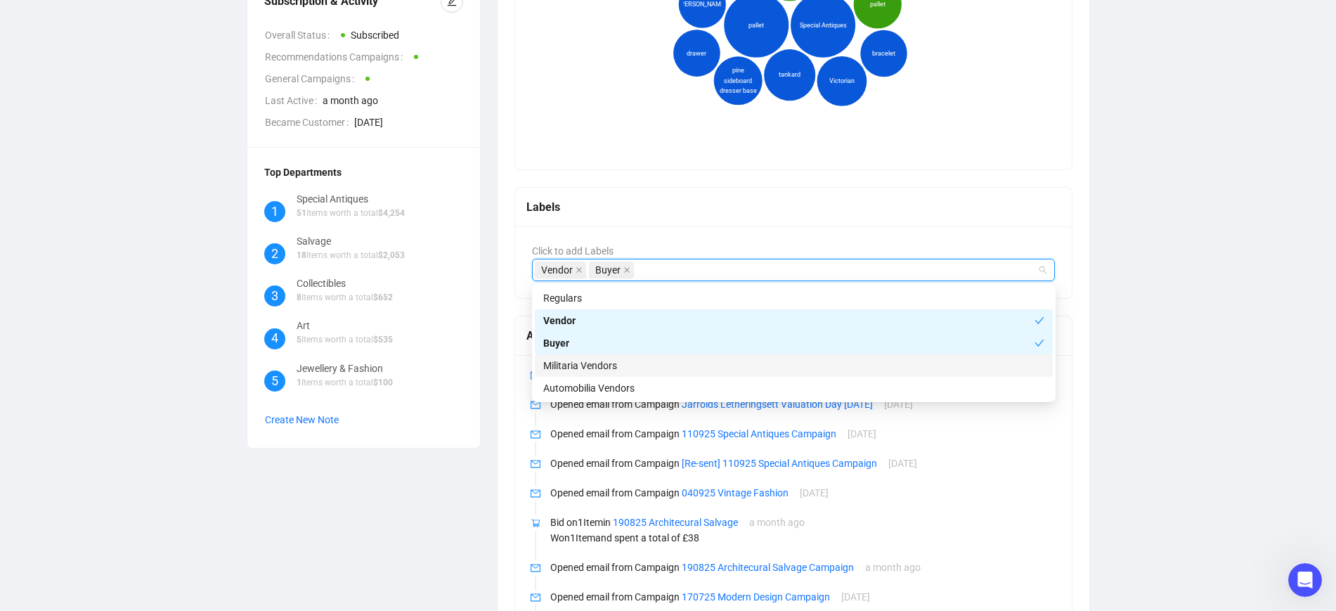
click at [576, 365] on div "Militaria Vendors" at bounding box center [793, 365] width 501 height 15
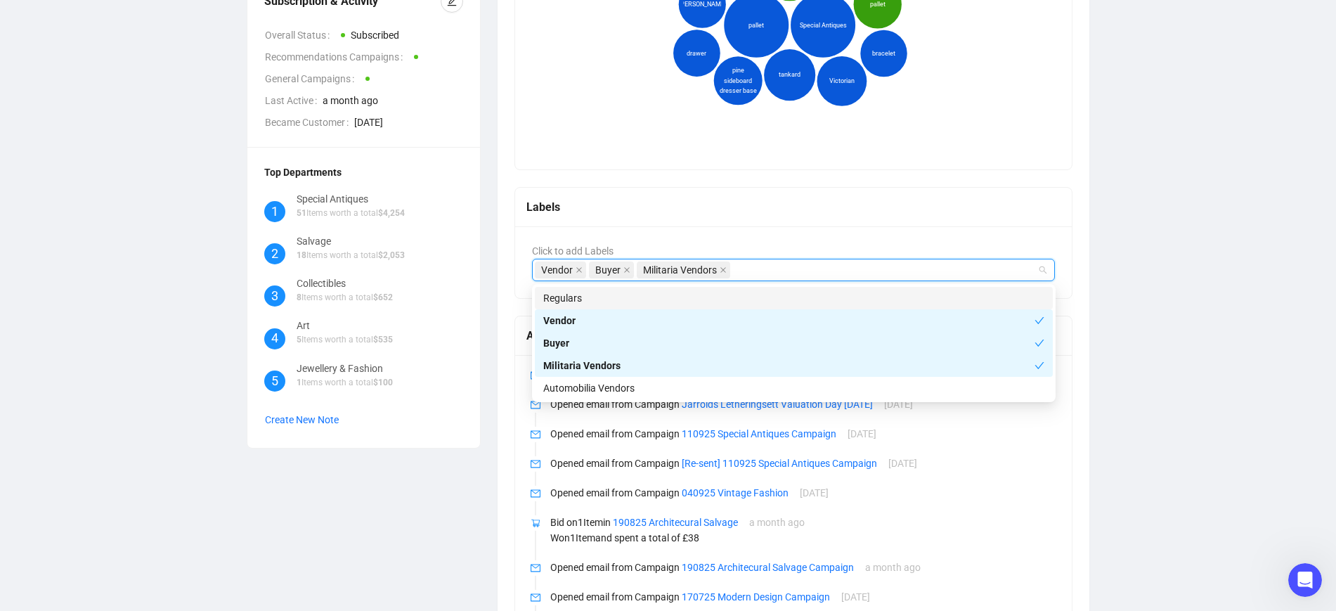
click at [782, 269] on div "Vendor Buyer Militaria Vendors" at bounding box center [786, 270] width 503 height 20
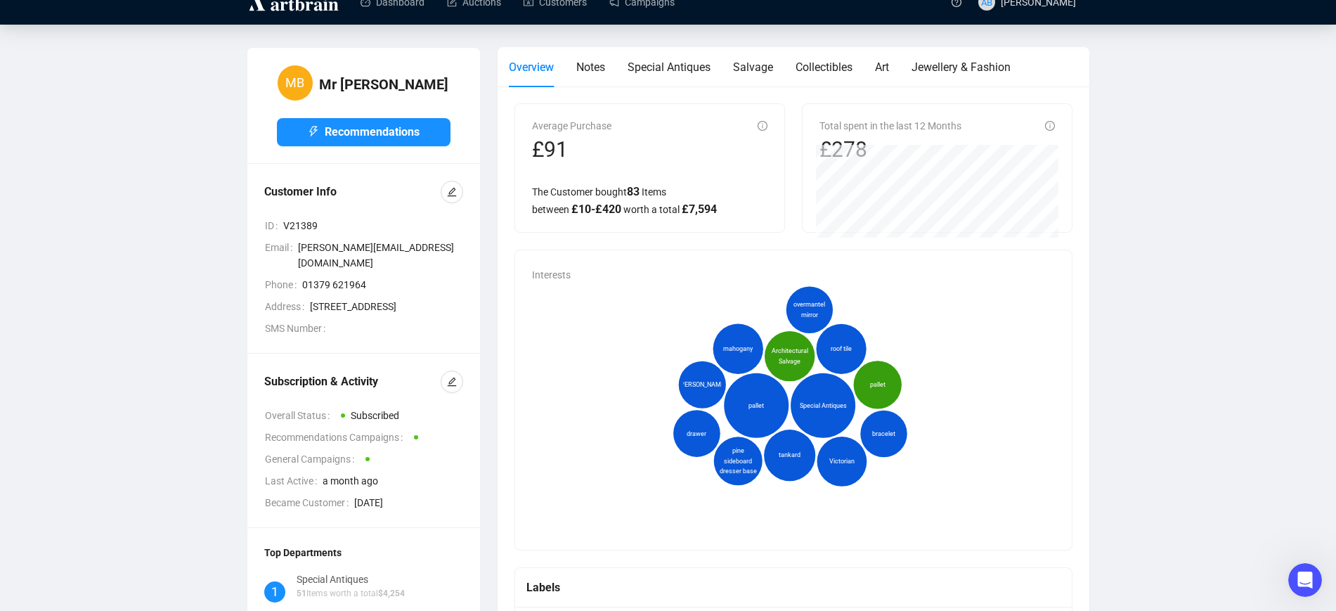
scroll to position [0, 0]
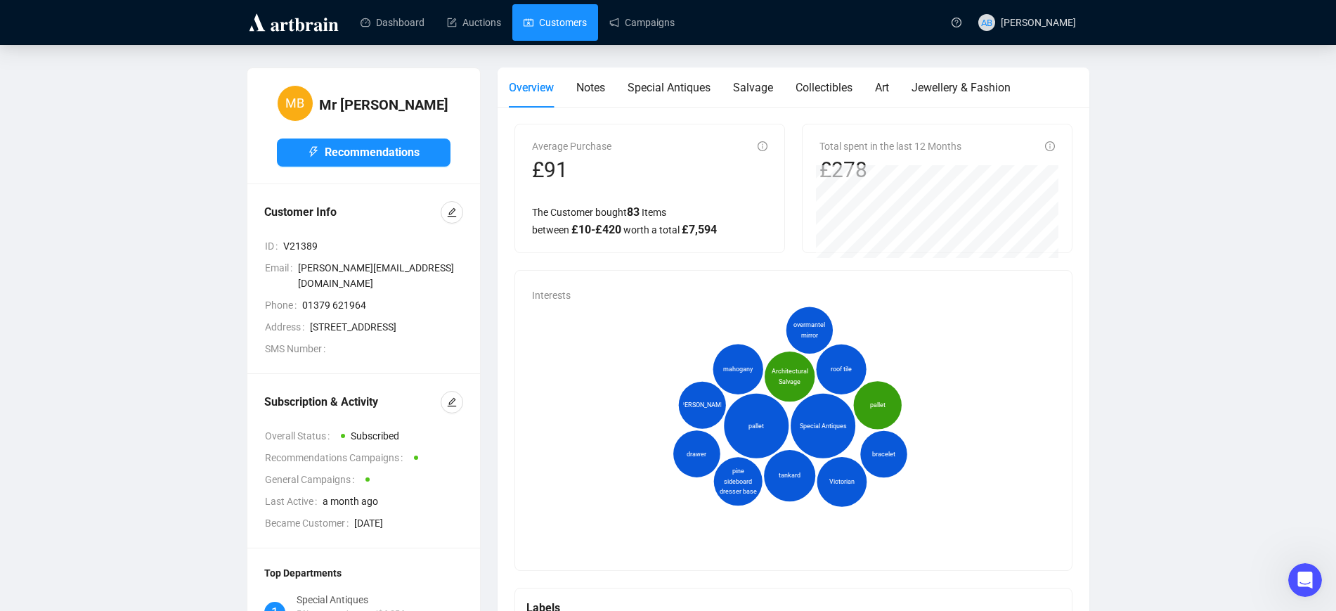
click at [558, 22] on link "Customers" at bounding box center [555, 22] width 63 height 37
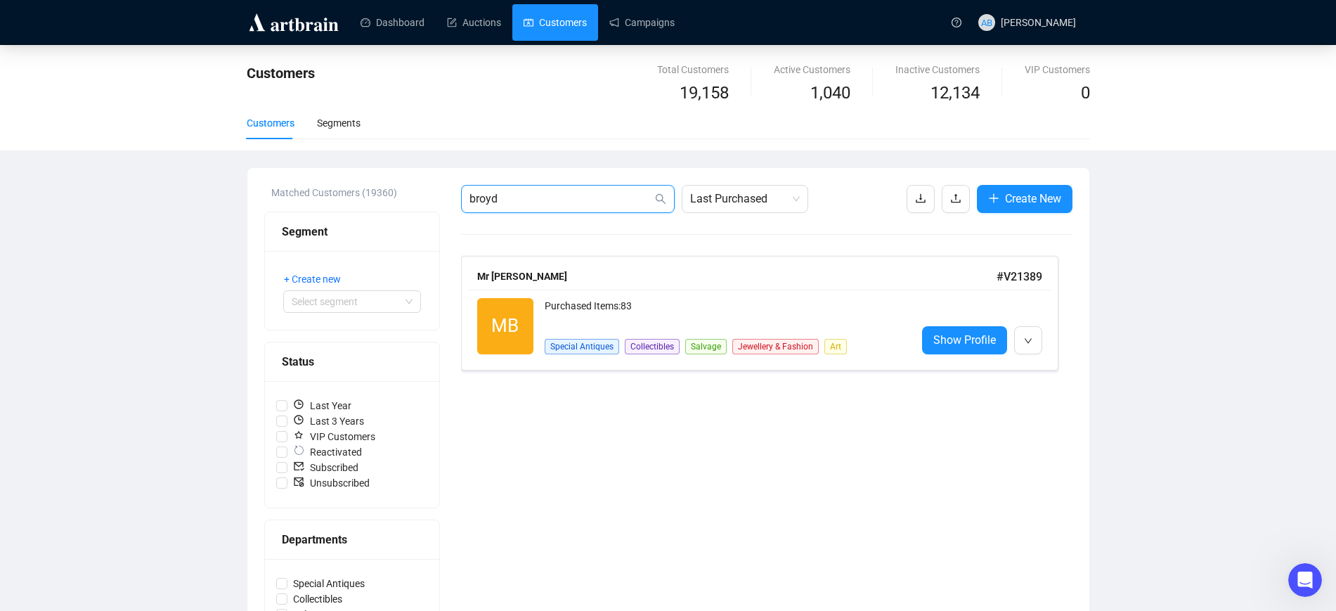
drag, startPoint x: 548, startPoint y: 200, endPoint x: 403, endPoint y: 193, distance: 144.2
click at [403, 193] on div "Matched Customers (19360) Segment + Create new Select segment Status Last Year …" at bounding box center [668, 512] width 808 height 655
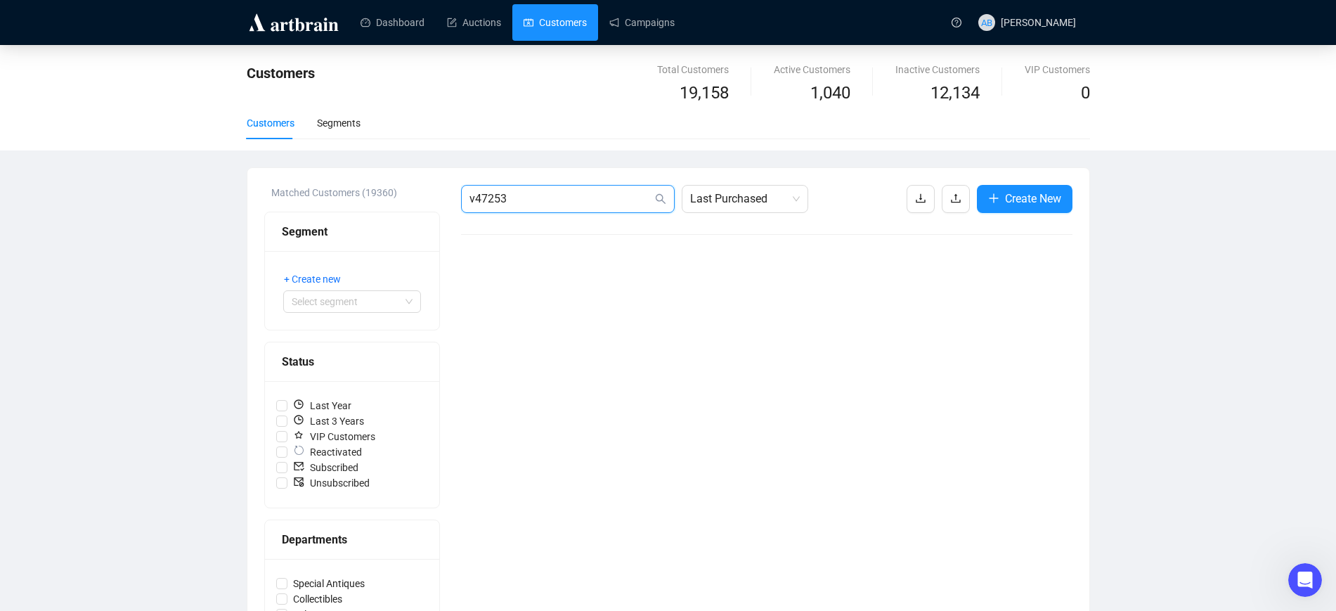
drag, startPoint x: 530, startPoint y: 203, endPoint x: 408, endPoint y: 187, distance: 122.7
click at [408, 187] on div "Matched Customers (19360) Segment + Create new Select segment Status Last Year …" at bounding box center [668, 512] width 808 height 655
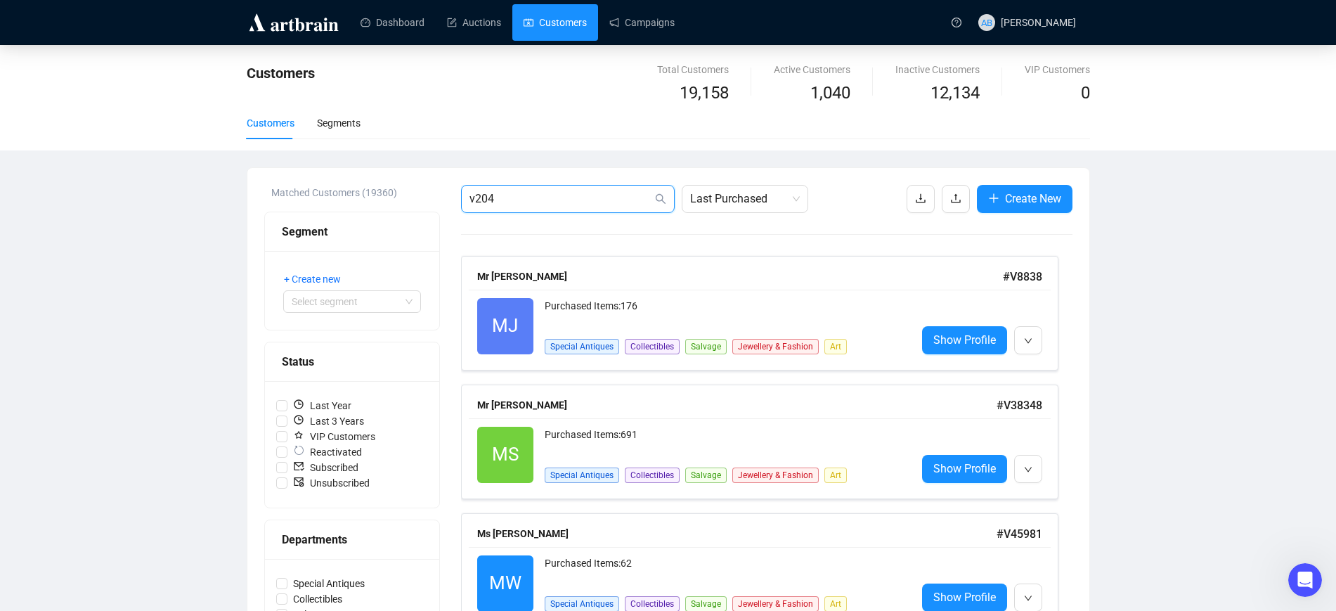
type input "v2043"
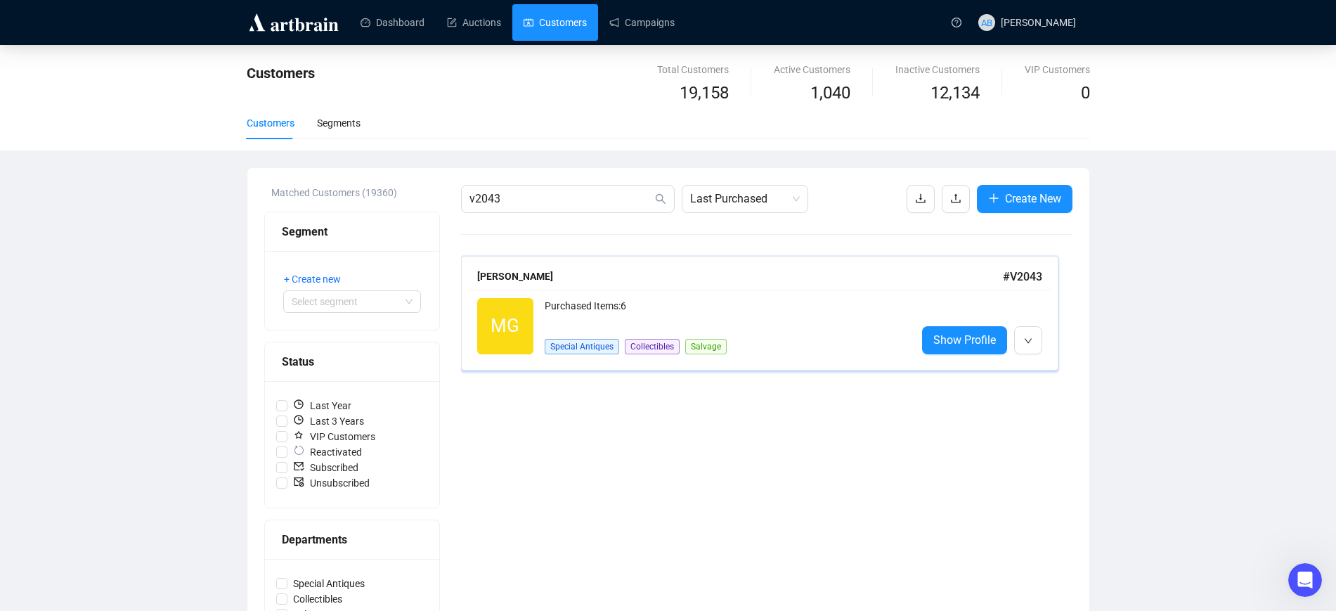
click at [701, 280] on div "[PERSON_NAME]" at bounding box center [740, 275] width 526 height 15
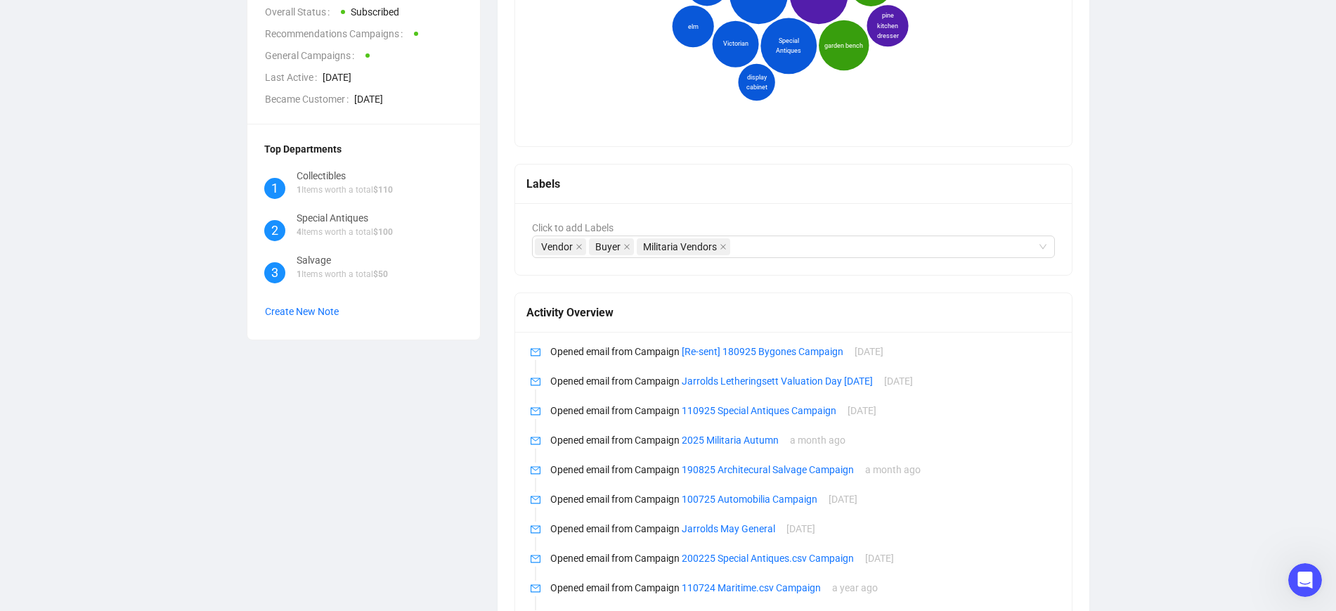
scroll to position [527, 0]
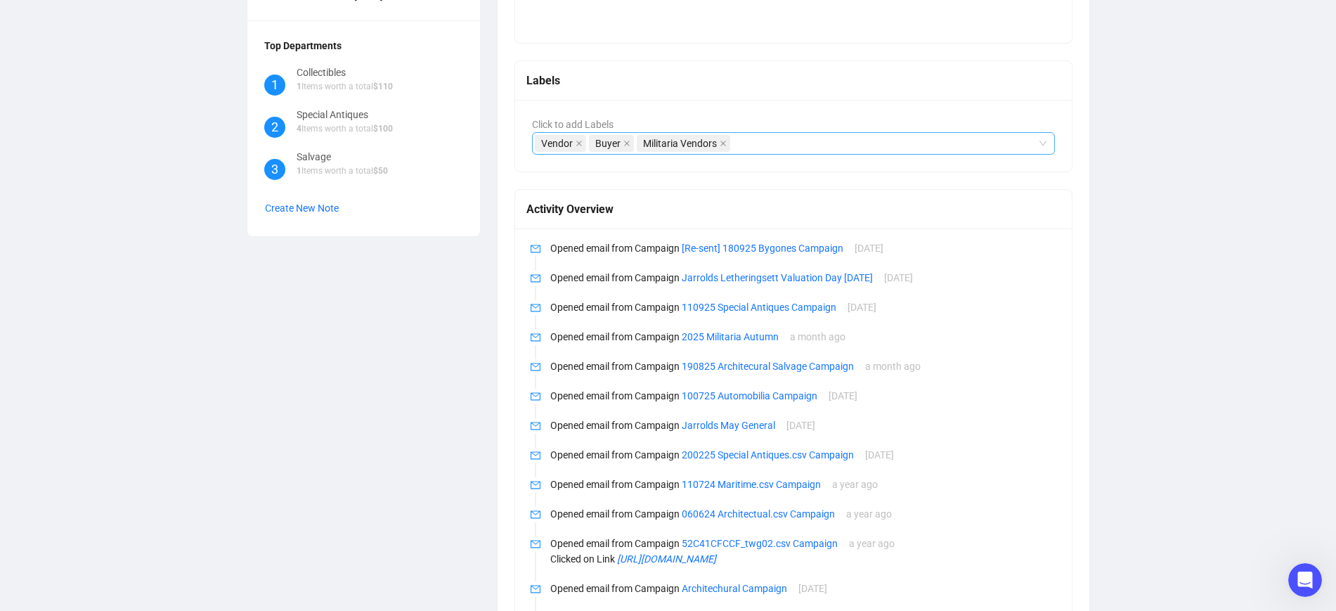
click at [750, 141] on div "Vendor Buyer Militaria Vendors" at bounding box center [786, 144] width 503 height 20
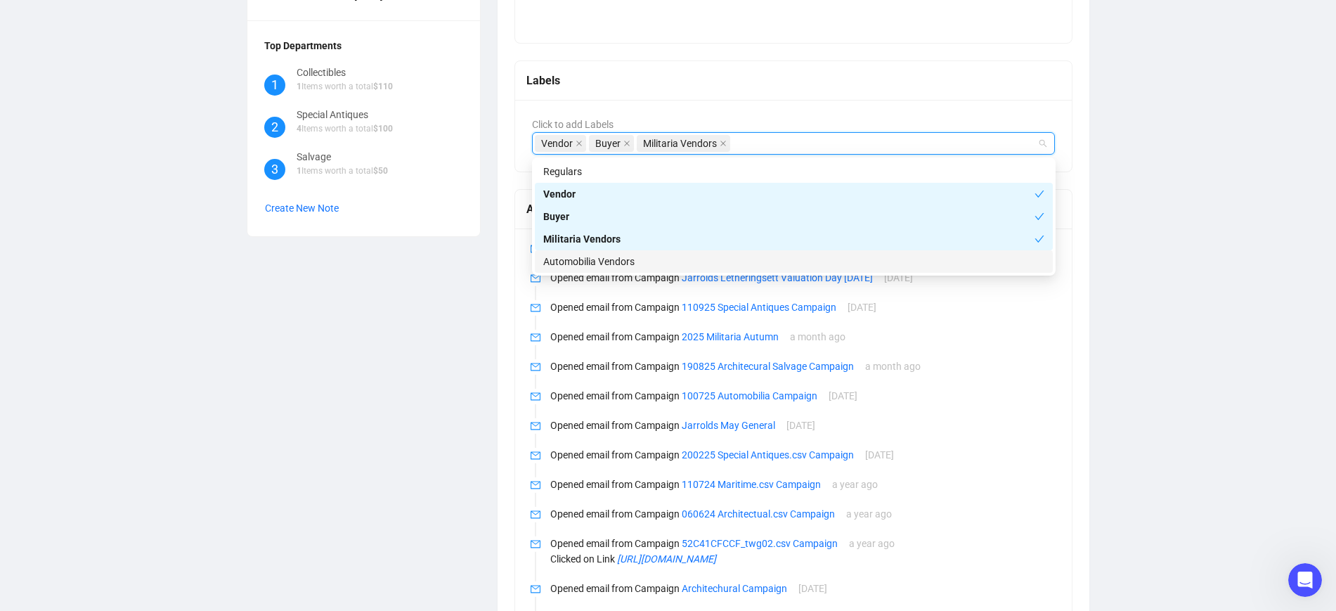
click at [671, 266] on div "Automobilia Vendors" at bounding box center [793, 261] width 501 height 15
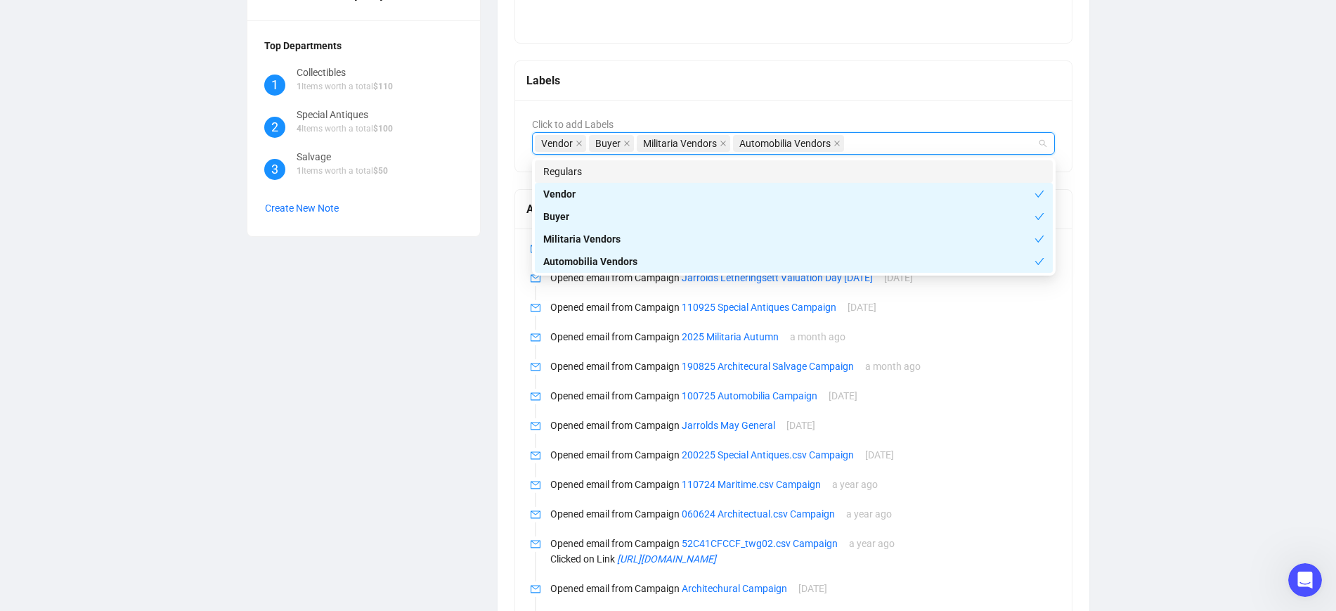
click at [438, 315] on div "MG [PERSON_NAME] Recommendations Customer Info ID V2043 Email [EMAIL_ADDRESS][D…" at bounding box center [363, 252] width 251 height 1425
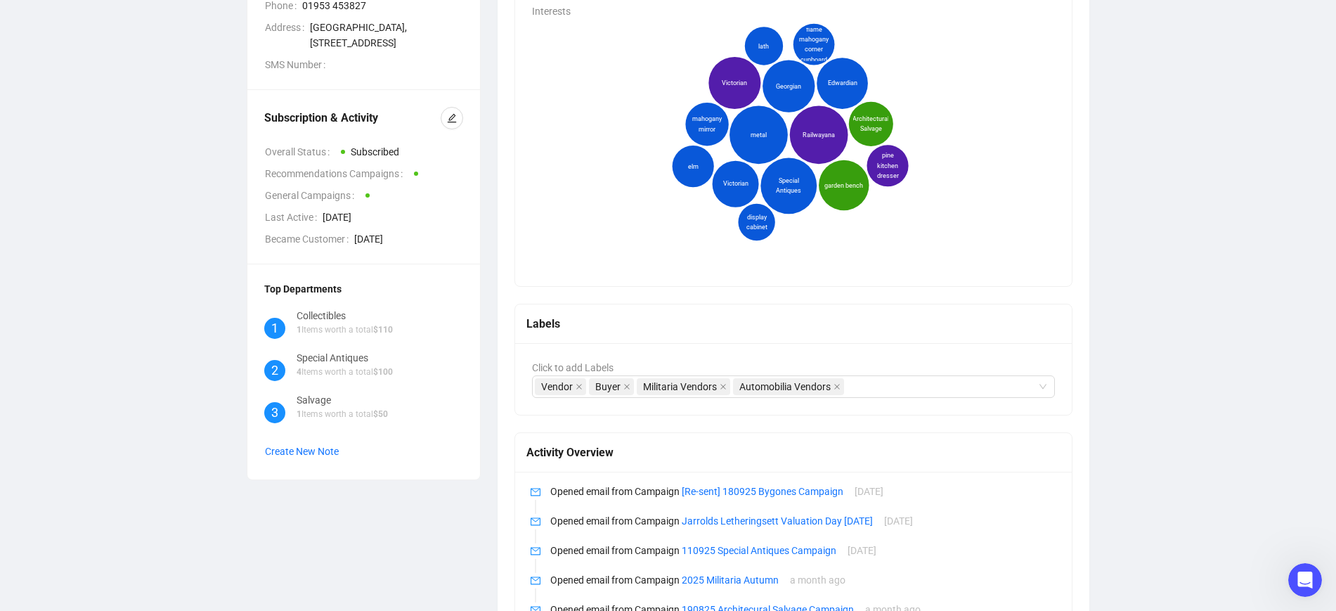
scroll to position [0, 0]
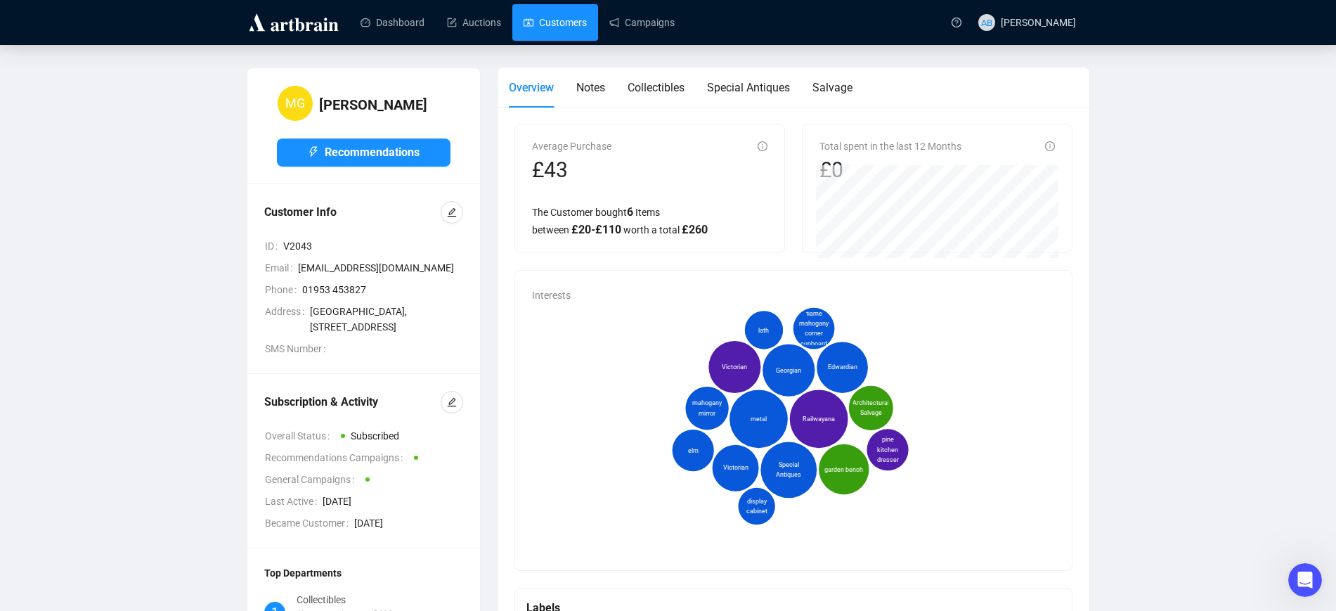
click at [565, 23] on link "Customers" at bounding box center [555, 22] width 63 height 37
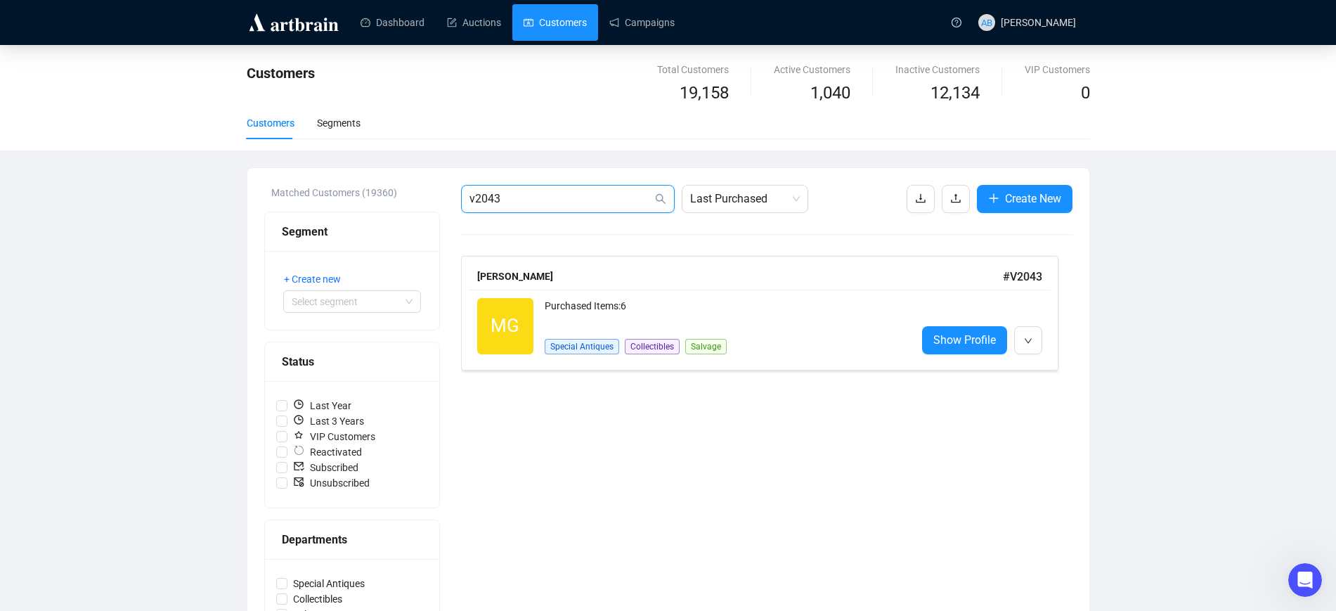
drag, startPoint x: 517, startPoint y: 201, endPoint x: 467, endPoint y: 204, distance: 50.0
click at [467, 204] on span "v2043" at bounding box center [568, 199] width 214 height 28
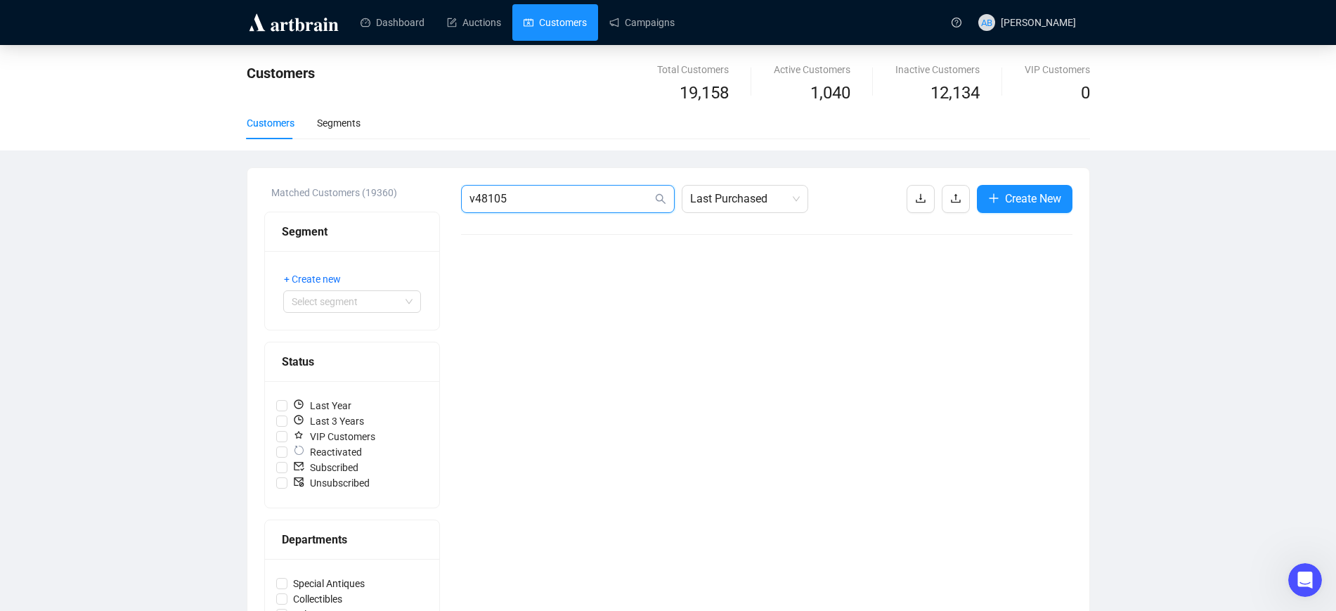
drag, startPoint x: 507, startPoint y: 196, endPoint x: 485, endPoint y: 197, distance: 21.8
click at [485, 197] on input "v48105" at bounding box center [560, 198] width 183 height 17
drag, startPoint x: 548, startPoint y: 202, endPoint x: 476, endPoint y: 202, distance: 72.4
click at [474, 198] on input "v47918" at bounding box center [560, 198] width 183 height 17
drag, startPoint x: 517, startPoint y: 196, endPoint x: 474, endPoint y: 201, distance: 43.2
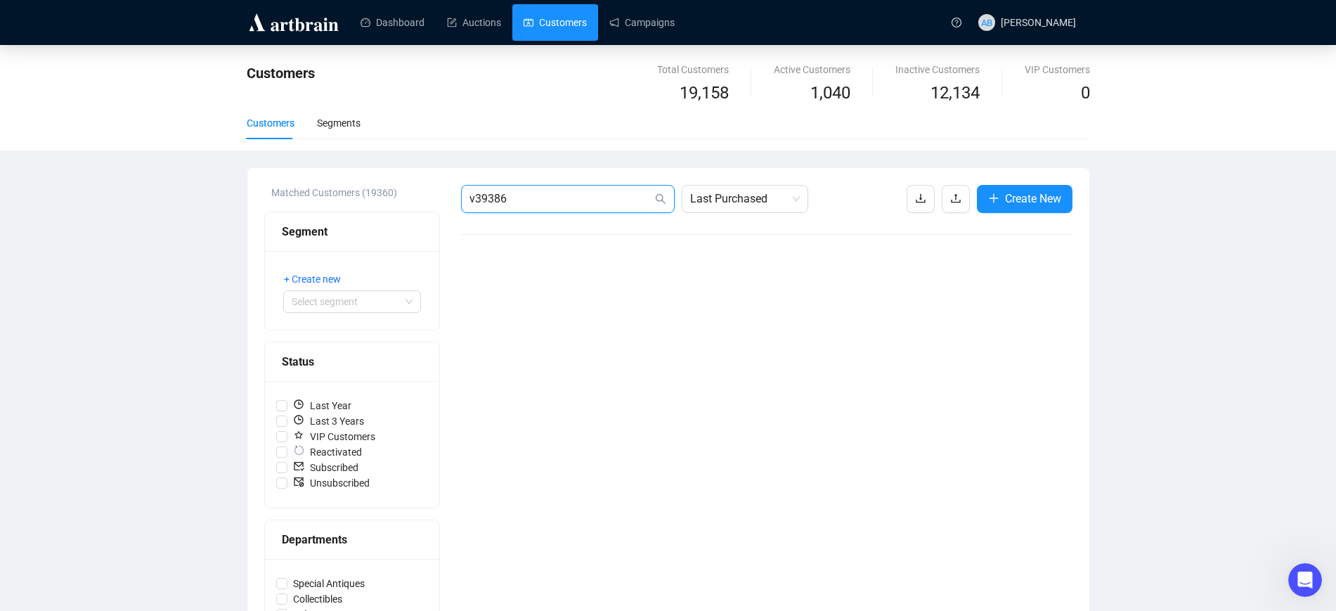
click at [474, 201] on input "v39386" at bounding box center [560, 198] width 183 height 17
drag, startPoint x: 520, startPoint y: 199, endPoint x: 477, endPoint y: 198, distance: 43.6
click at [477, 198] on input "v37617" at bounding box center [560, 198] width 183 height 17
drag, startPoint x: 474, startPoint y: 199, endPoint x: 522, endPoint y: 211, distance: 49.9
click at [521, 209] on span "v25241" at bounding box center [568, 199] width 214 height 28
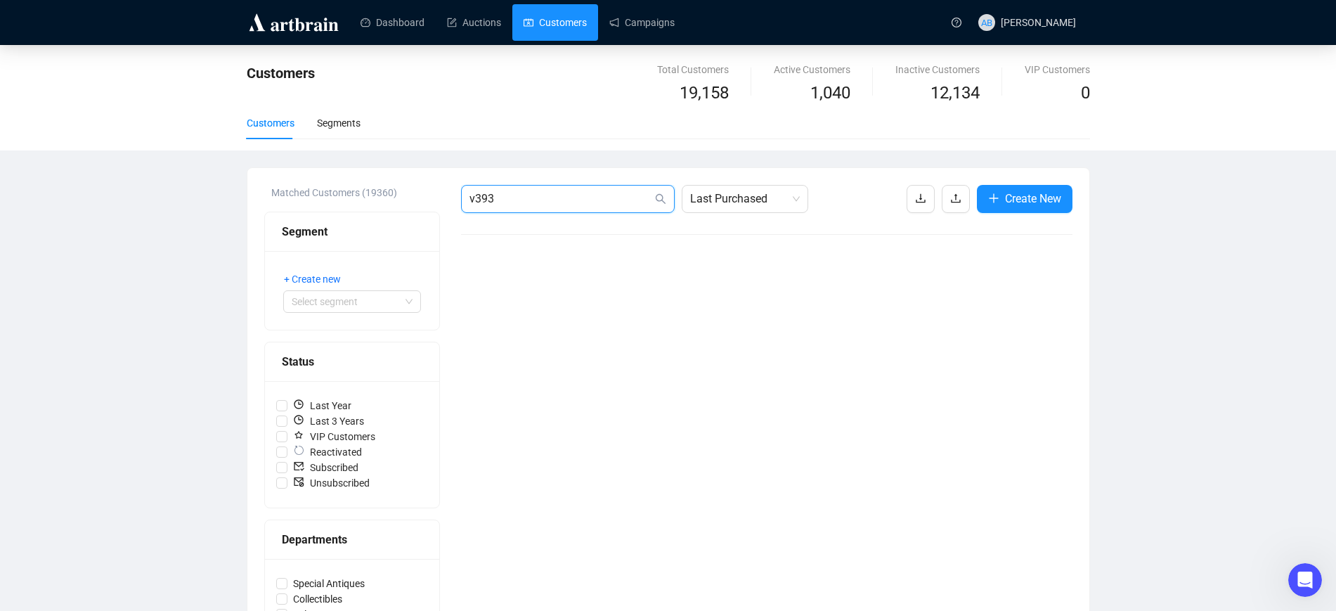
type input "v3935"
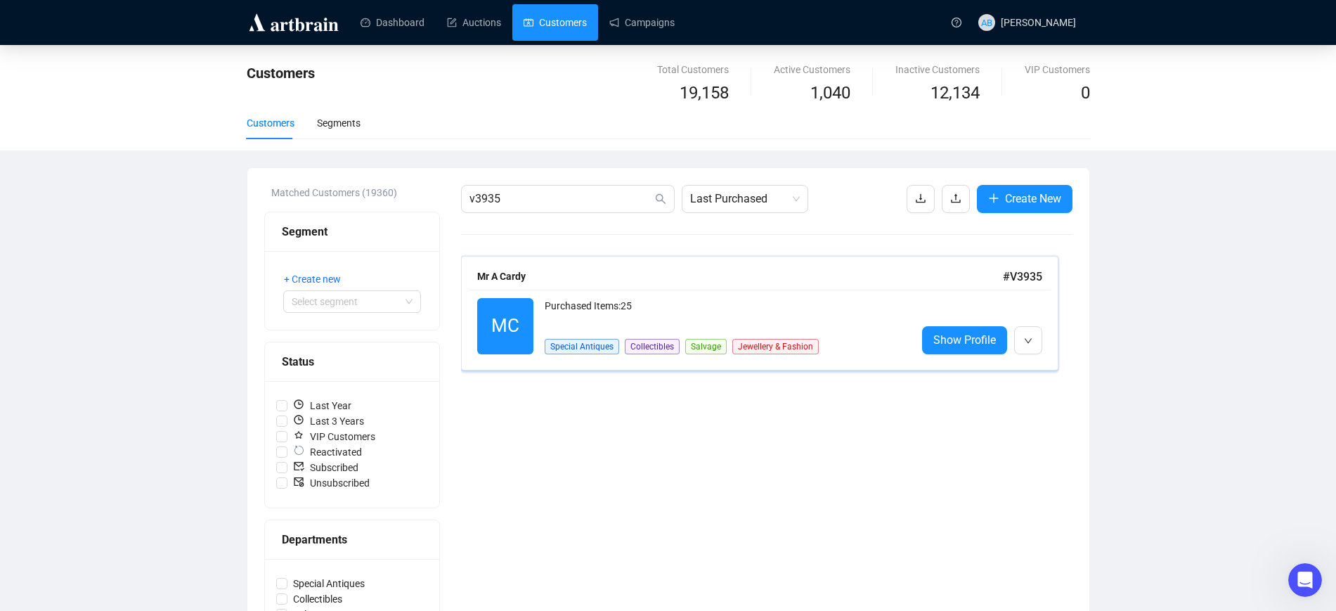
click at [576, 283] on div "Mr A Cardy" at bounding box center [740, 275] width 526 height 15
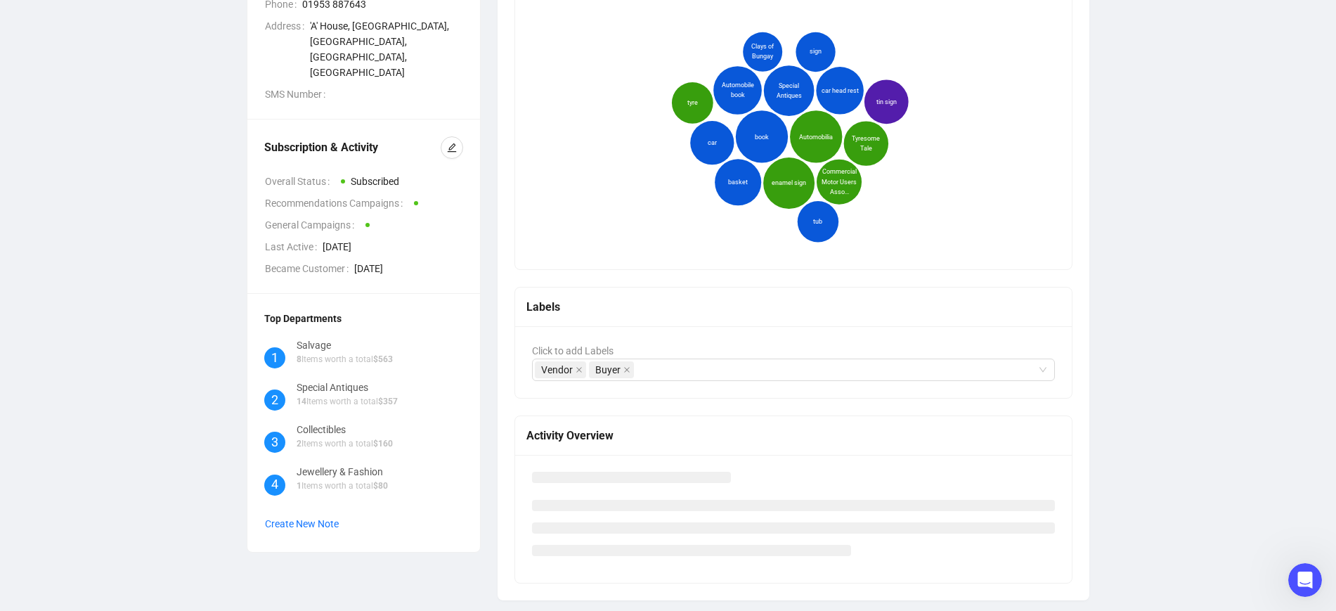
scroll to position [313, 0]
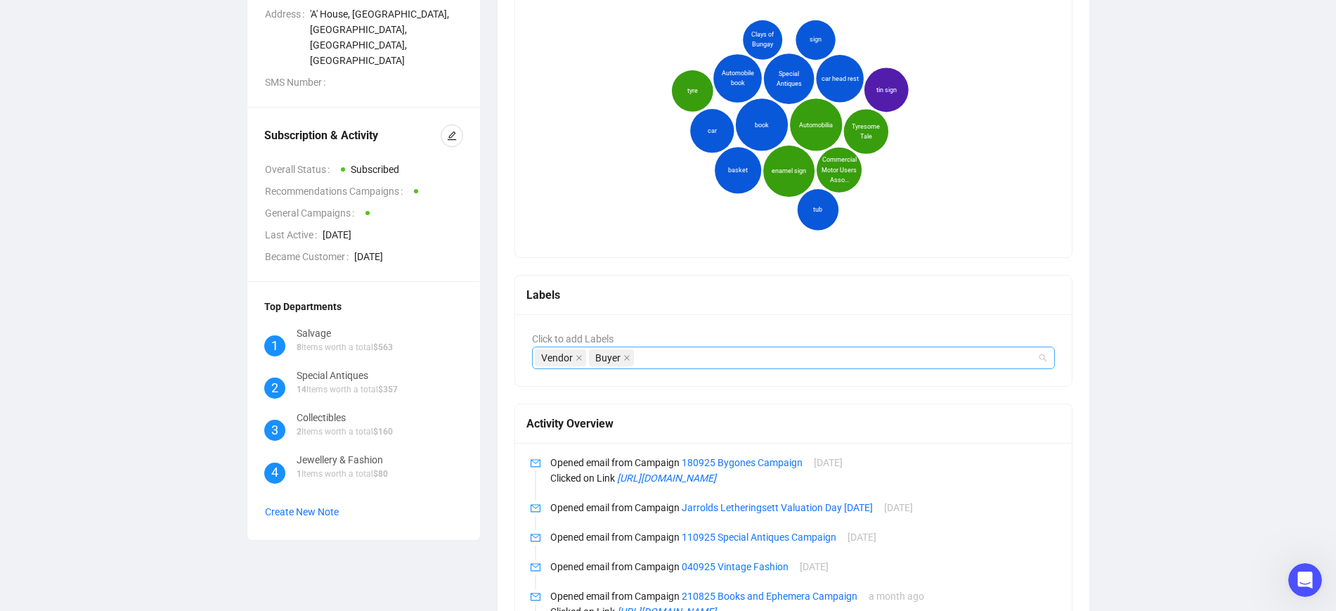
click at [666, 358] on div "Vendor Buyer" at bounding box center [786, 358] width 503 height 20
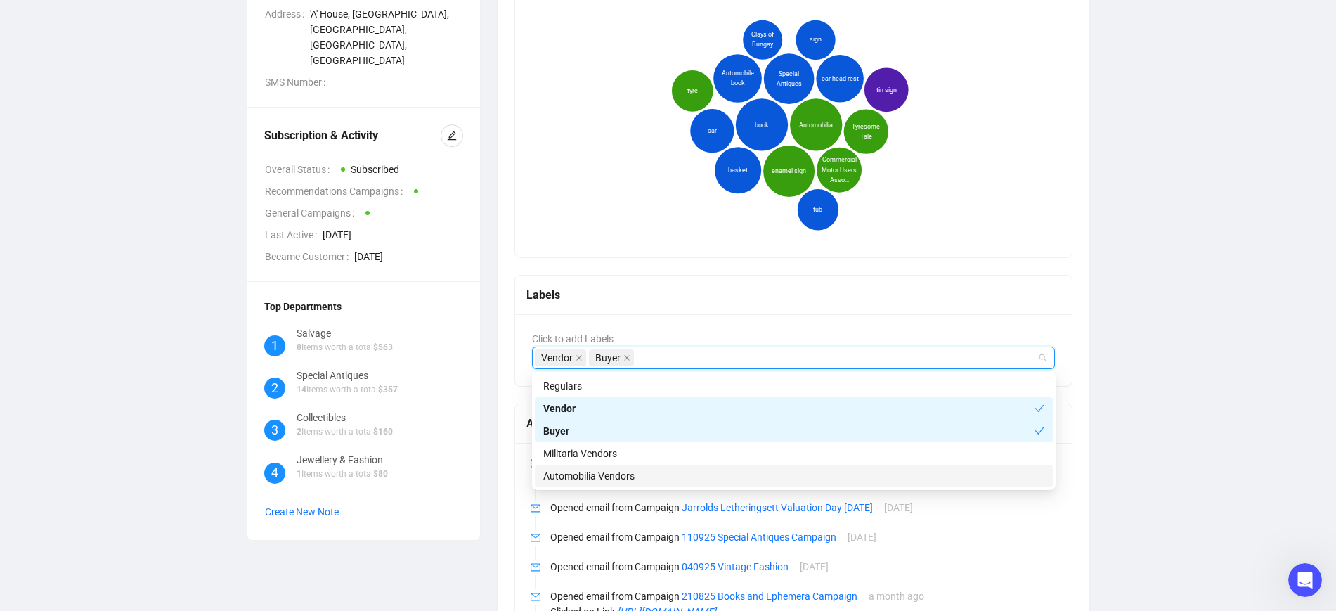
click at [597, 473] on div "Automobilia Vendors" at bounding box center [793, 475] width 501 height 15
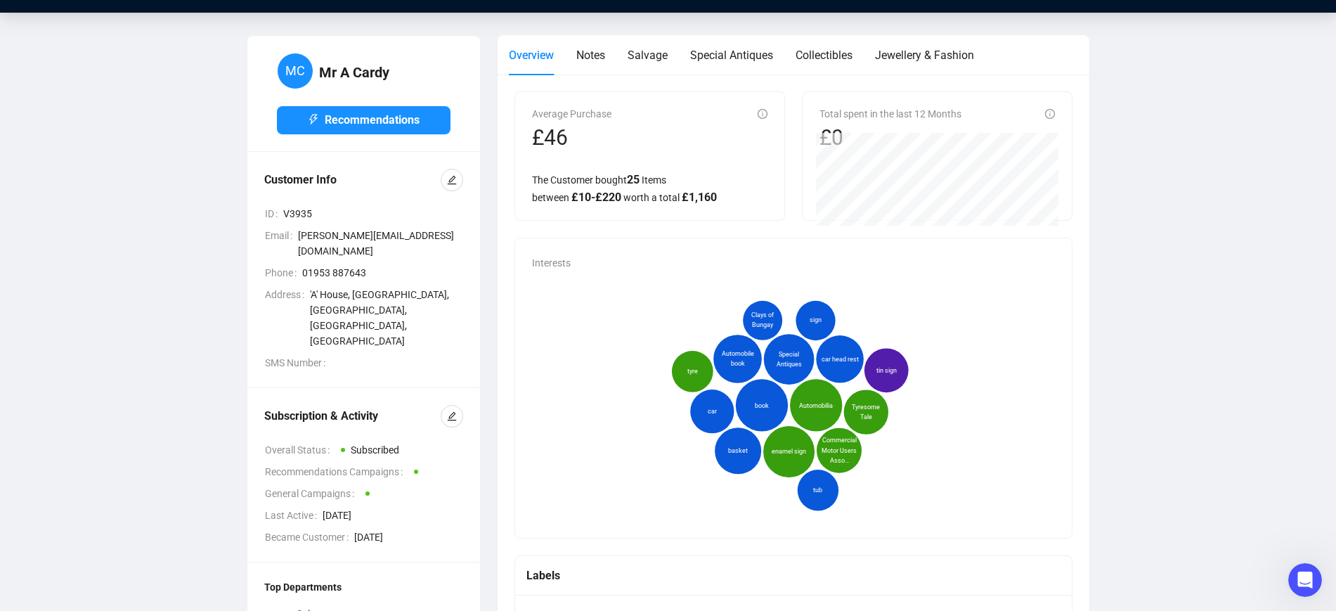
scroll to position [0, 0]
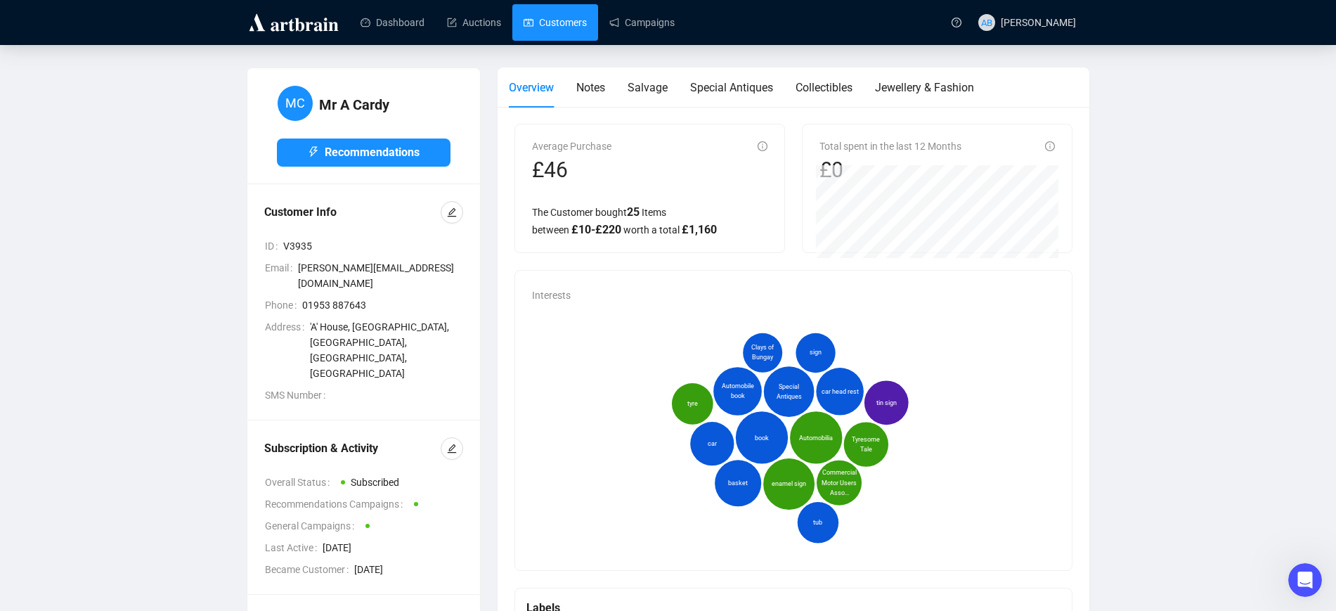
click at [564, 30] on link "Customers" at bounding box center [555, 22] width 63 height 37
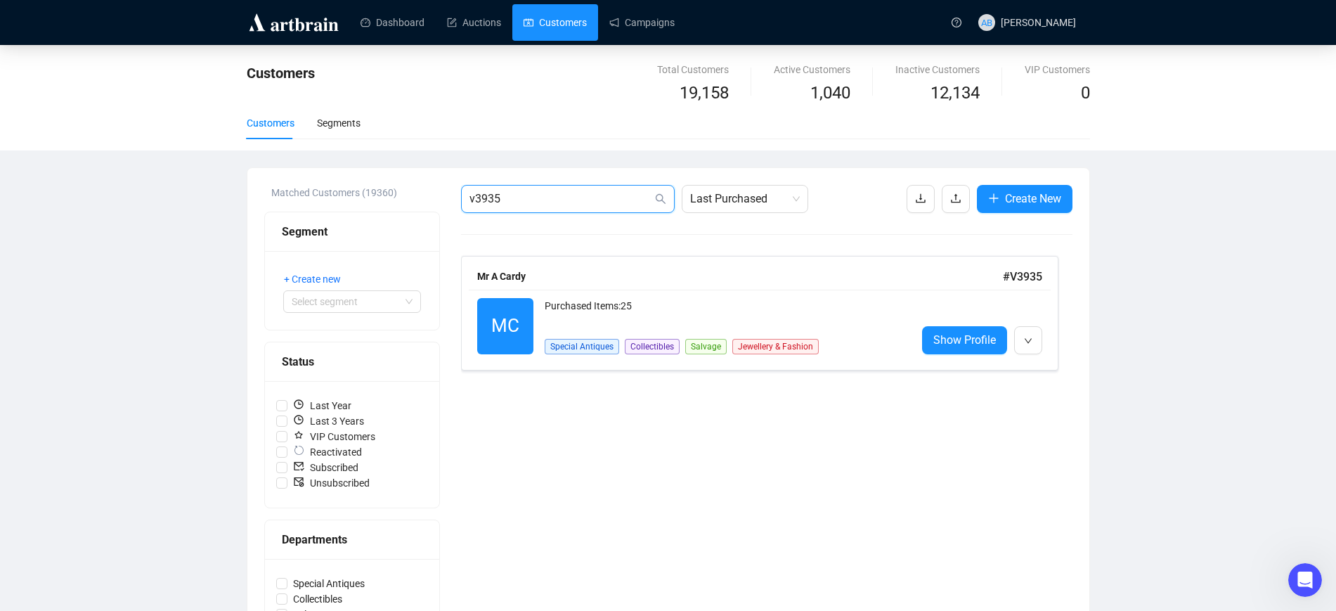
drag, startPoint x: 475, startPoint y: 193, endPoint x: 559, endPoint y: 195, distance: 84.4
click at [560, 195] on input "v3935" at bounding box center [560, 198] width 183 height 17
type input "v45123"
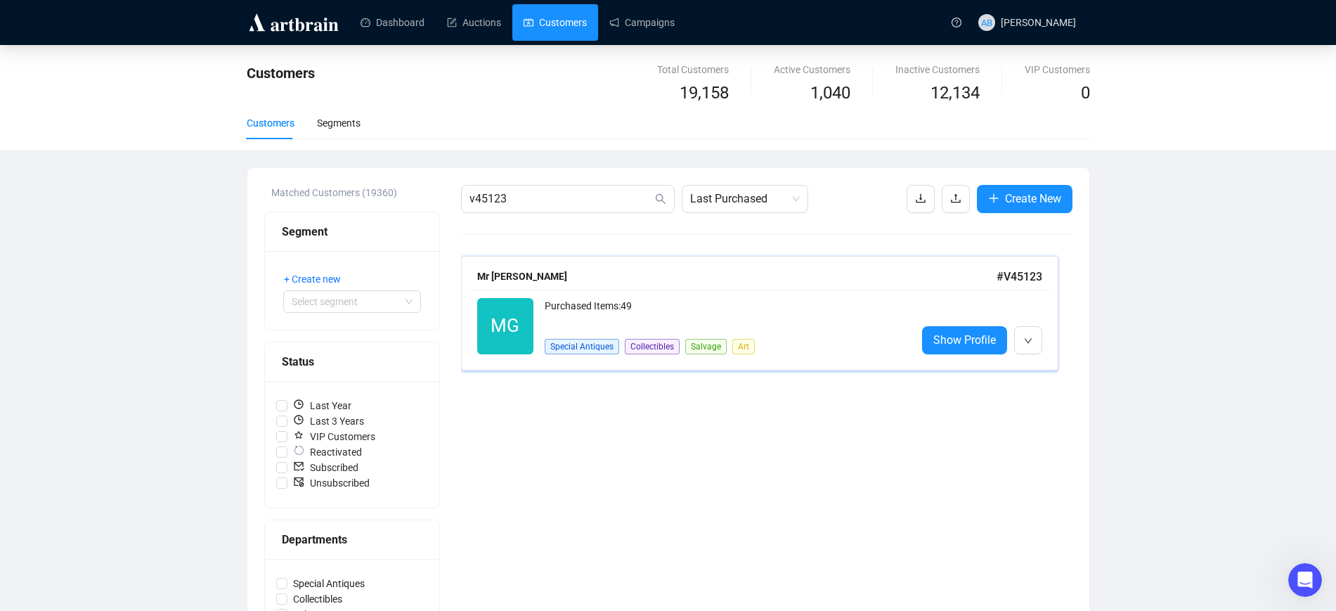
click at [644, 298] on div "Purchased Items: 49" at bounding box center [725, 312] width 361 height 28
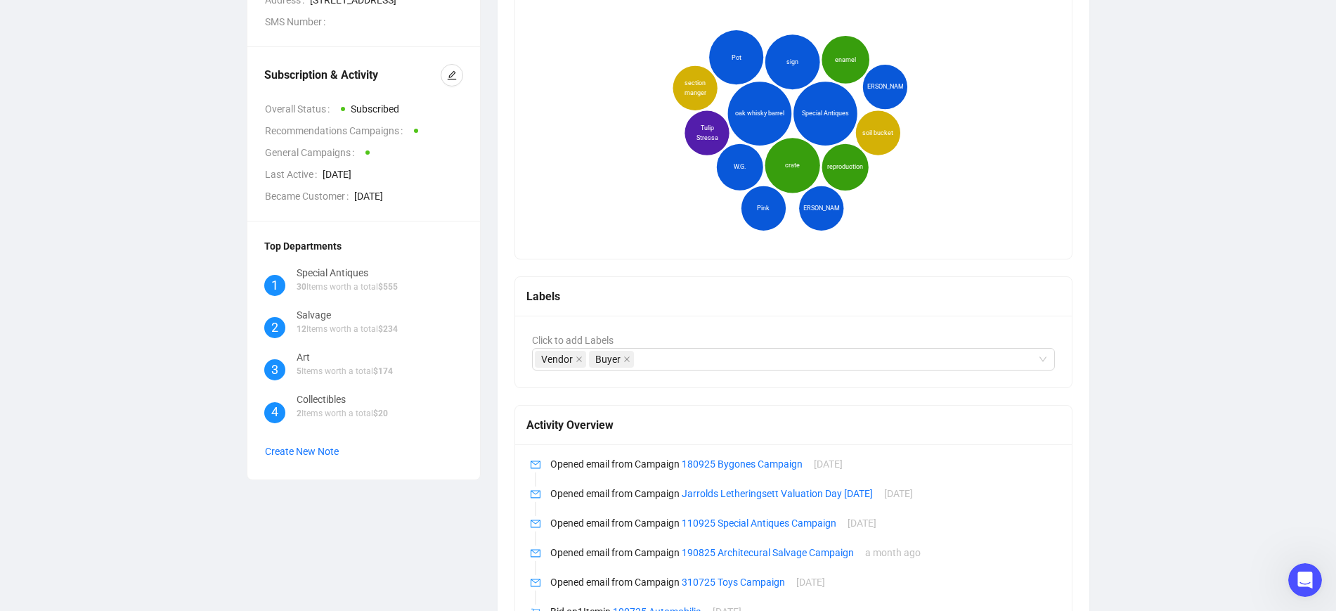
scroll to position [313, 0]
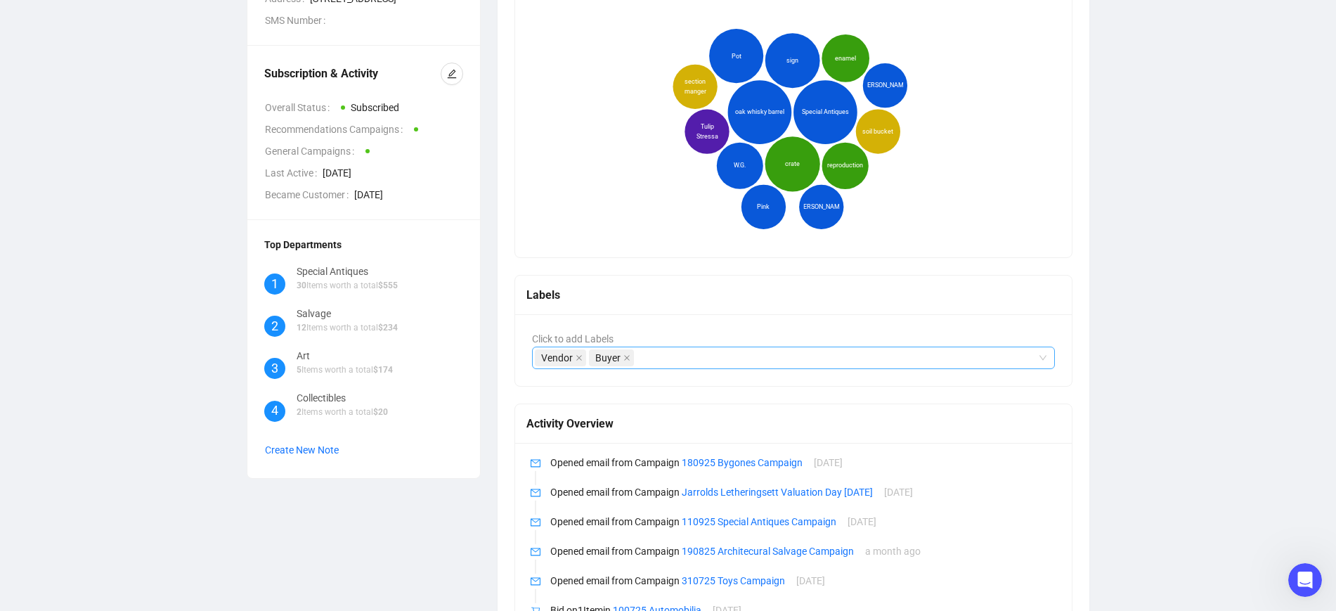
click at [668, 363] on div "Vendor Buyer" at bounding box center [786, 358] width 503 height 20
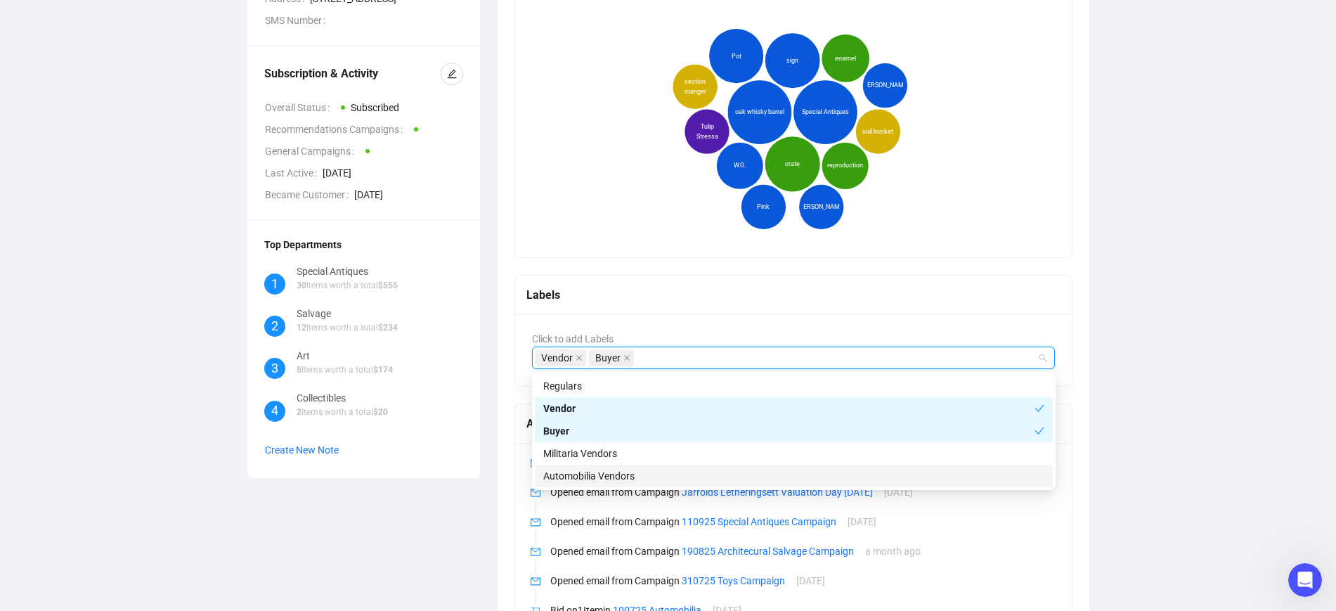
click at [621, 474] on div "Automobilia Vendors" at bounding box center [793, 475] width 501 height 15
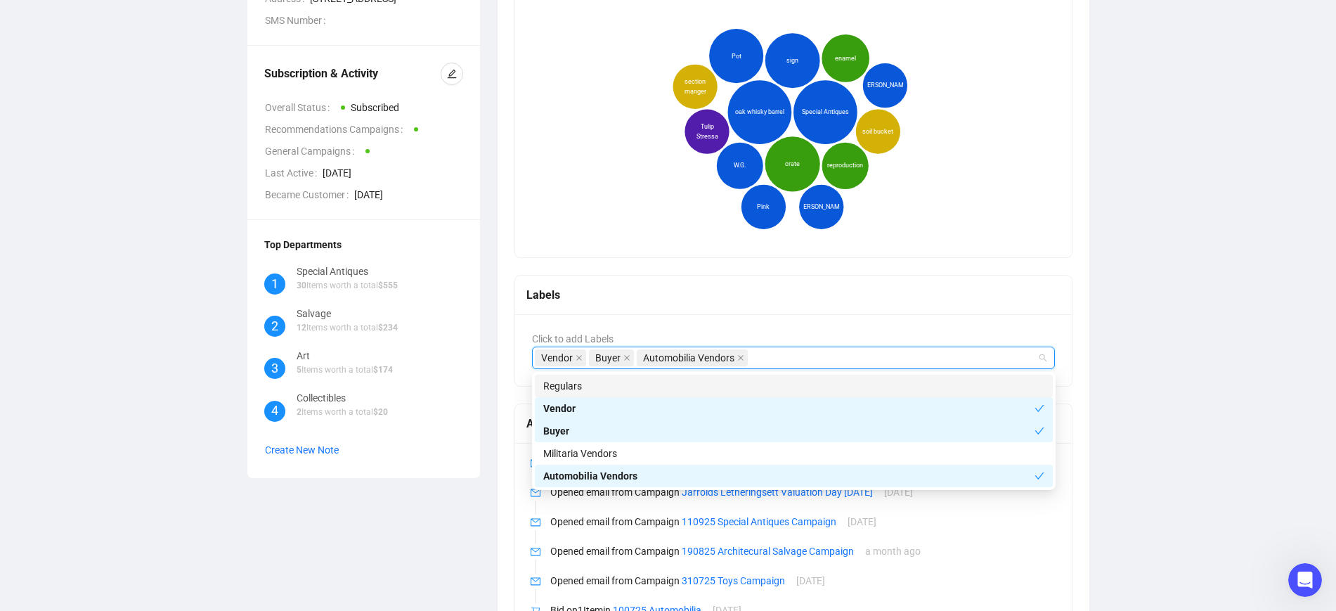
click at [52, 224] on div "MG Mr [PERSON_NAME] Recommendations Customer Info ID V45123 Email [EMAIL_ADDRES…" at bounding box center [668, 475] width 1280 height 1441
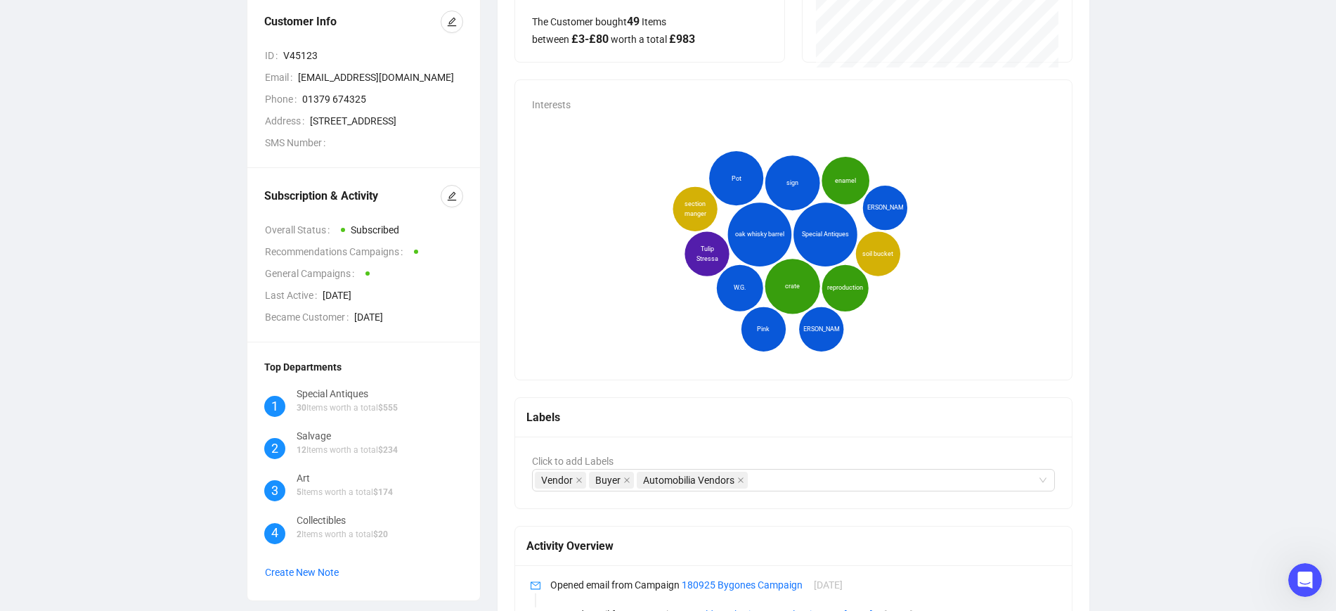
scroll to position [0, 0]
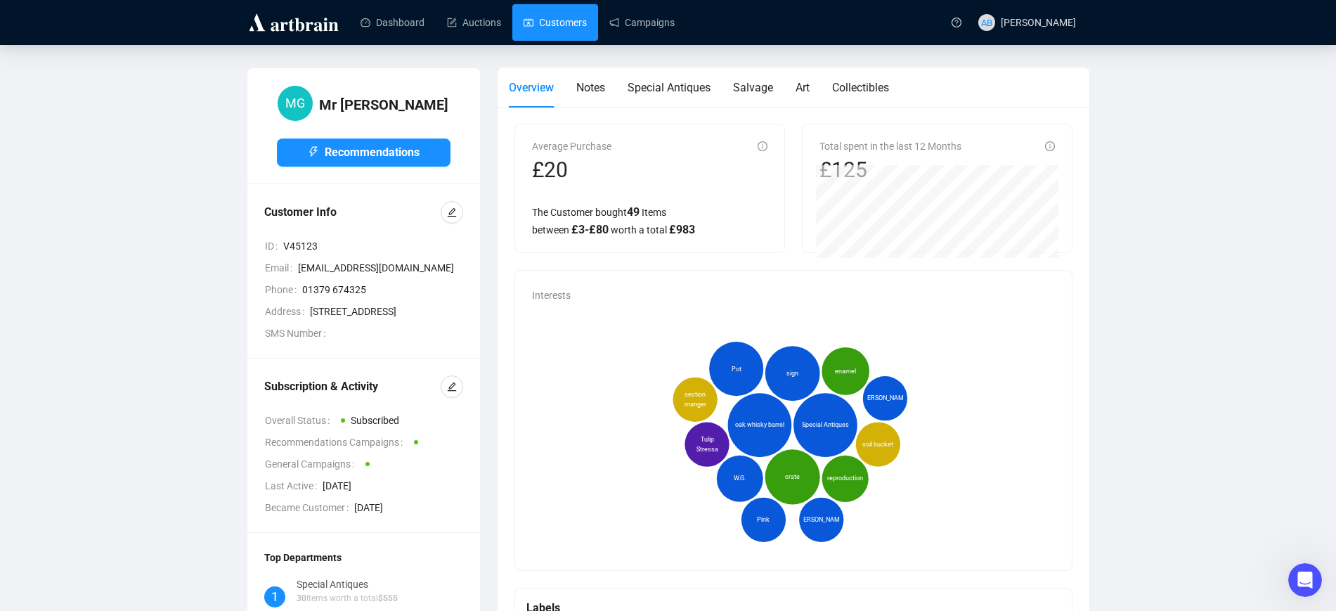
click at [562, 19] on link "Customers" at bounding box center [555, 22] width 63 height 37
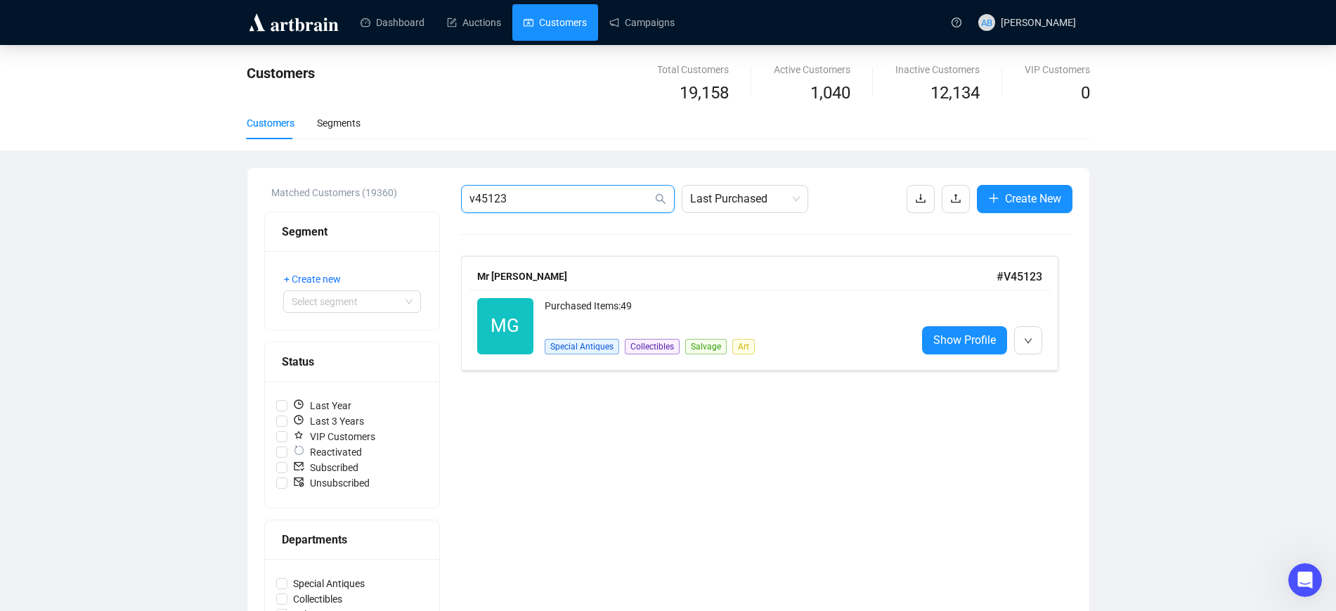
drag, startPoint x: 507, startPoint y: 200, endPoint x: 547, endPoint y: 200, distance: 39.4
click at [544, 200] on input "v45123" at bounding box center [560, 198] width 183 height 17
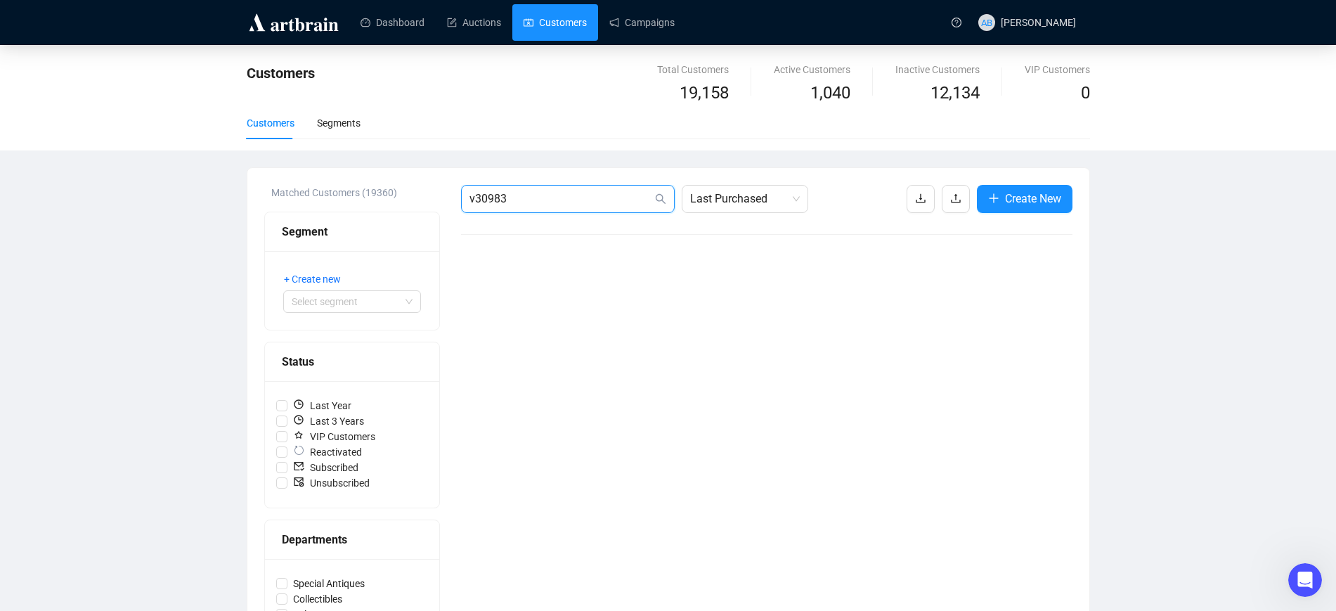
drag, startPoint x: 474, startPoint y: 195, endPoint x: 539, endPoint y: 202, distance: 65.0
click at [575, 205] on input "v30983" at bounding box center [560, 198] width 183 height 17
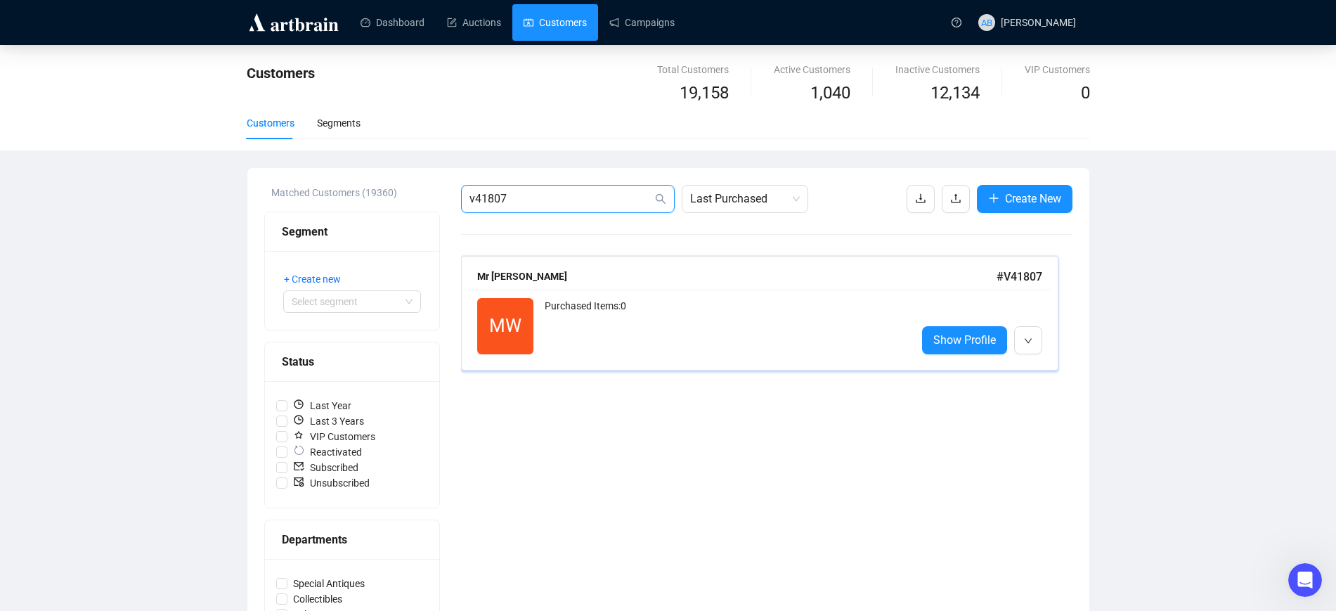
type input "v41807"
click at [591, 311] on div "Purchased Items: 0" at bounding box center [725, 326] width 361 height 56
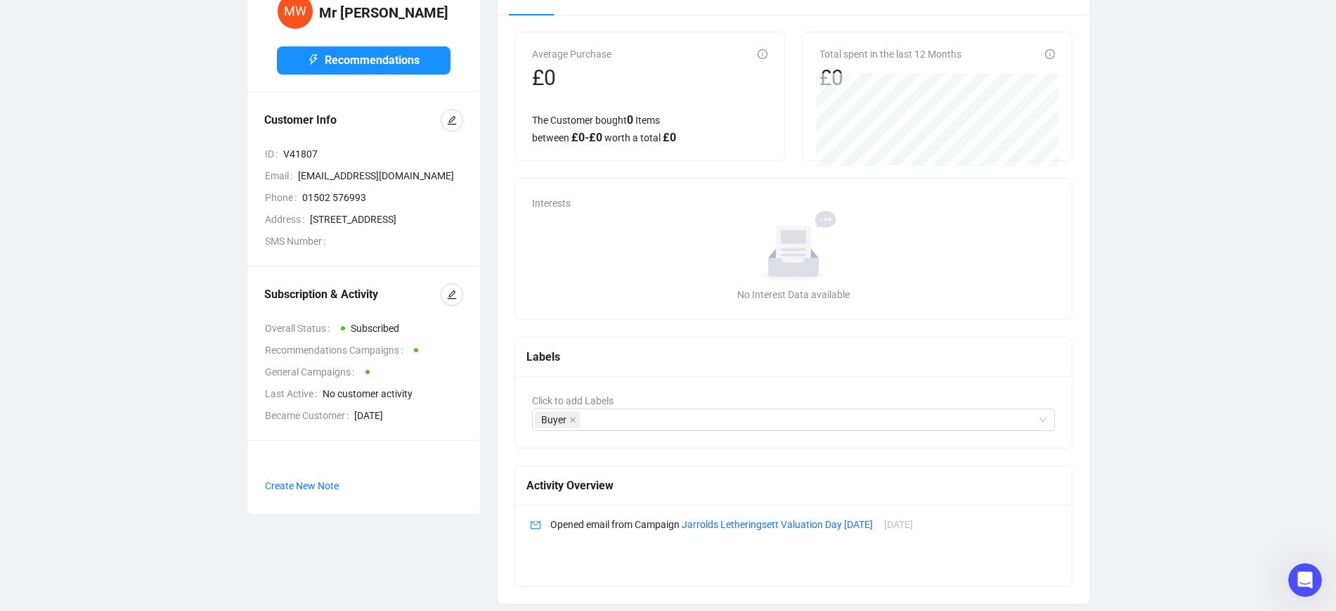
scroll to position [108, 0]
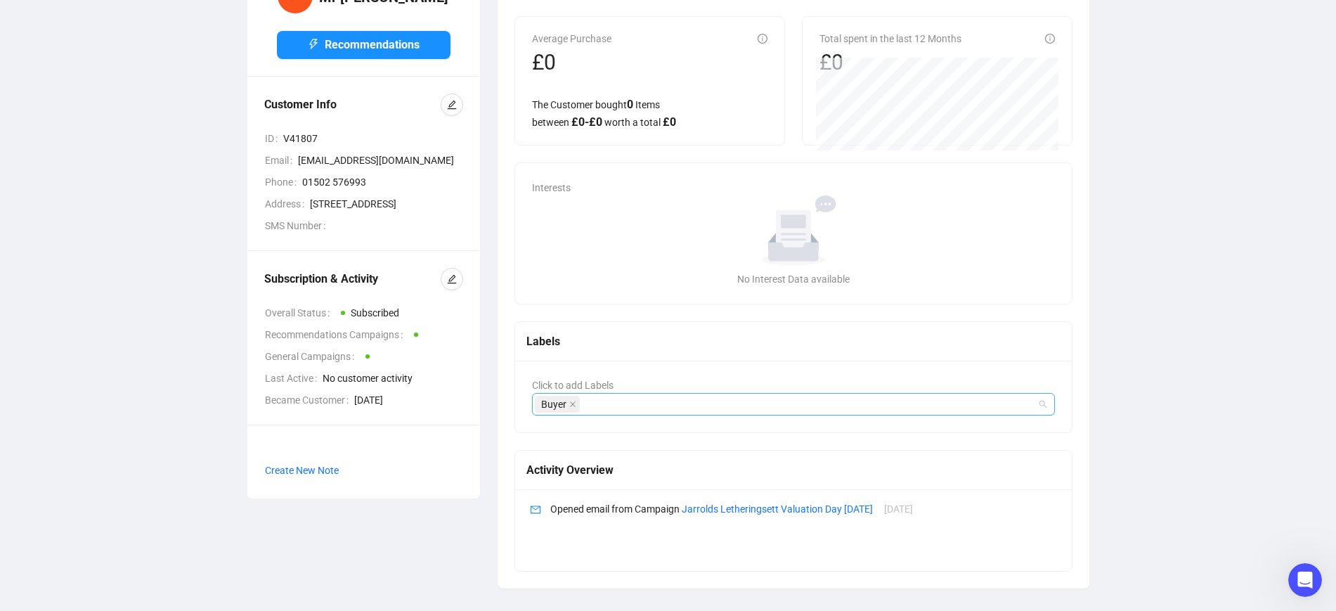
click at [606, 406] on div "Buyer" at bounding box center [786, 404] width 503 height 20
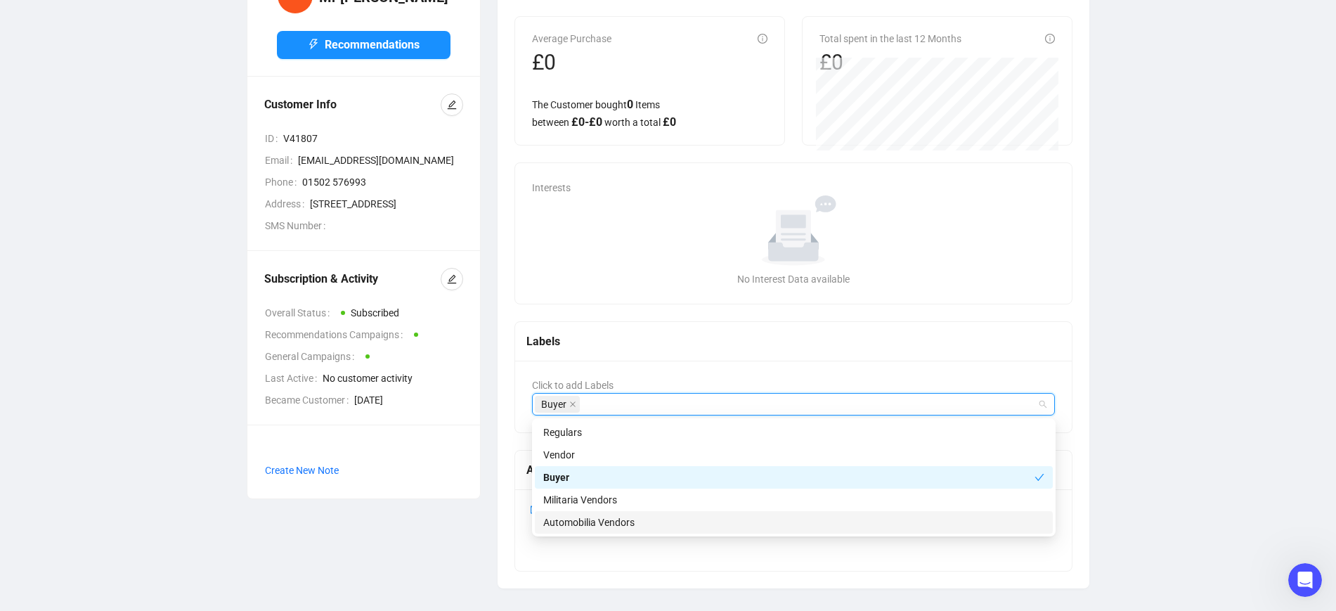
click at [619, 518] on div "Automobilia Vendors" at bounding box center [793, 521] width 501 height 15
click at [158, 242] on div "MW Mr [PERSON_NAME] Recommendations Customer Info ID V41807 Email [EMAIL_ADDRES…" at bounding box center [668, 274] width 1280 height 628
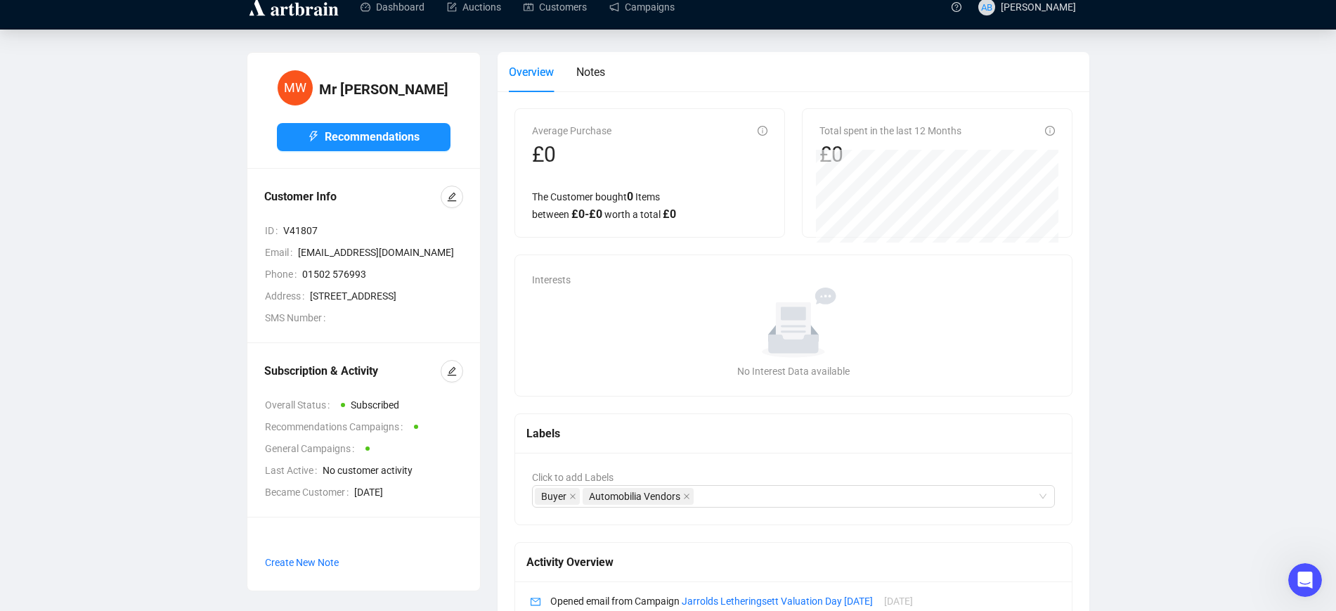
scroll to position [0, 0]
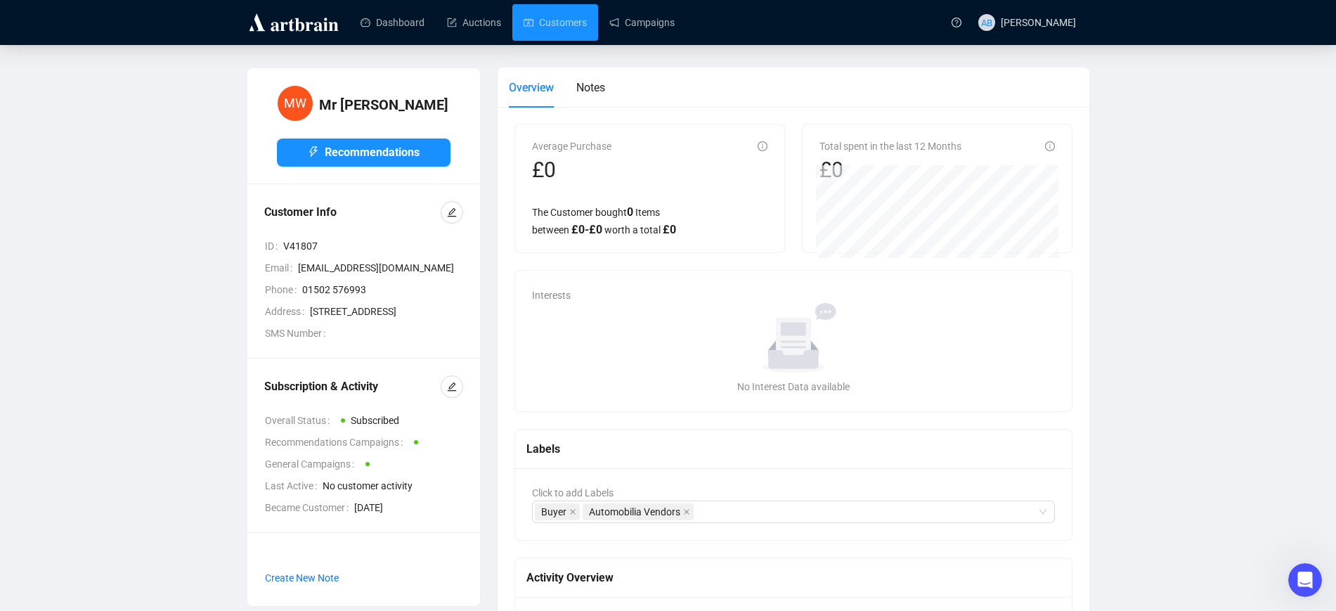
drag, startPoint x: 572, startPoint y: 20, endPoint x: 557, endPoint y: 43, distance: 26.9
click at [572, 20] on link "Customers" at bounding box center [555, 22] width 63 height 37
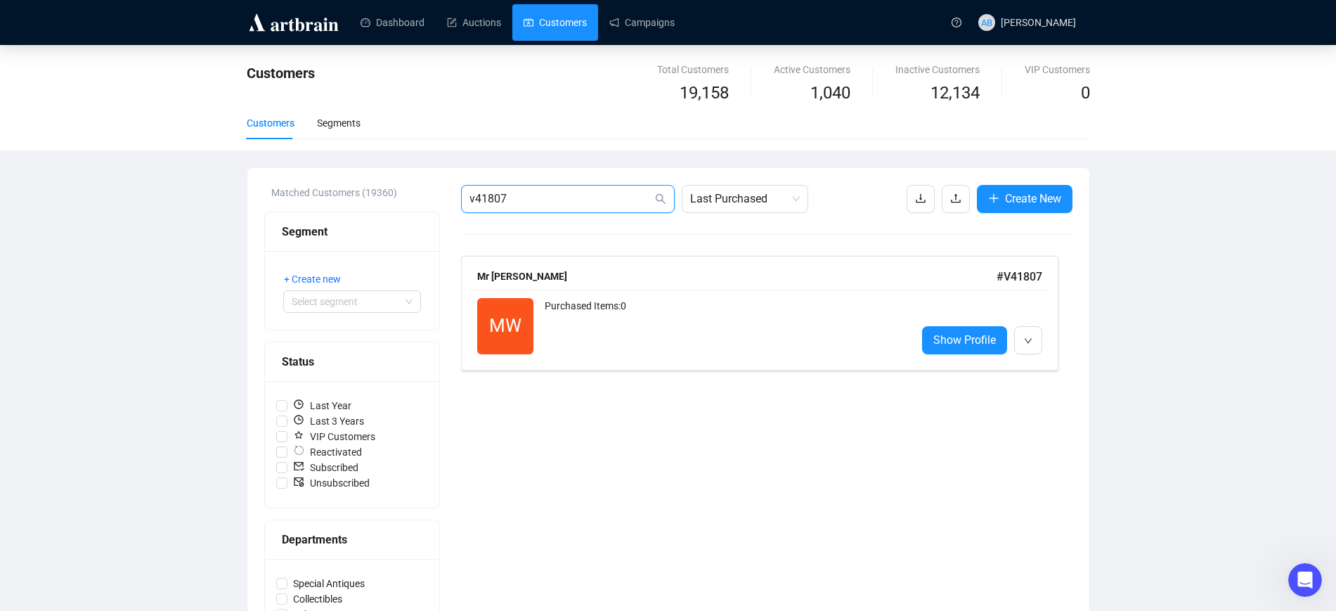
drag, startPoint x: 474, startPoint y: 195, endPoint x: 525, endPoint y: 190, distance: 50.9
click at [544, 199] on input "v41807" at bounding box center [560, 198] width 183 height 17
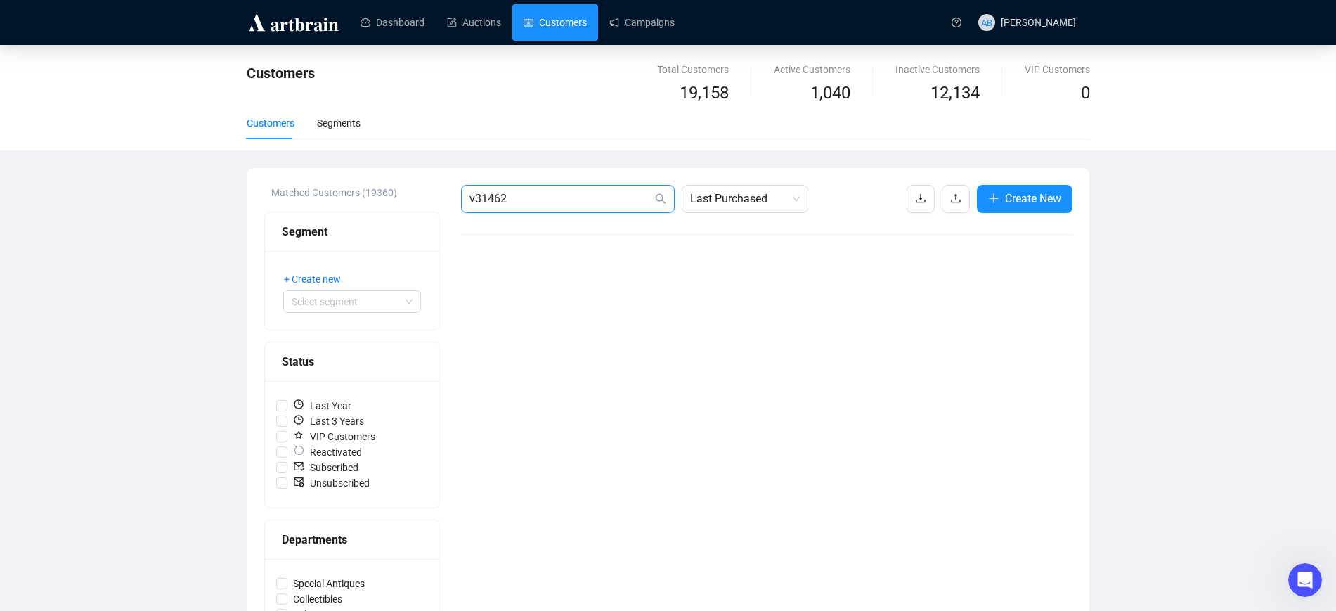
drag, startPoint x: 474, startPoint y: 195, endPoint x: 540, endPoint y: 195, distance: 66.8
click at [540, 195] on input "v31462" at bounding box center [560, 198] width 183 height 17
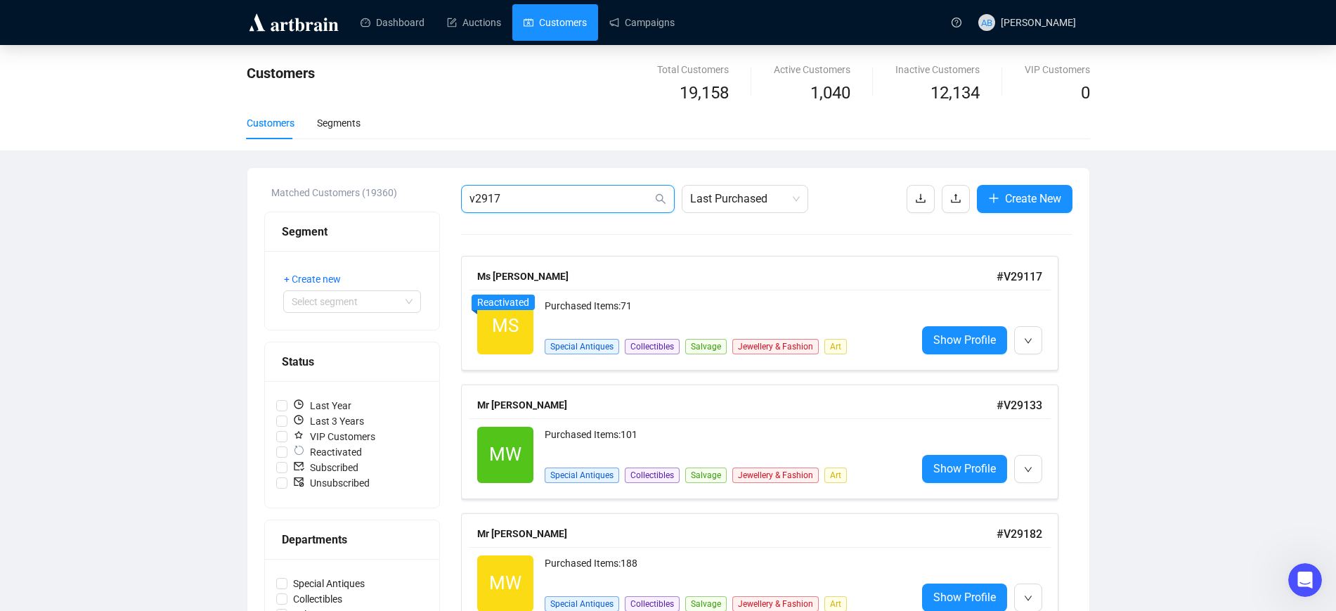
type input "v29171"
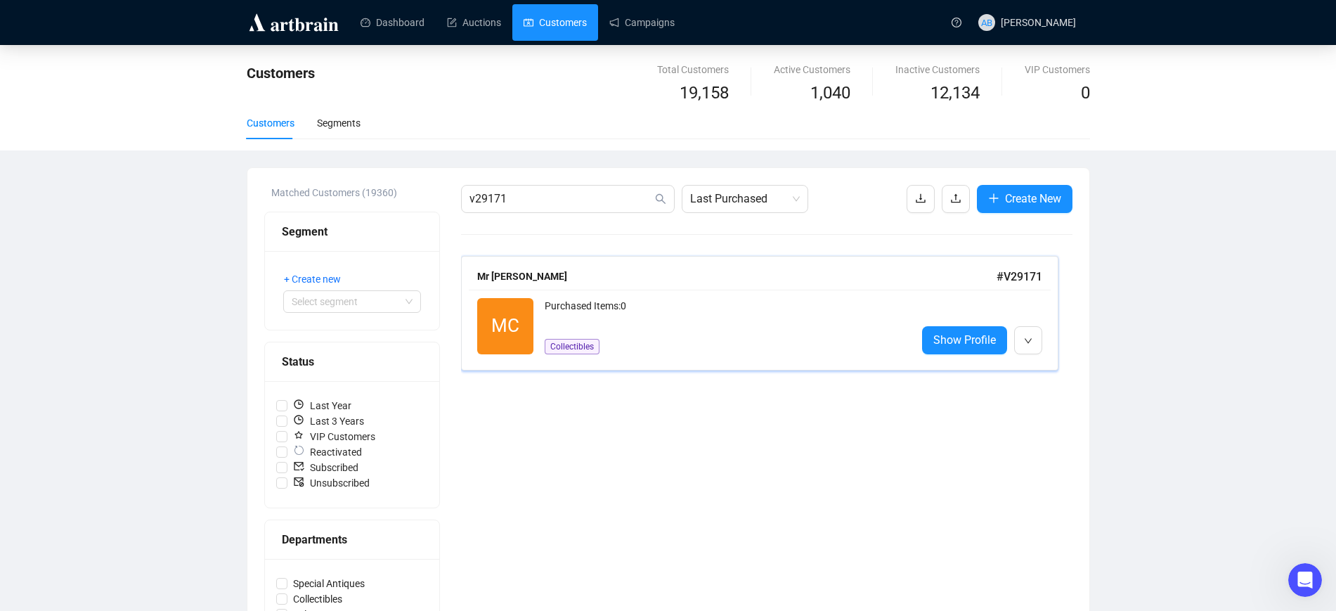
click at [600, 287] on div "Mr [PERSON_NAME] # V29171" at bounding box center [760, 277] width 582 height 27
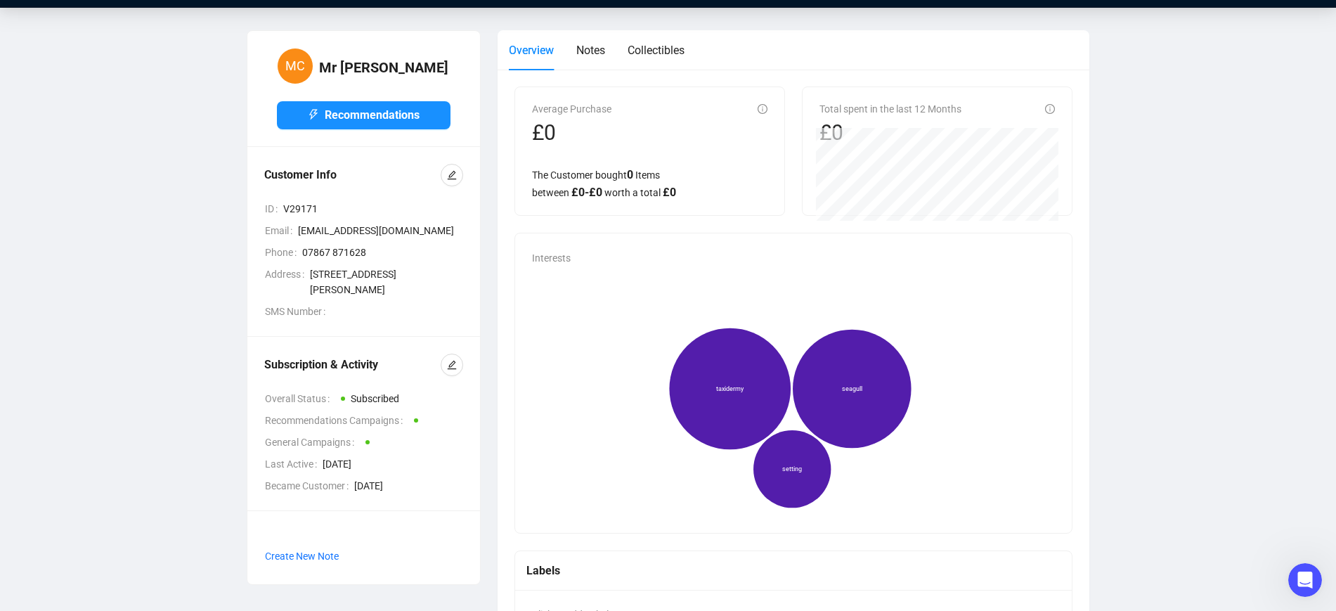
scroll to position [266, 0]
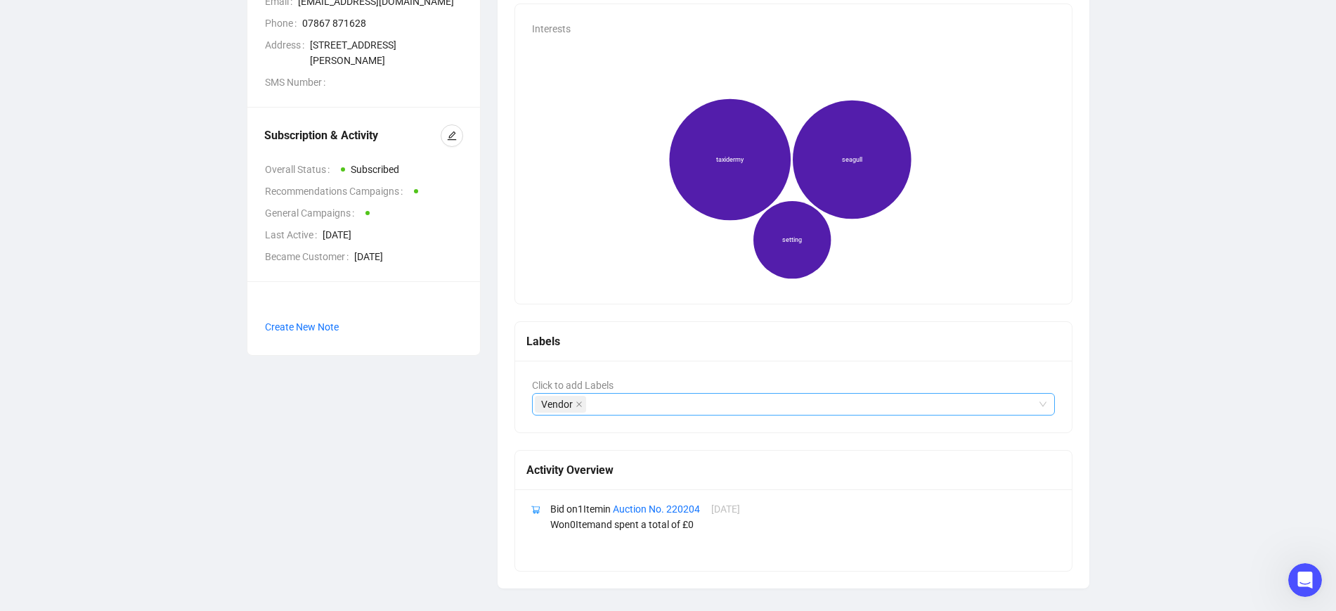
click at [643, 408] on div "Vendor" at bounding box center [786, 404] width 503 height 20
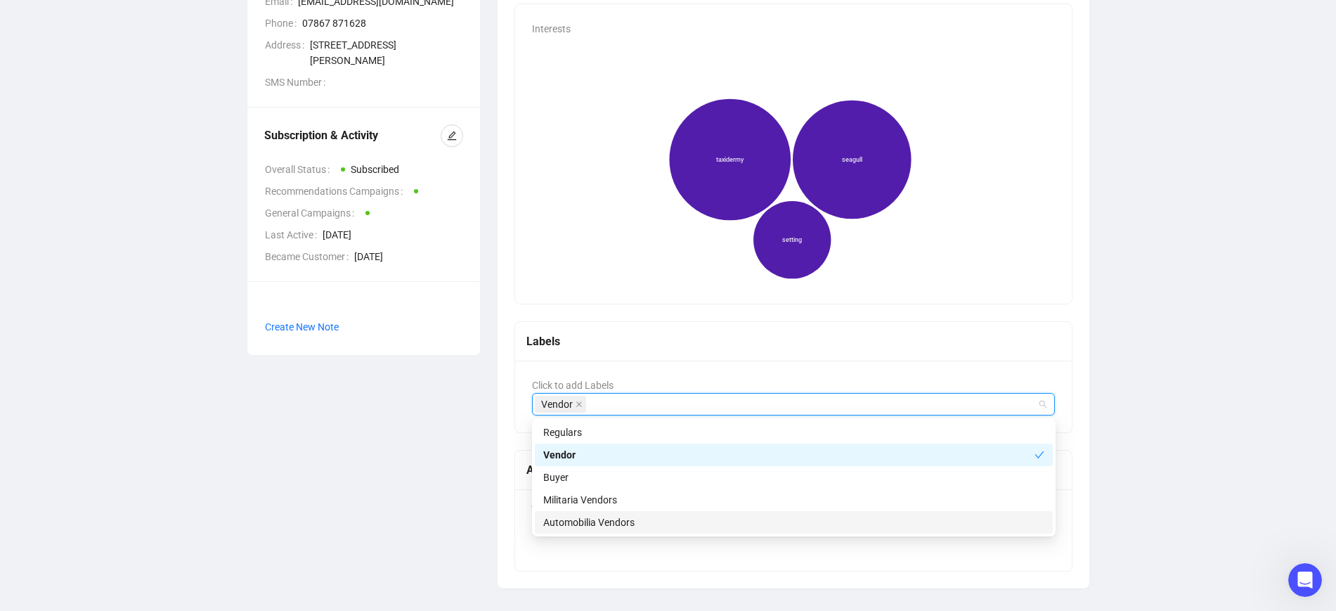
click at [614, 522] on div "Automobilia Vendors" at bounding box center [793, 521] width 501 height 15
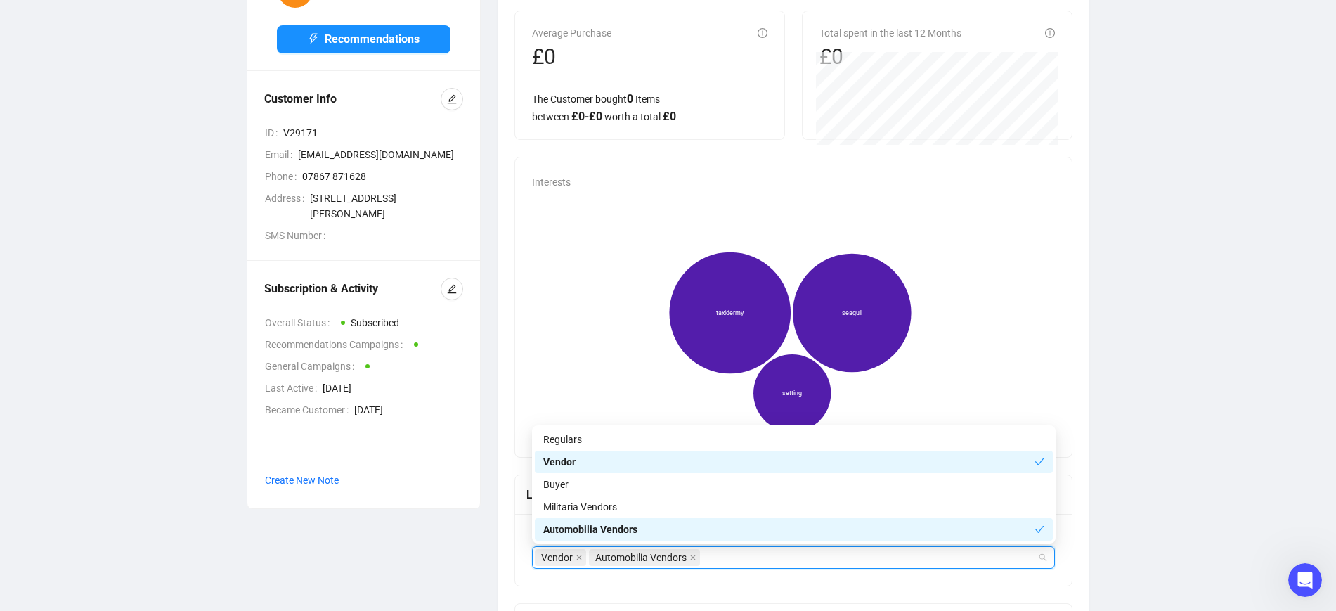
scroll to position [0, 0]
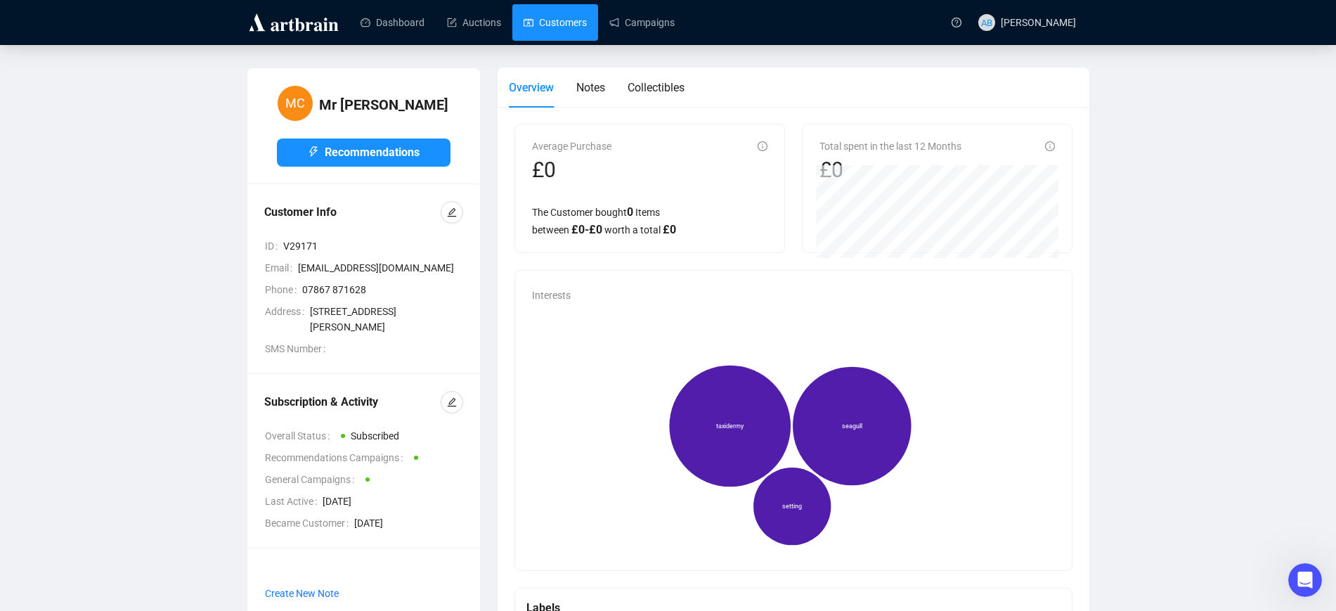
click at [543, 37] on link "Customers" at bounding box center [555, 22] width 63 height 37
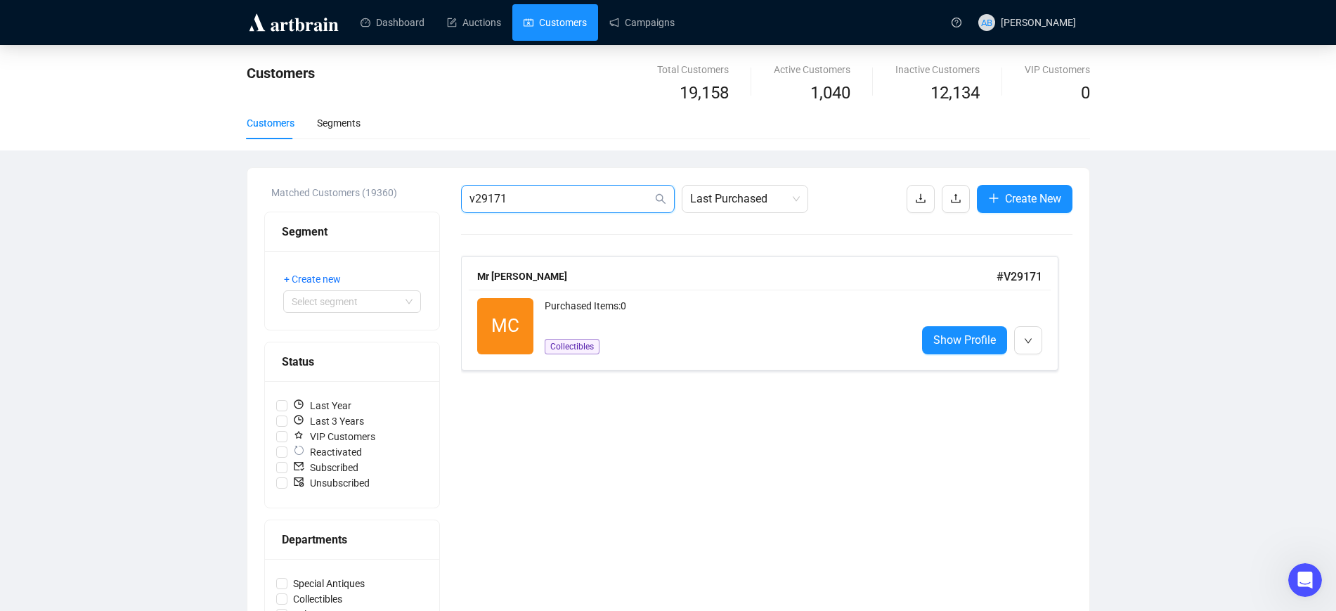
drag, startPoint x: 474, startPoint y: 200, endPoint x: 533, endPoint y: 205, distance: 59.2
click at [533, 207] on span "v29171" at bounding box center [568, 199] width 214 height 28
